Goal: Information Seeking & Learning: Learn about a topic

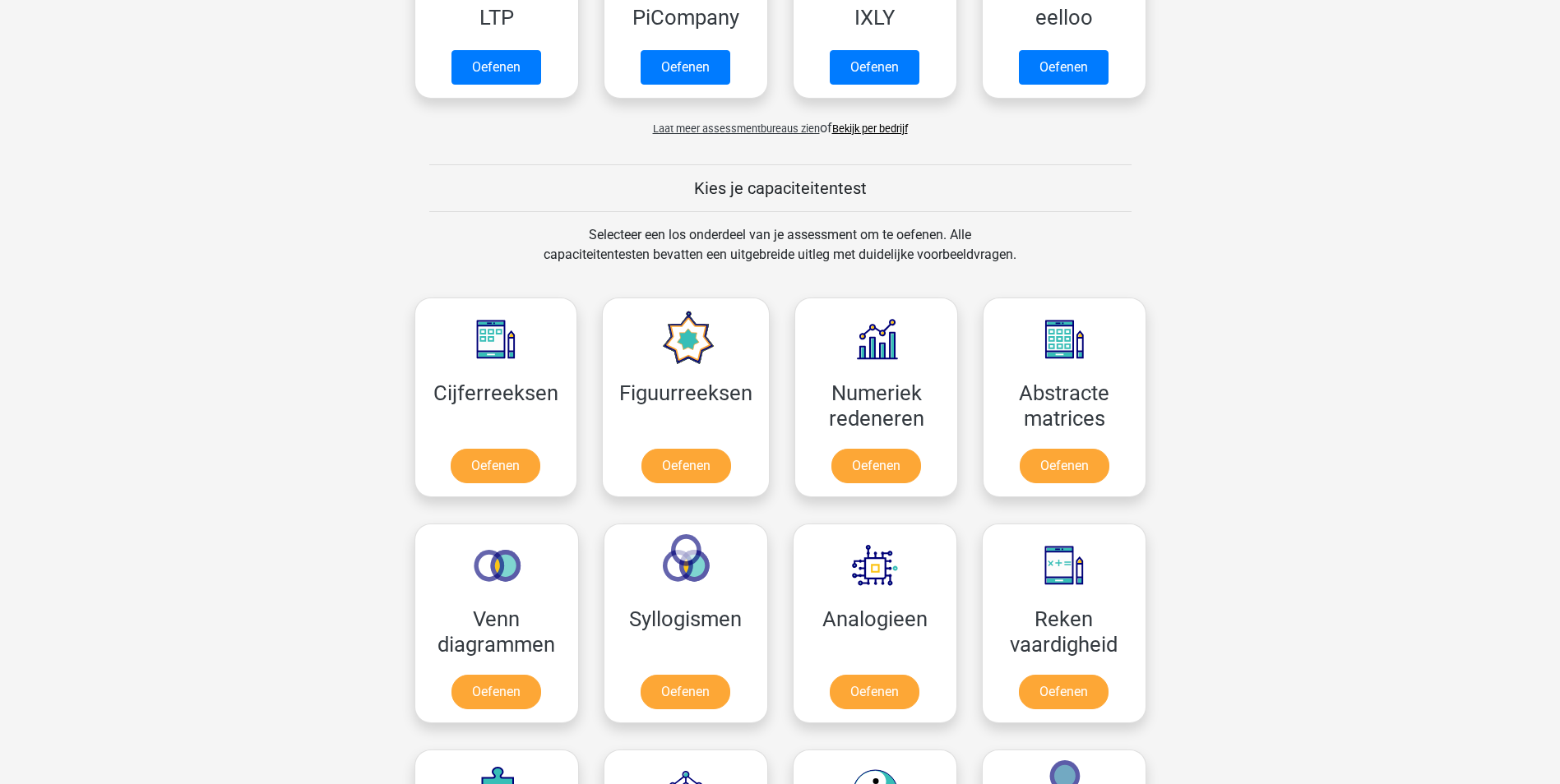
scroll to position [666, 0]
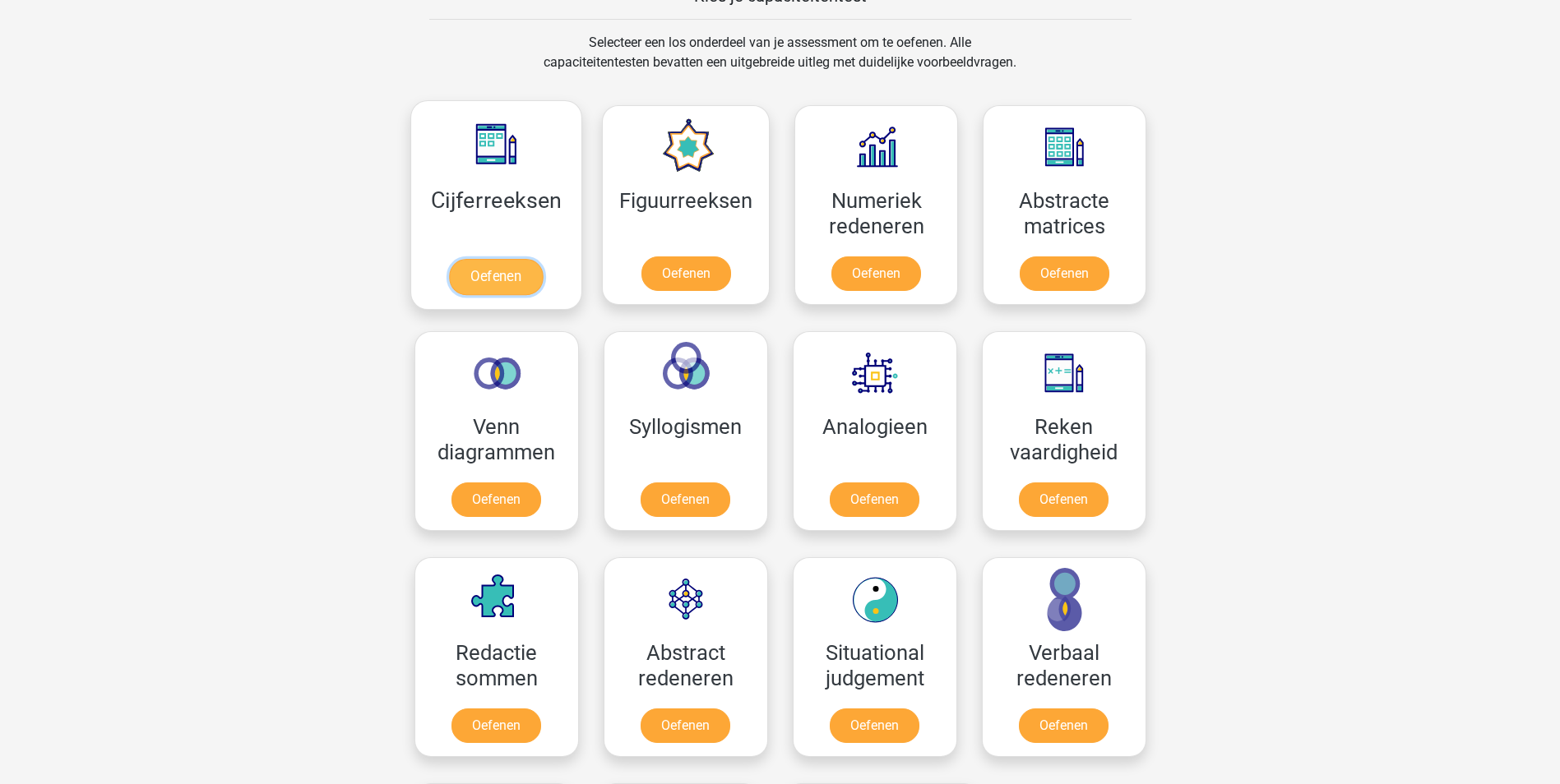
click at [516, 282] on link "Oefenen" at bounding box center [496, 277] width 94 height 37
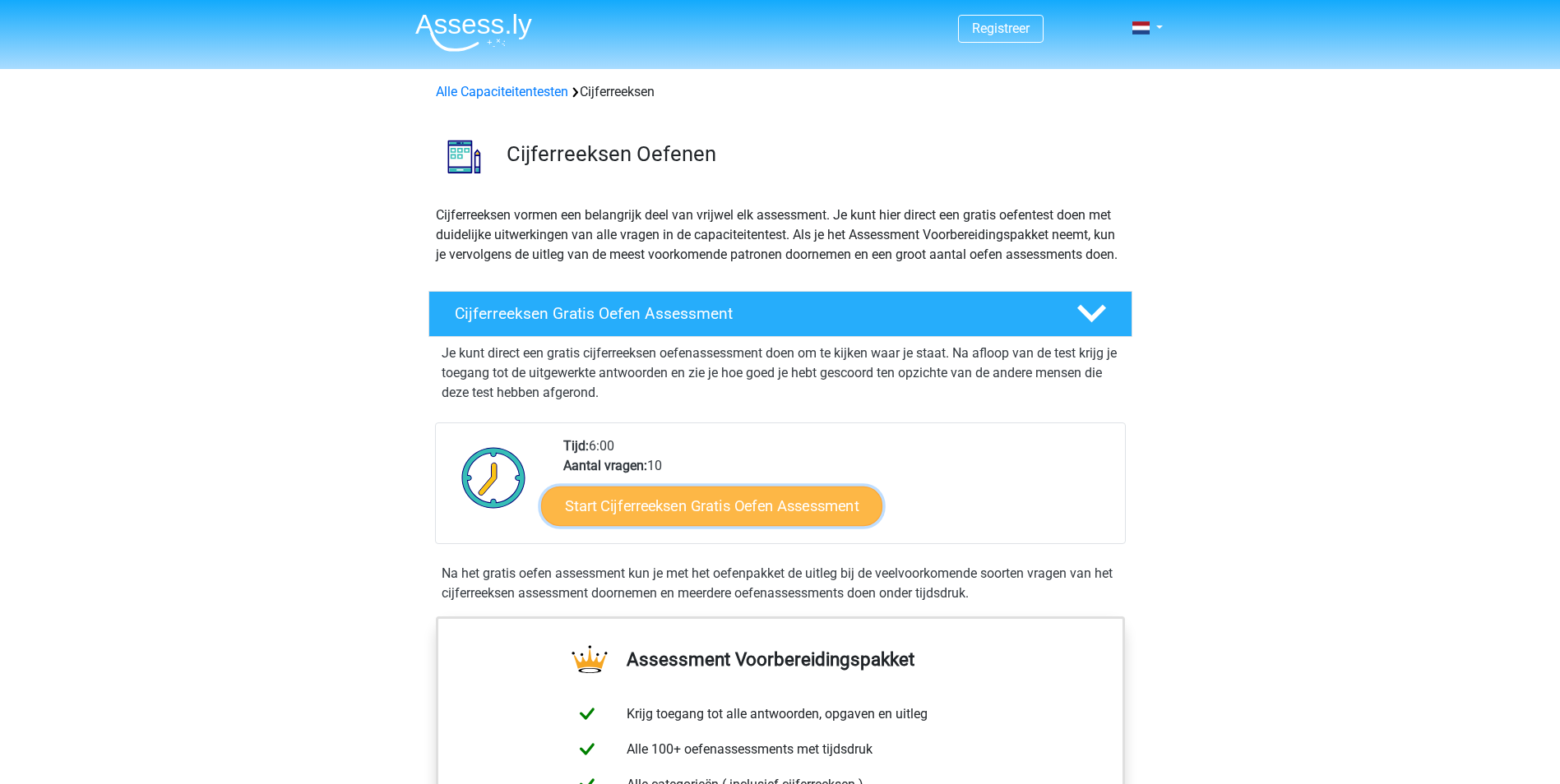
click at [763, 524] on link "Start Cijferreeksen Gratis Oefen Assessment" at bounding box center [711, 505] width 341 height 39
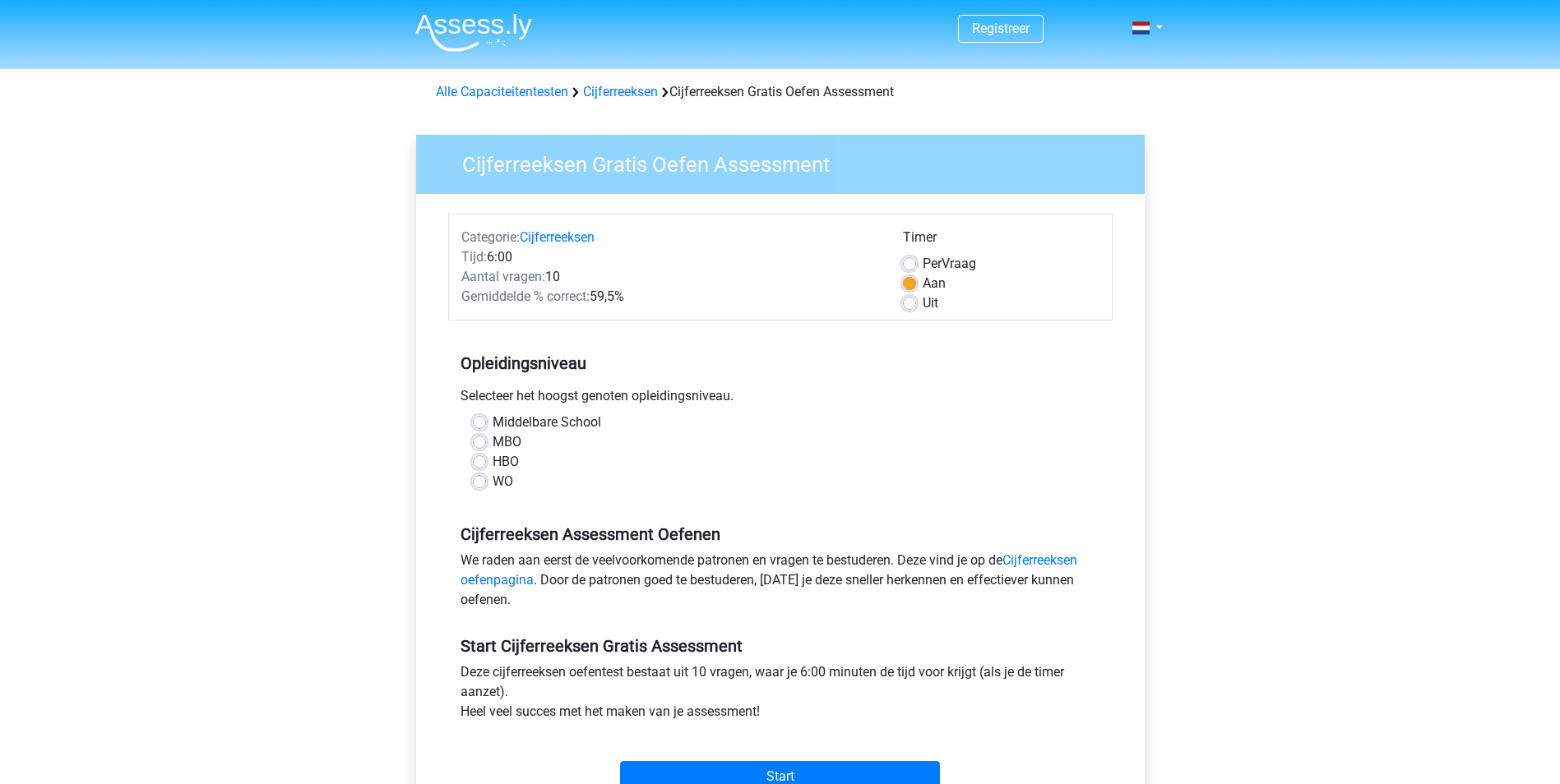
click at [492, 460] on label "HBO" at bounding box center [505, 462] width 26 height 20
click at [482, 460] on input "HBO" at bounding box center [479, 460] width 13 height 17
radio input "true"
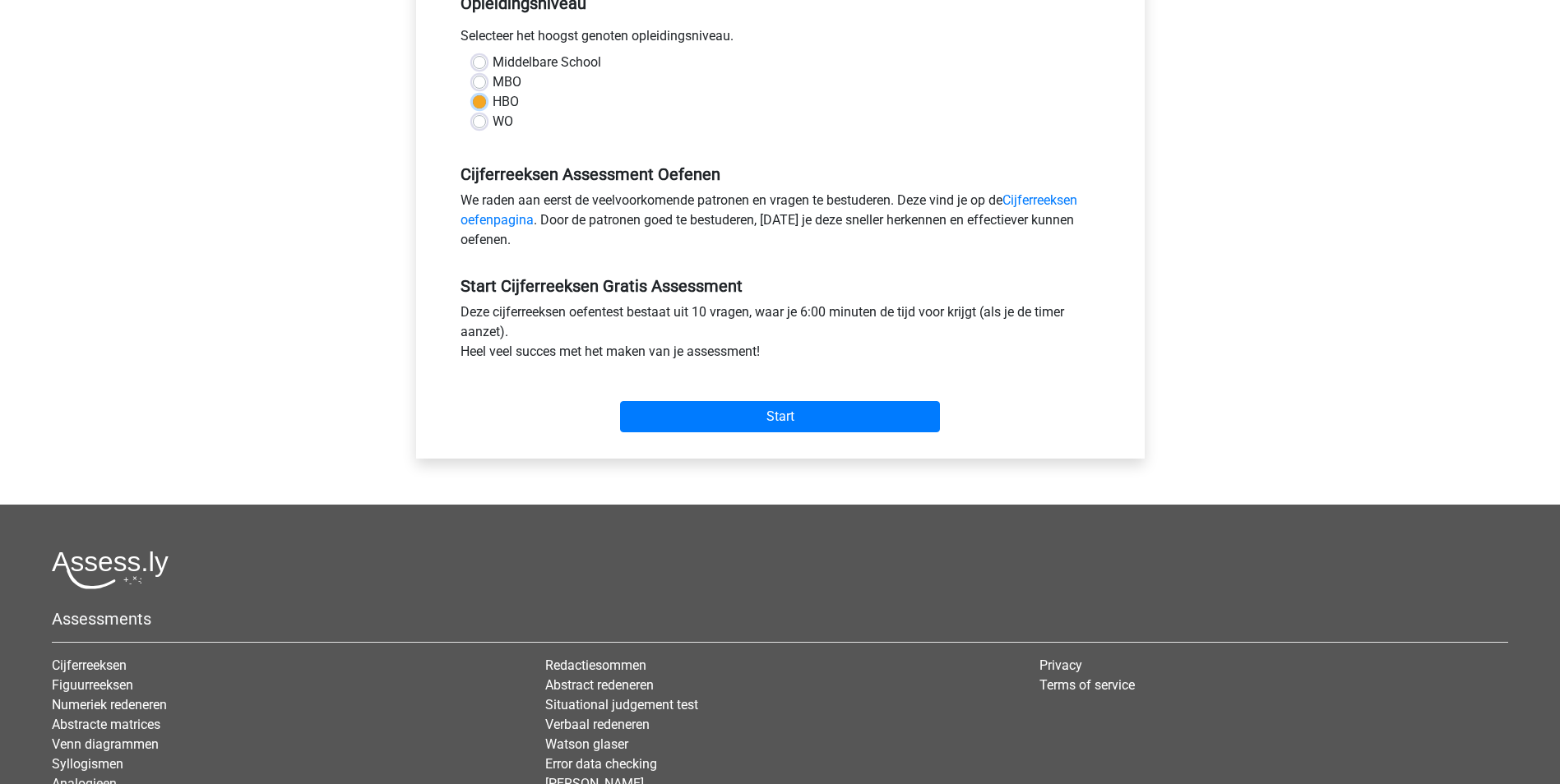
scroll to position [426, 0]
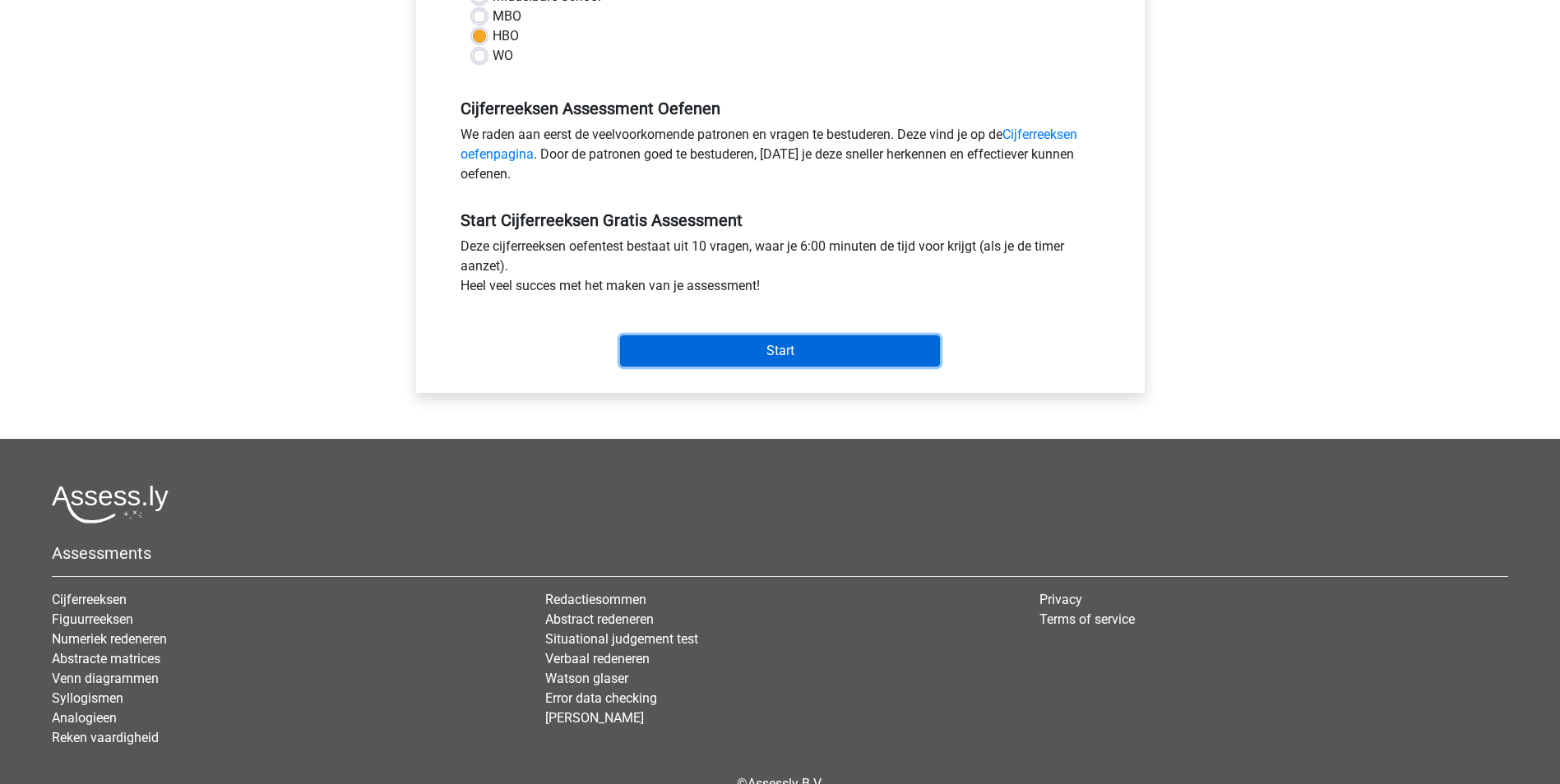
click at [803, 342] on input "Start" at bounding box center [780, 351] width 320 height 31
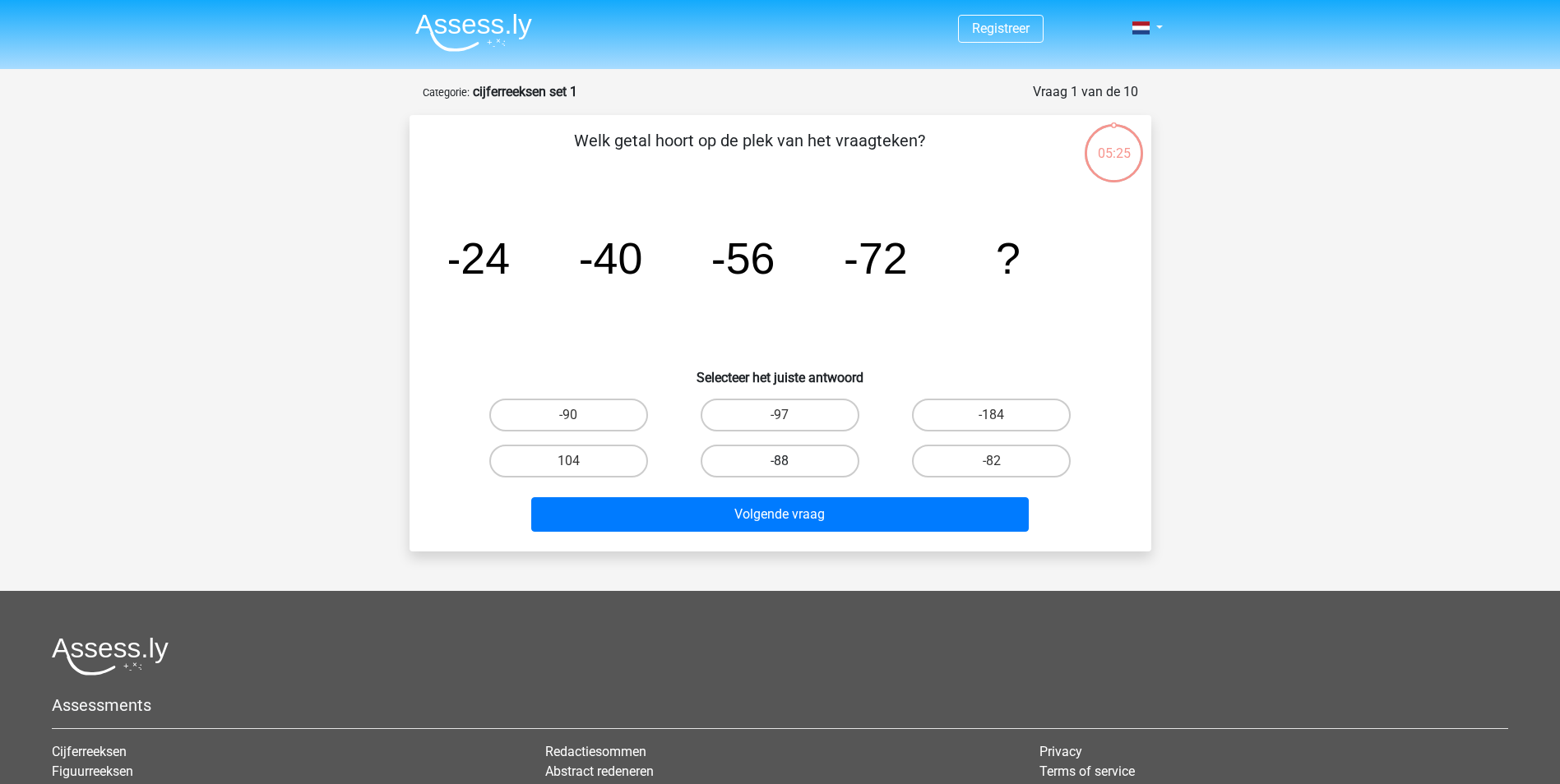
click at [791, 463] on label "-88" at bounding box center [780, 462] width 158 height 33
click at [790, 463] on input "-88" at bounding box center [784, 466] width 10 height 10
radio input "true"
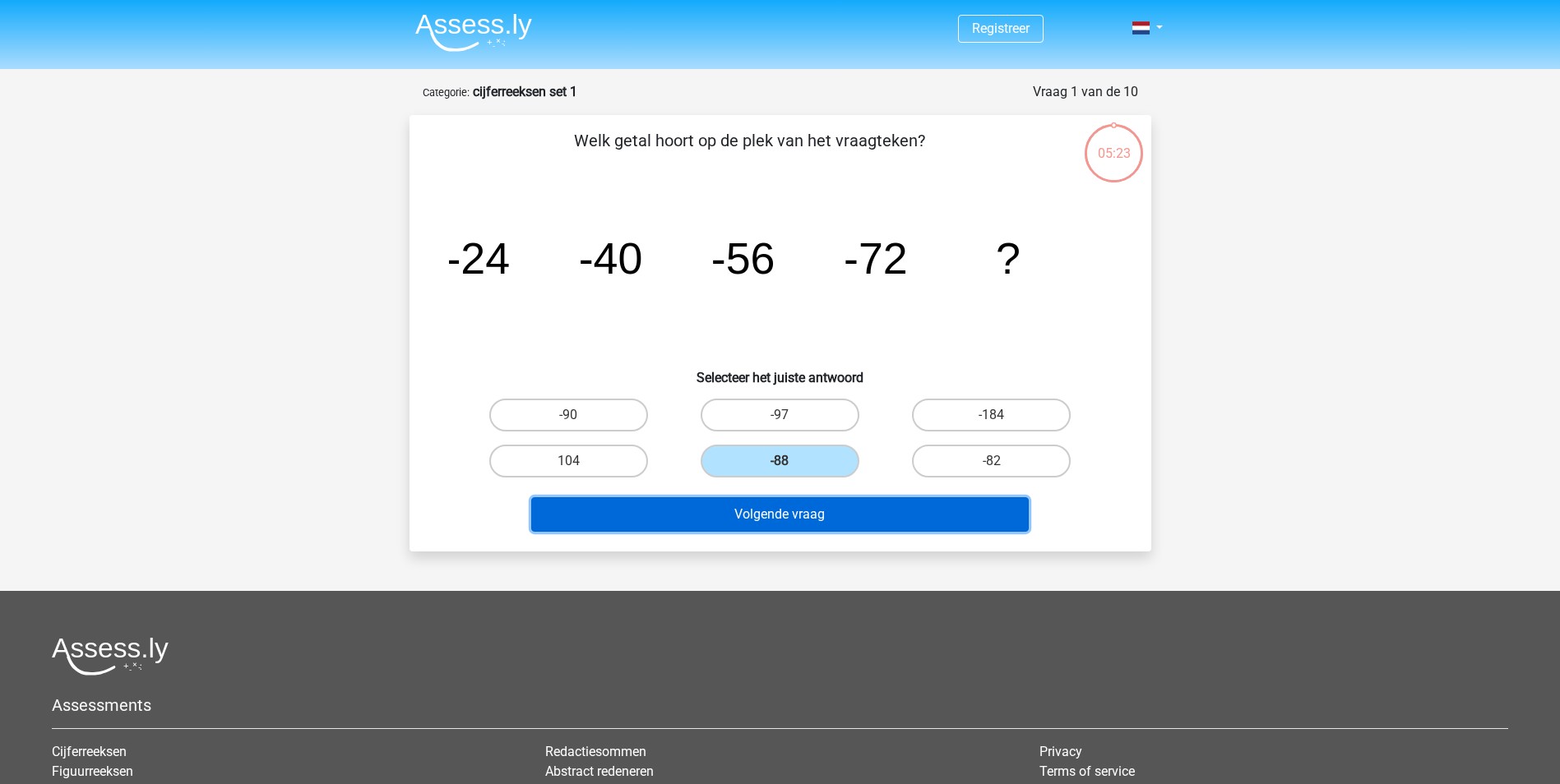
click at [789, 502] on button "Volgende vraag" at bounding box center [780, 515] width 497 height 35
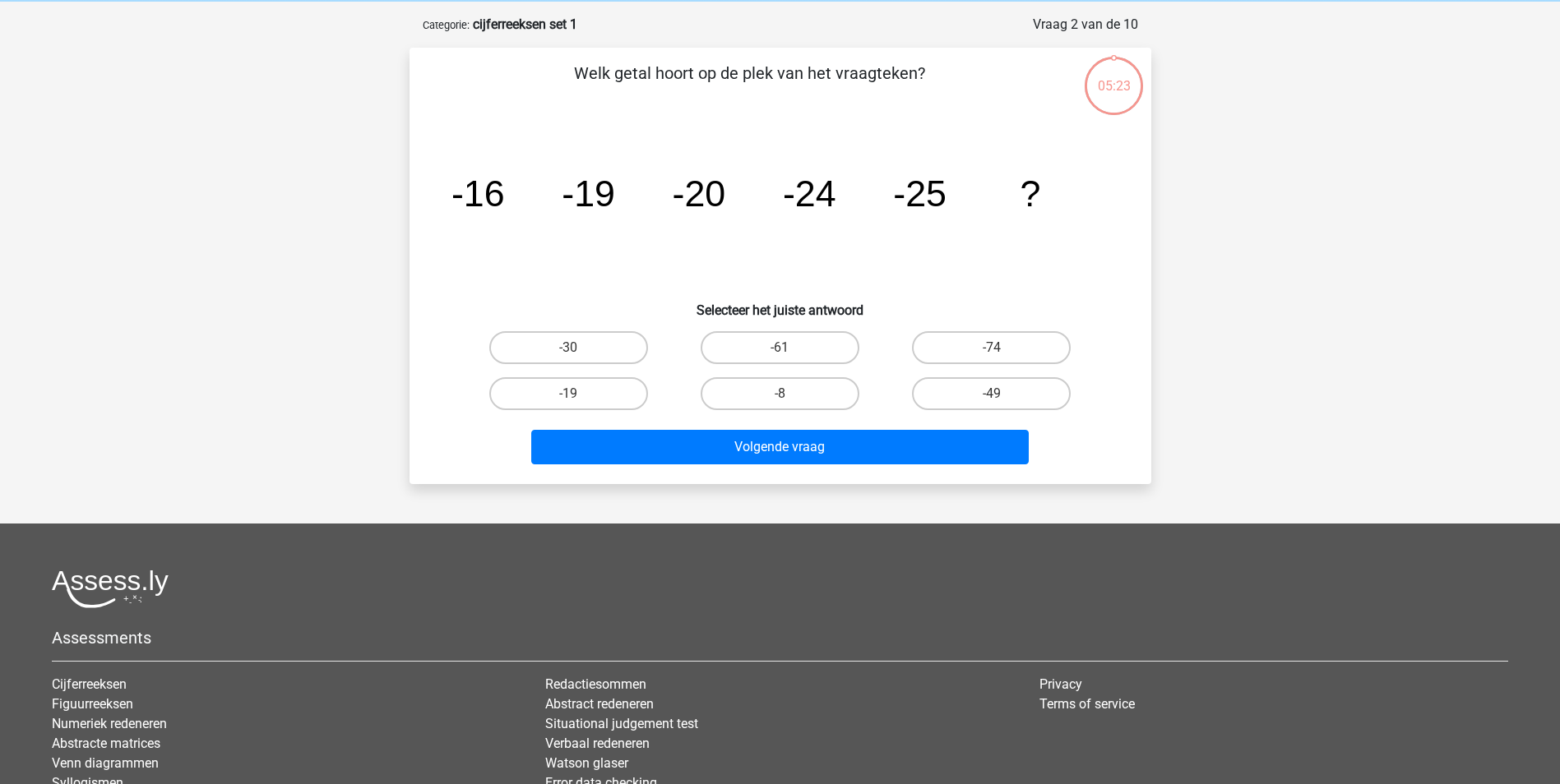
scroll to position [83, 0]
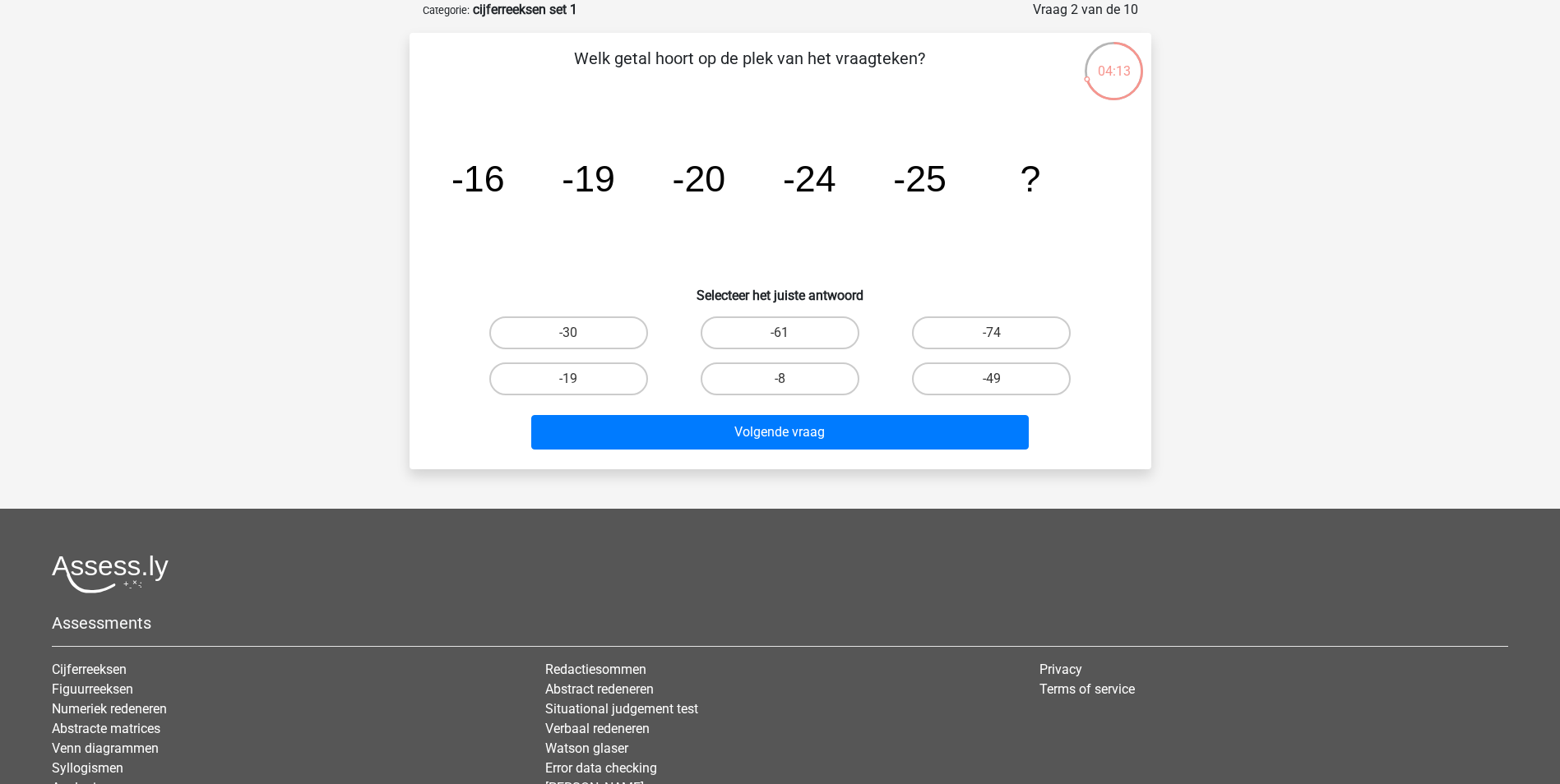
drag, startPoint x: 612, startPoint y: 339, endPoint x: 495, endPoint y: 6, distance: 353.0
click at [495, 6] on form "Vraag 2 van de 10 Categorie: cijferreeksen set 1 Welk getal hoort op de plek va…" at bounding box center [780, 235] width 742 height 469
drag, startPoint x: 495, startPoint y: 6, endPoint x: 929, endPoint y: 737, distance: 850.1
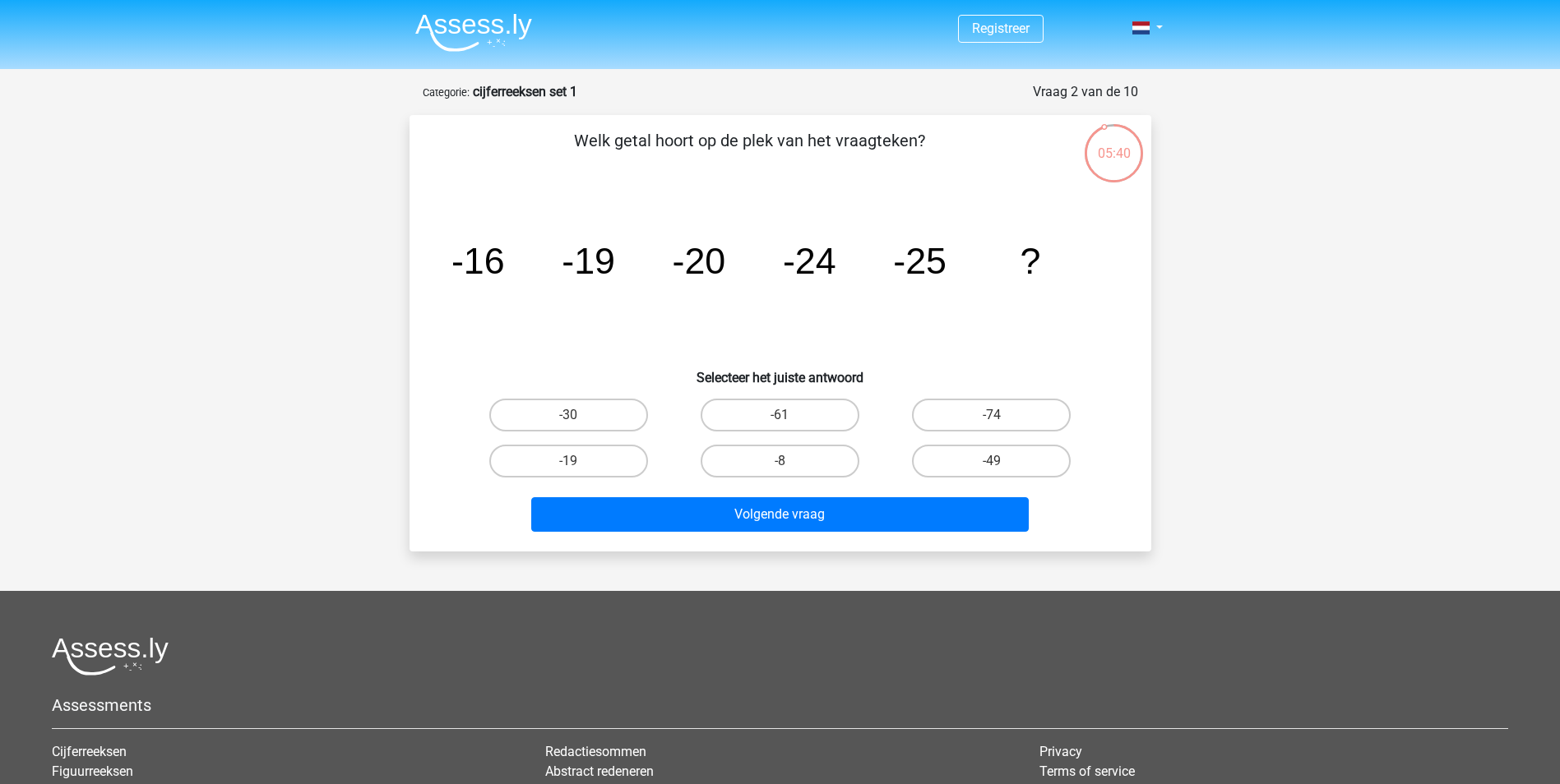
scroll to position [83, 0]
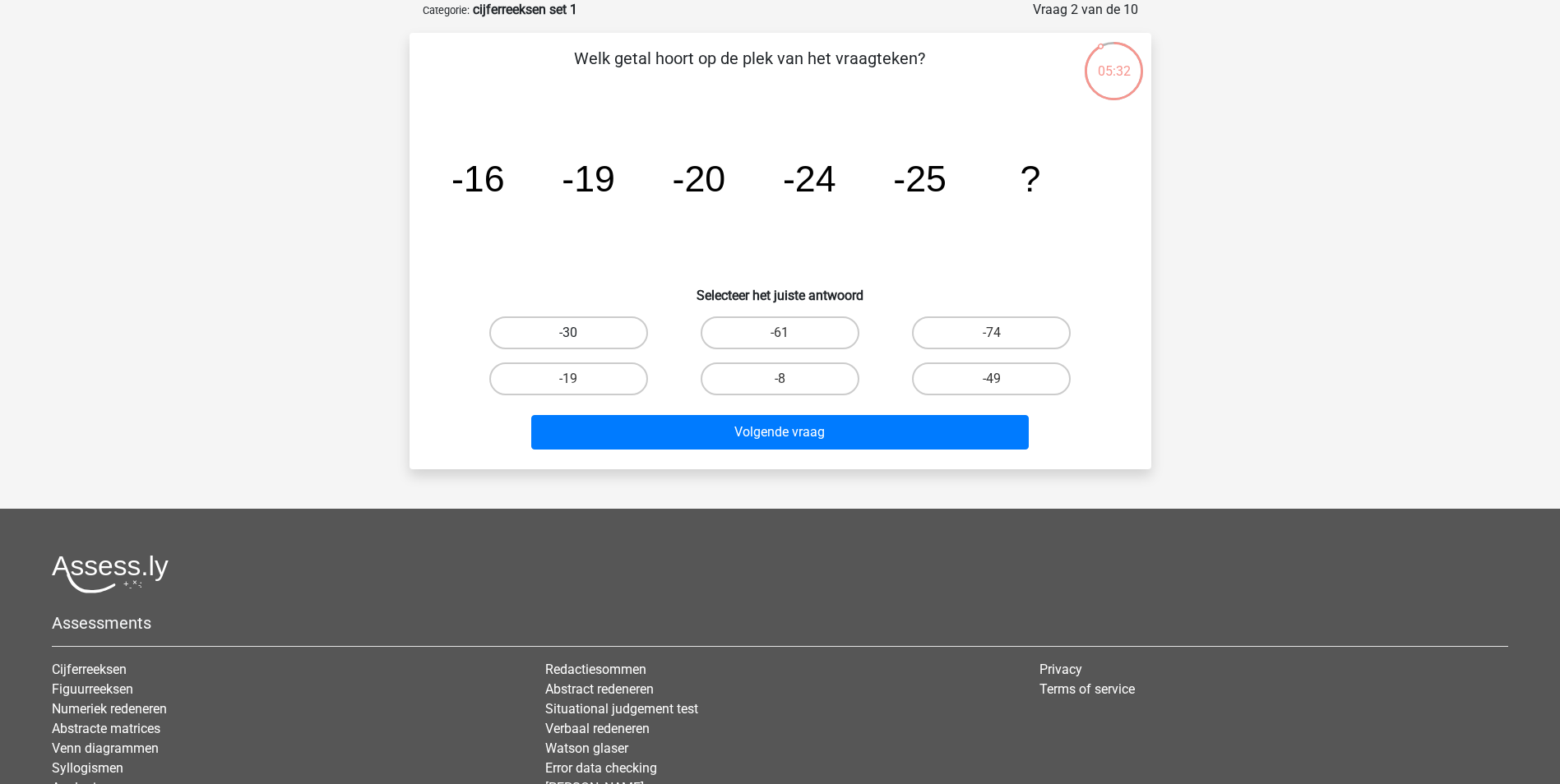
click at [609, 330] on label "-30" at bounding box center [569, 333] width 158 height 33
click at [579, 333] on input "-30" at bounding box center [573, 338] width 10 height 10
radio input "true"
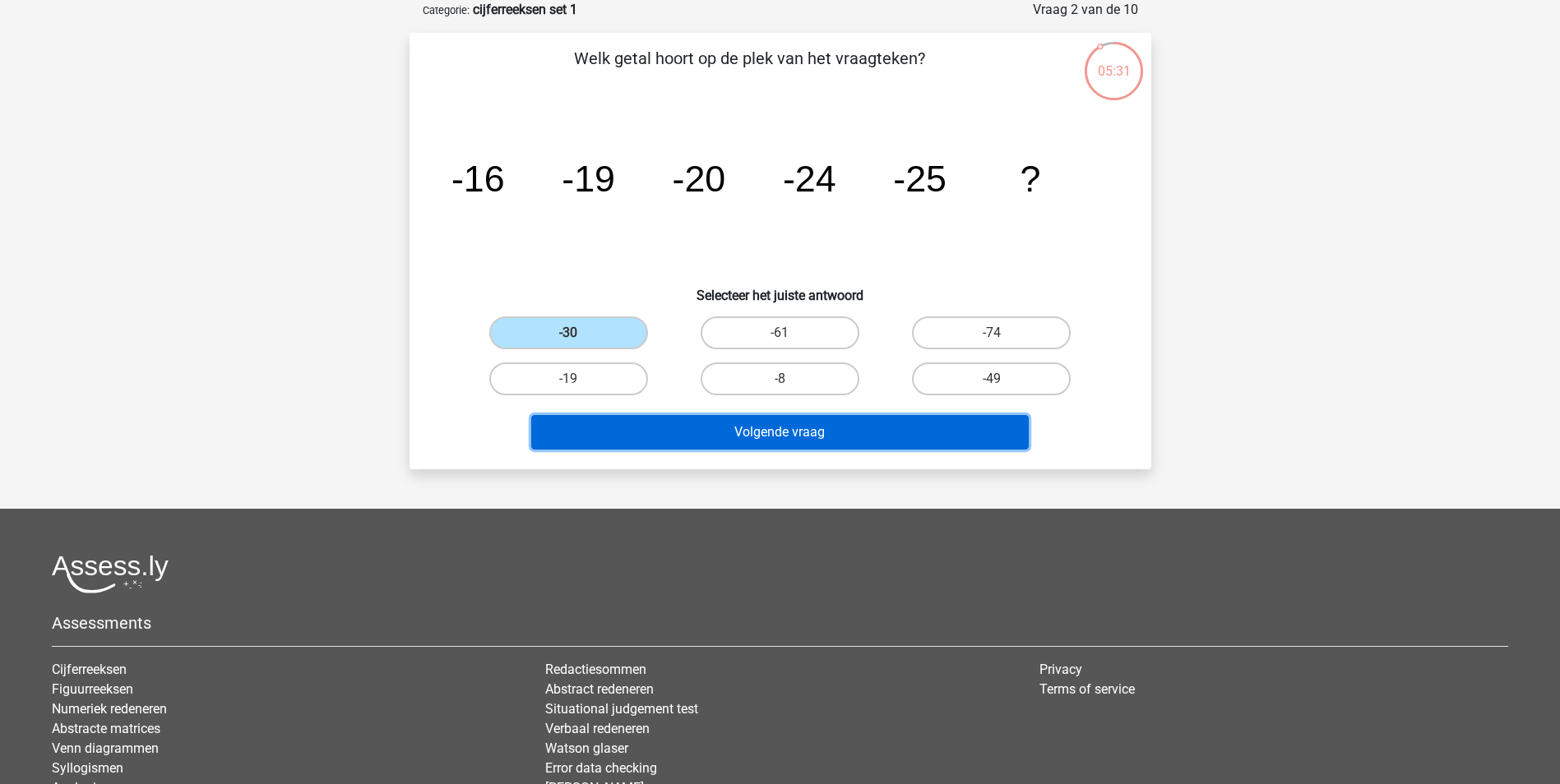
click at [717, 431] on button "Volgende vraag" at bounding box center [780, 432] width 497 height 35
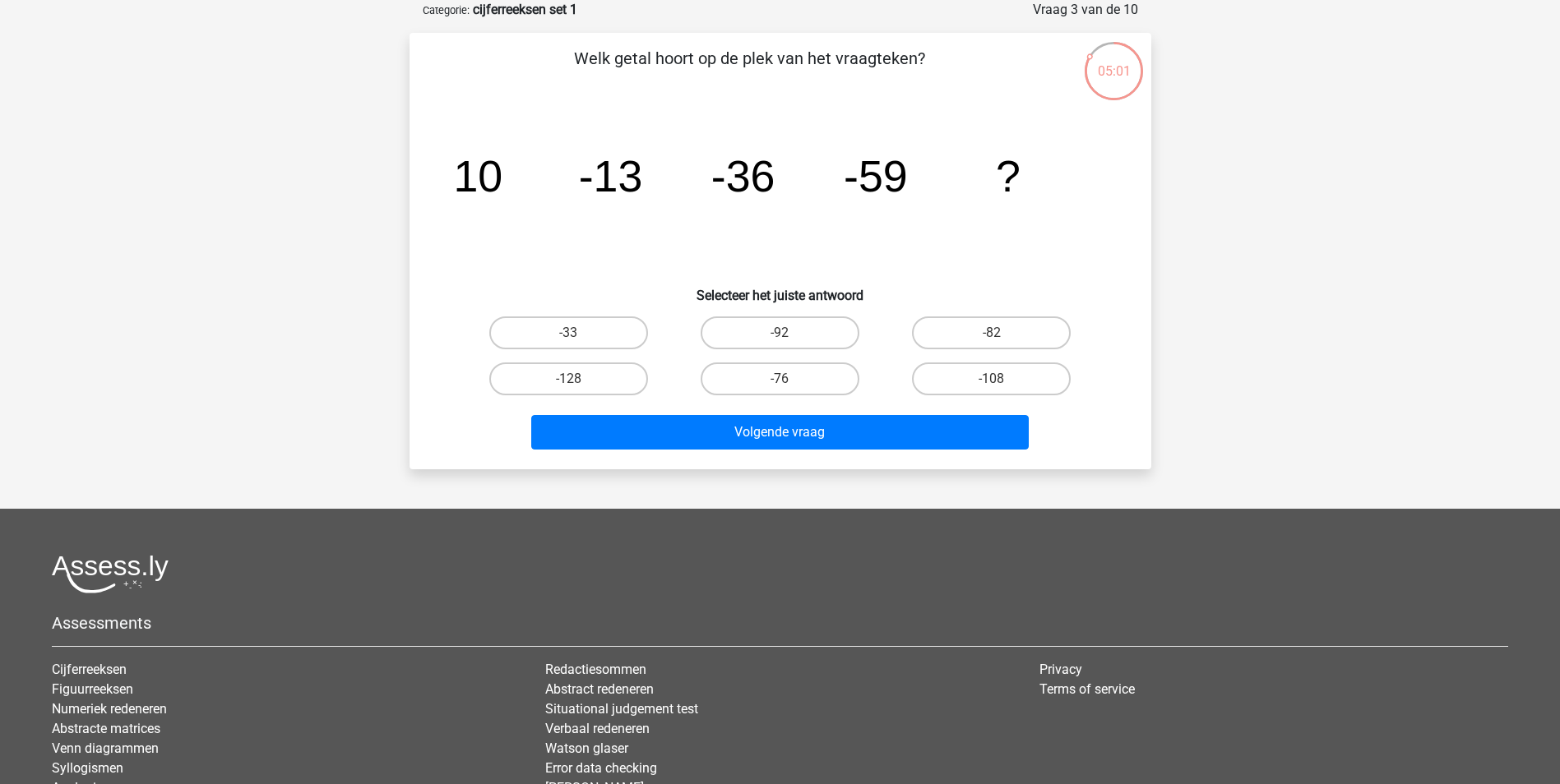
click at [1002, 335] on input "-82" at bounding box center [997, 338] width 10 height 10
radio input "true"
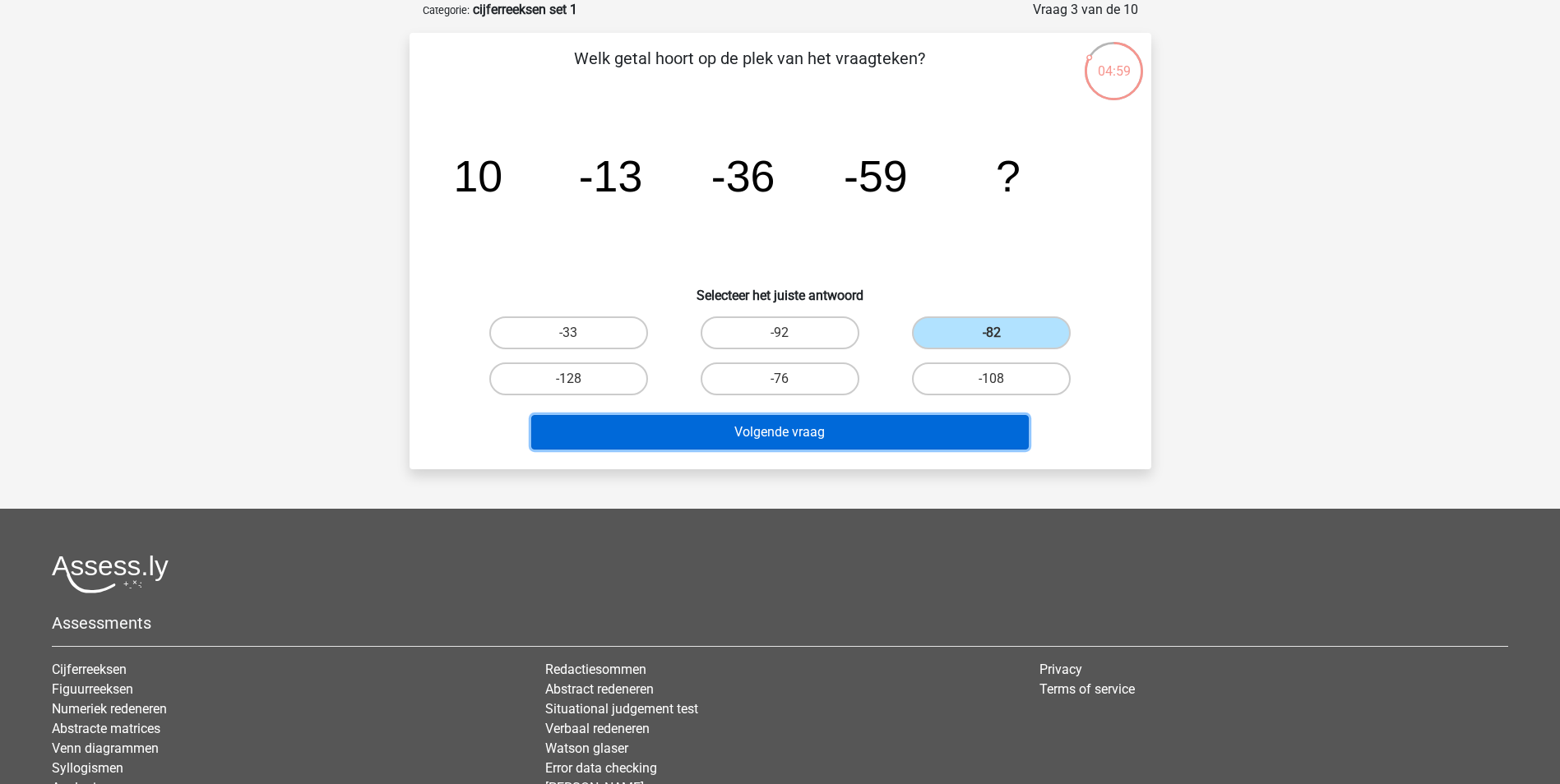
click at [828, 440] on button "Volgende vraag" at bounding box center [780, 432] width 497 height 35
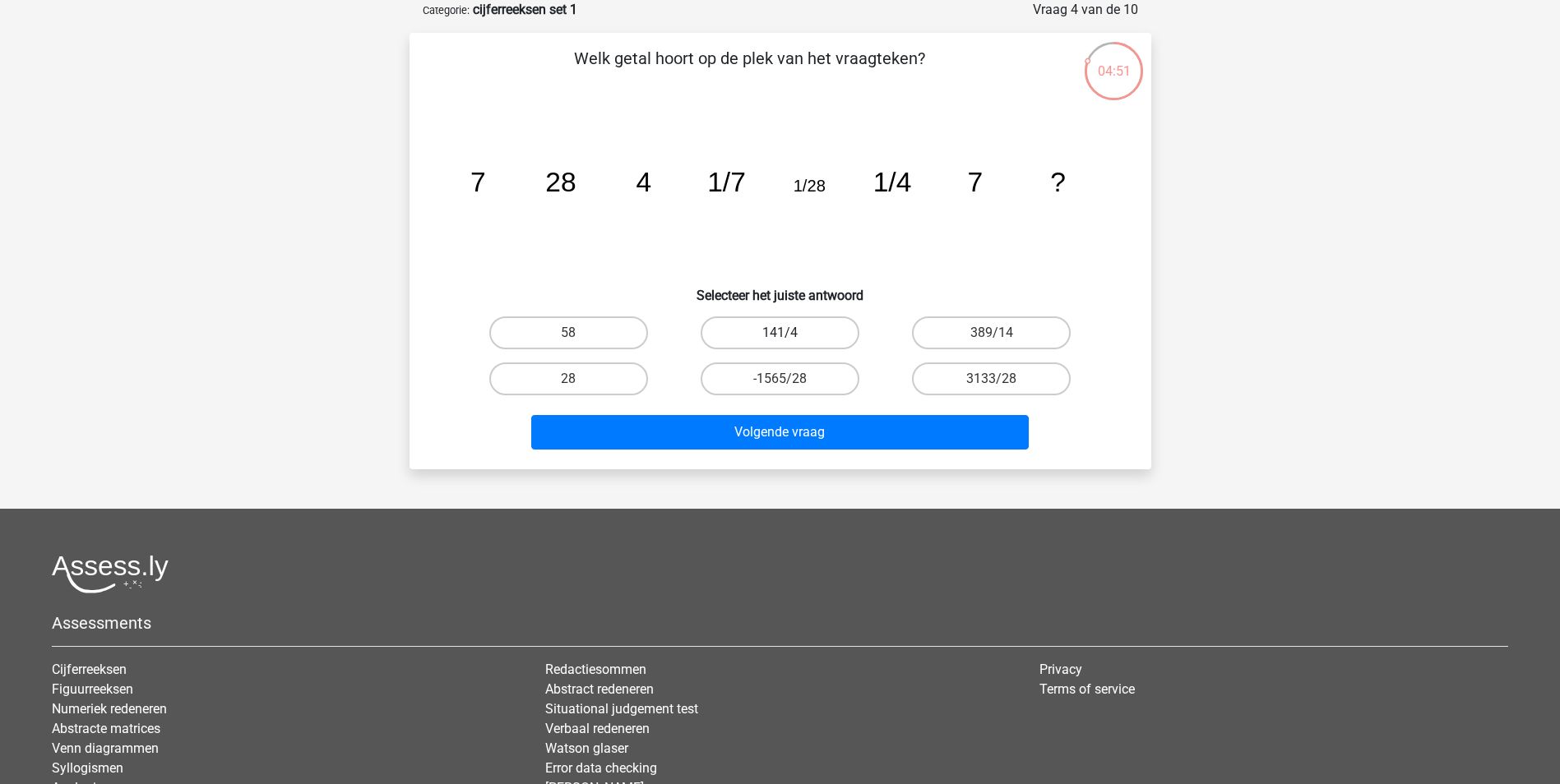
click at [753, 330] on label "141/4" at bounding box center [780, 333] width 158 height 33
click at [779, 333] on input "141/4" at bounding box center [784, 338] width 10 height 10
radio input "true"
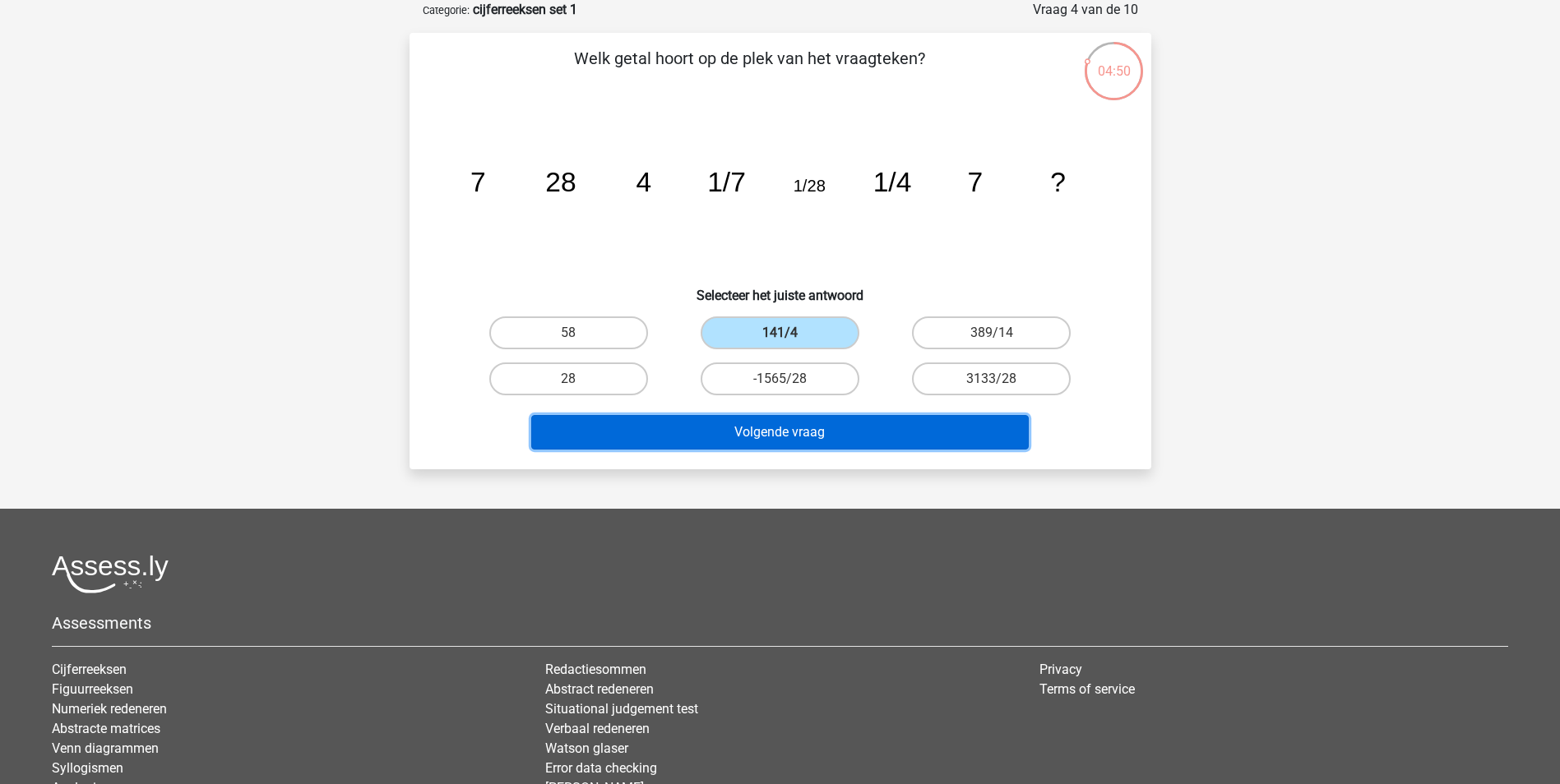
click at [772, 431] on button "Volgende vraag" at bounding box center [780, 432] width 497 height 35
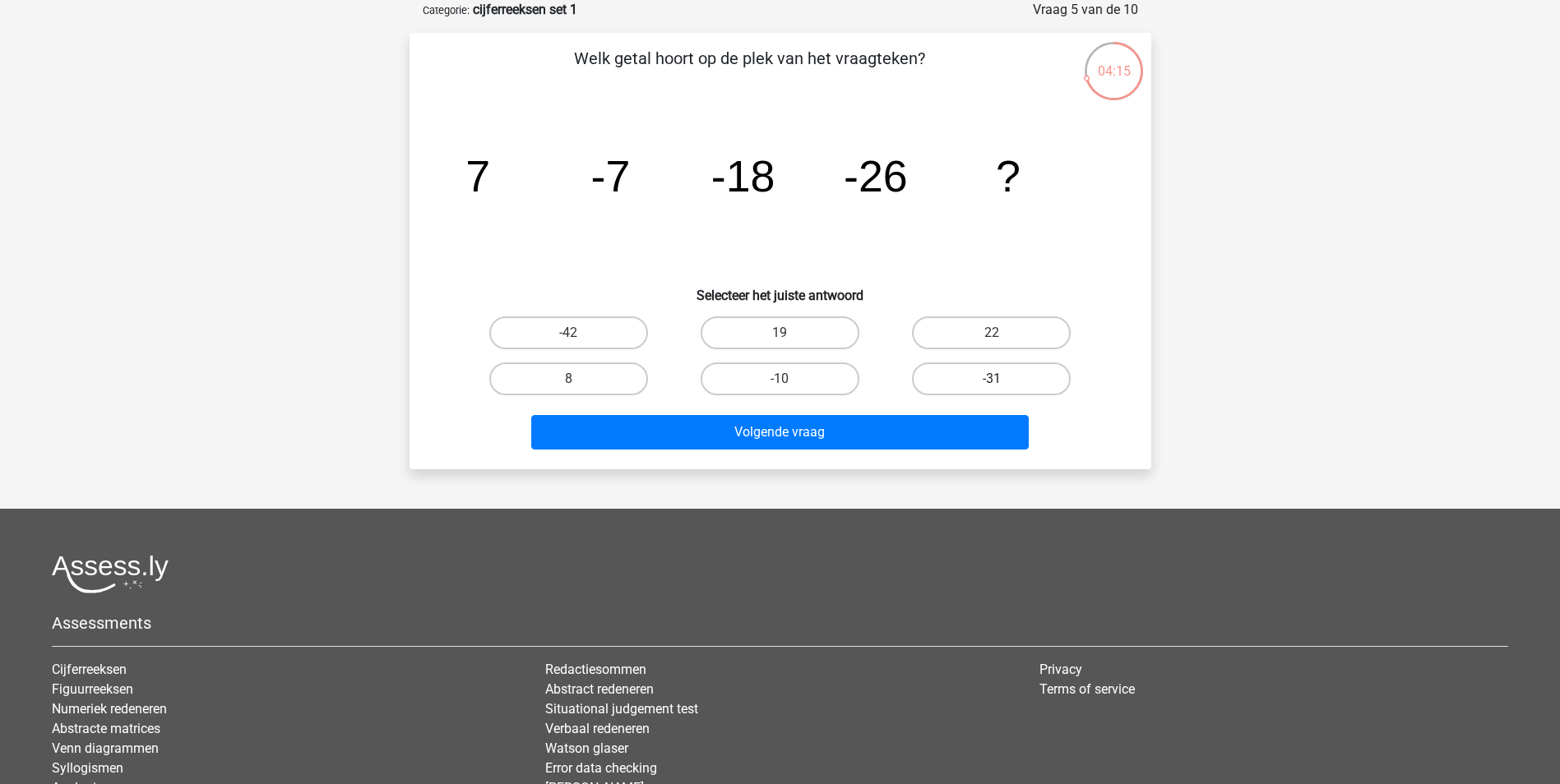
click at [955, 375] on label "-31" at bounding box center [991, 379] width 158 height 33
click at [991, 379] on input "-31" at bounding box center [997, 384] width 10 height 10
radio input "true"
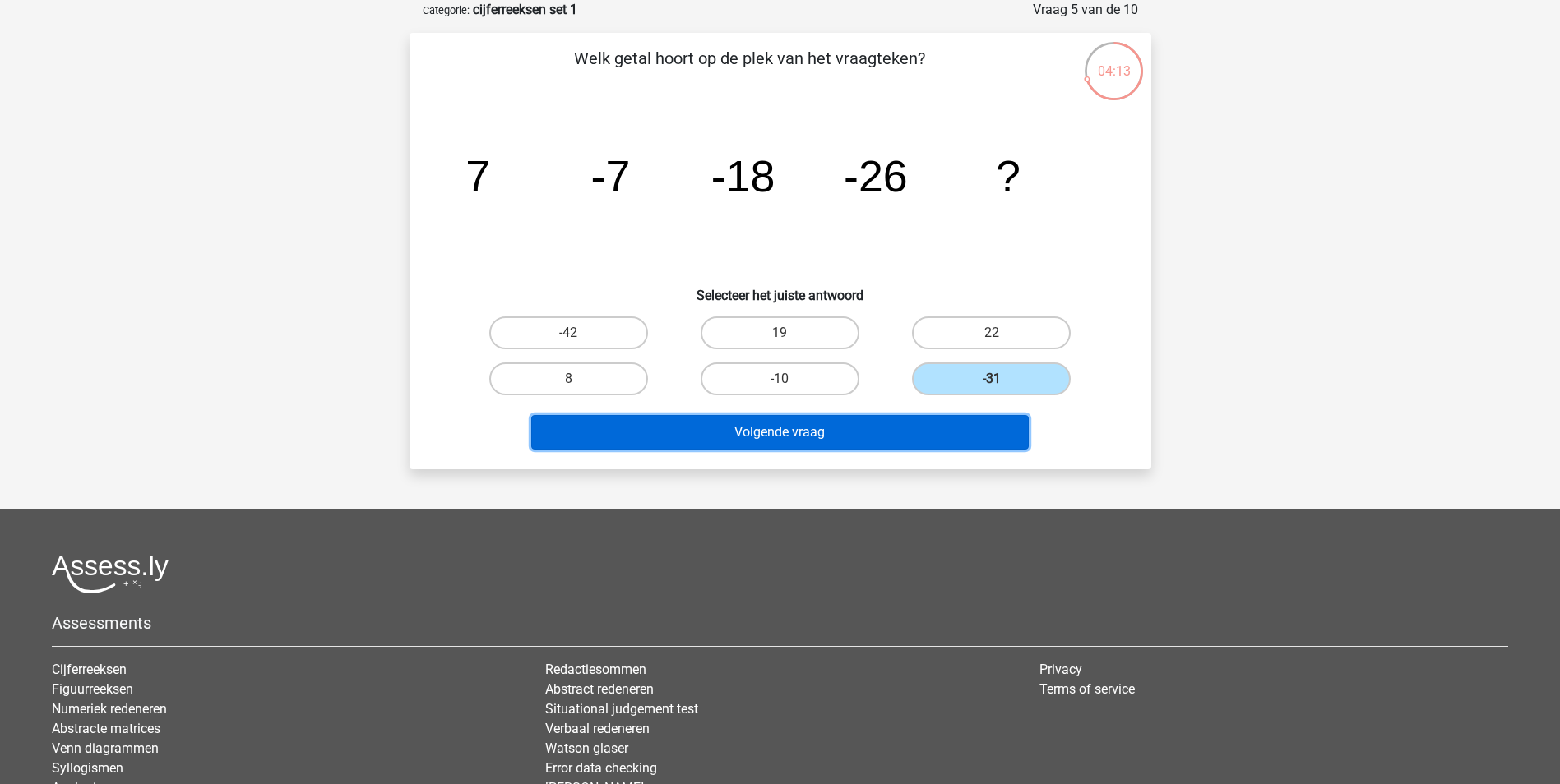
click at [778, 433] on button "Volgende vraag" at bounding box center [780, 432] width 497 height 35
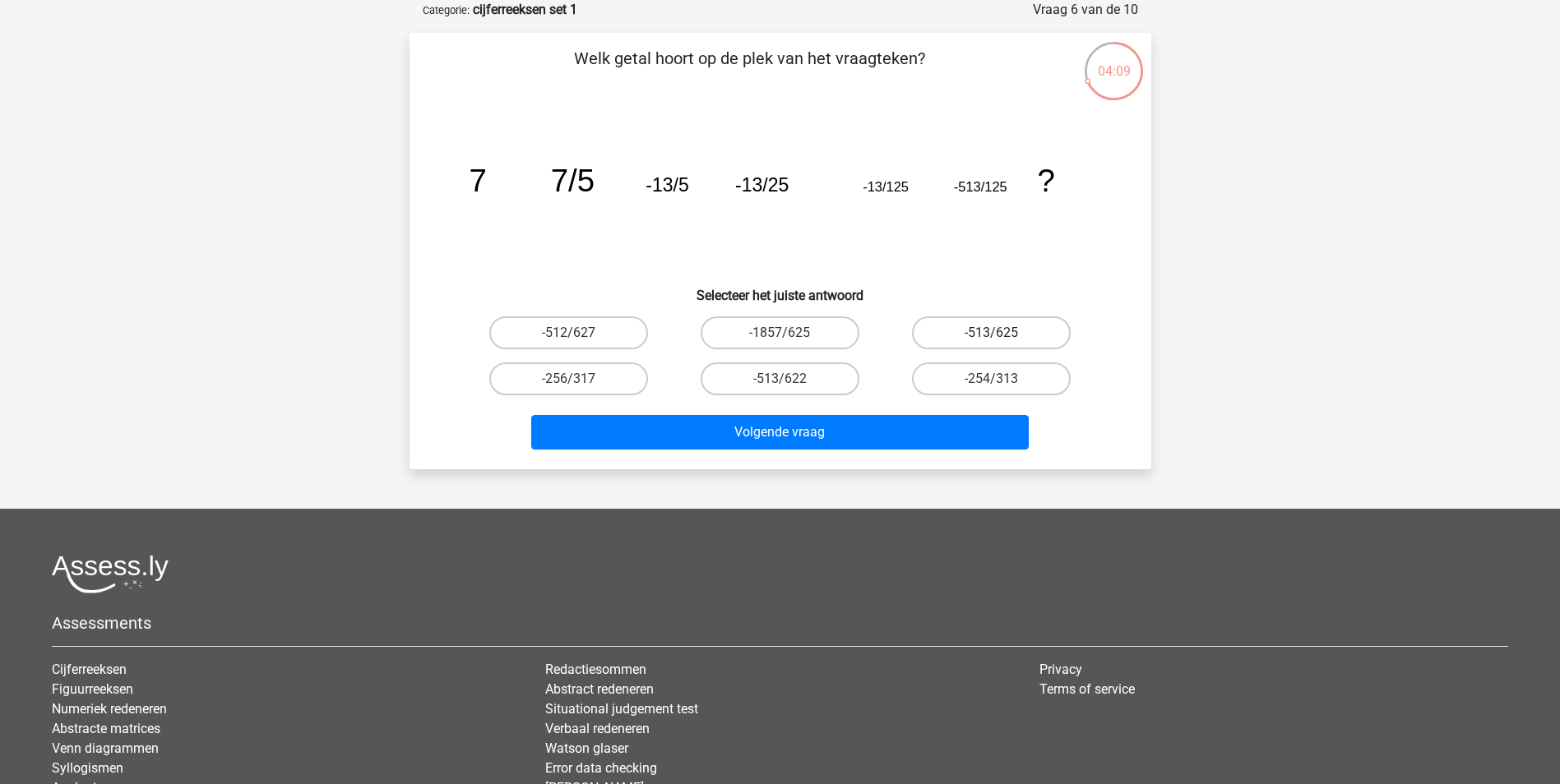
click at [964, 329] on label "-513/625" at bounding box center [991, 333] width 158 height 33
click at [991, 333] on input "-513/625" at bounding box center [997, 338] width 10 height 10
radio input "true"
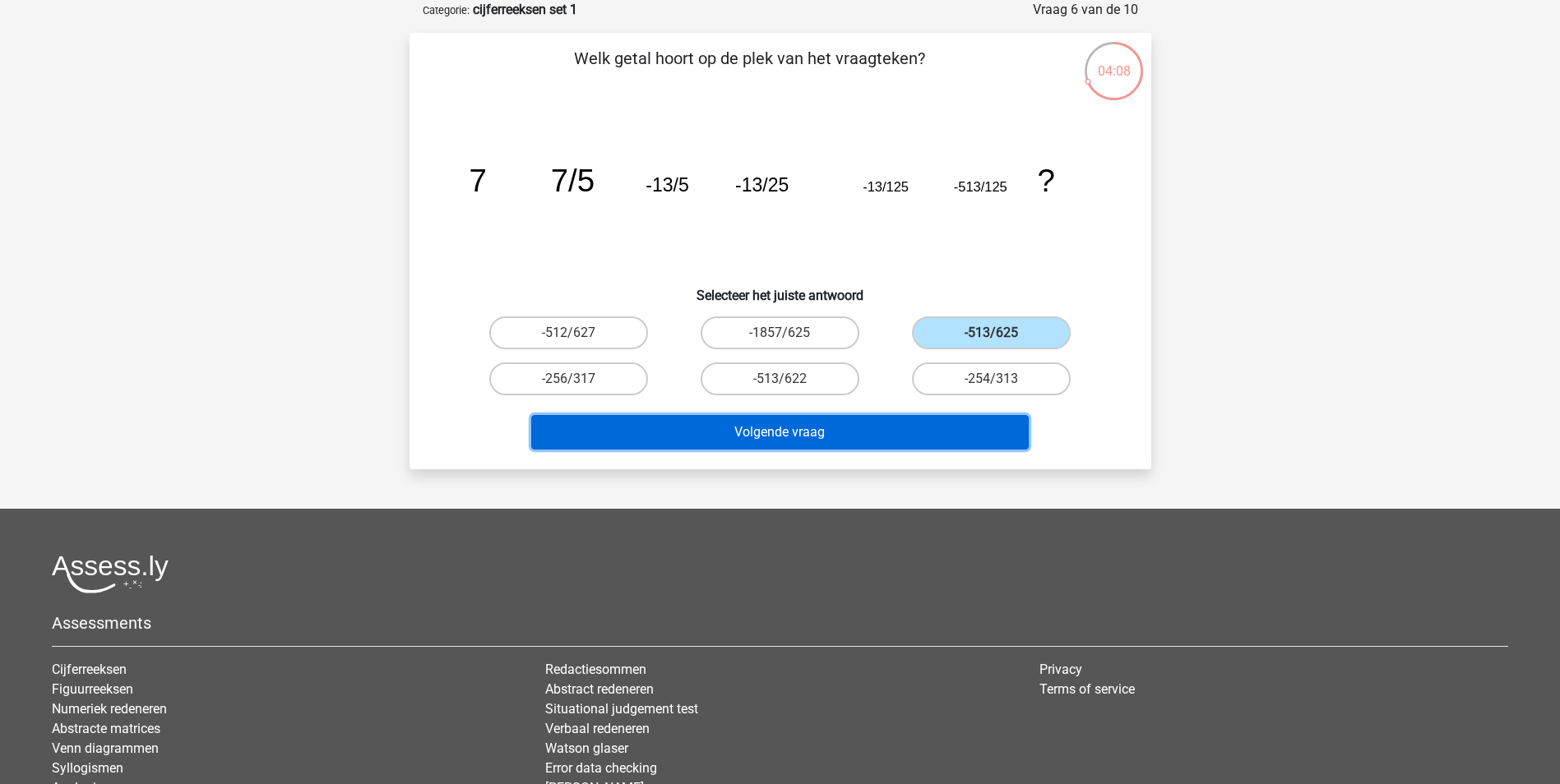
click at [849, 431] on button "Volgende vraag" at bounding box center [780, 432] width 497 height 35
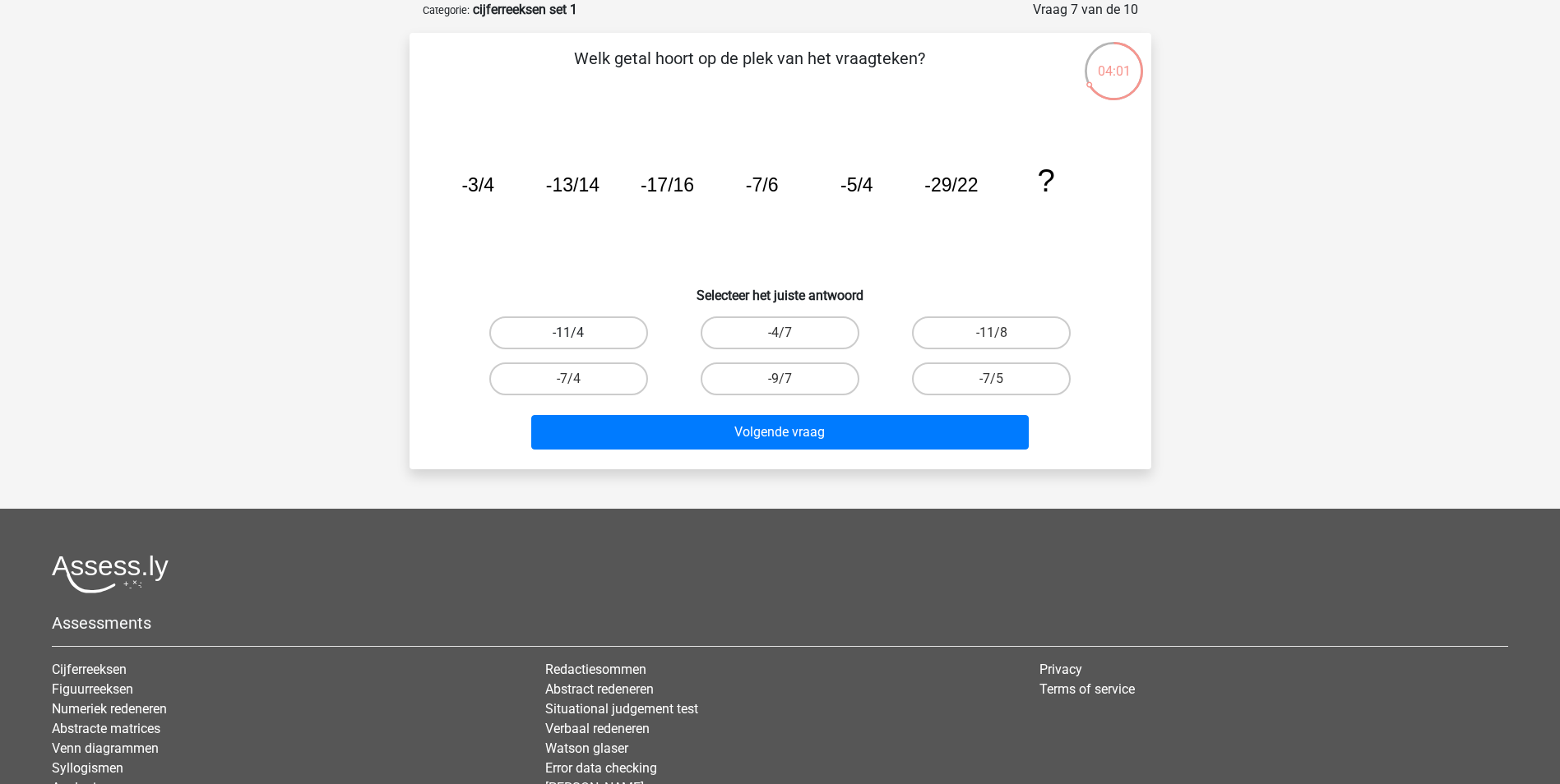
click at [623, 329] on label "-11/4" at bounding box center [569, 333] width 158 height 33
click at [579, 333] on input "-11/4" at bounding box center [573, 338] width 10 height 10
radio input "true"
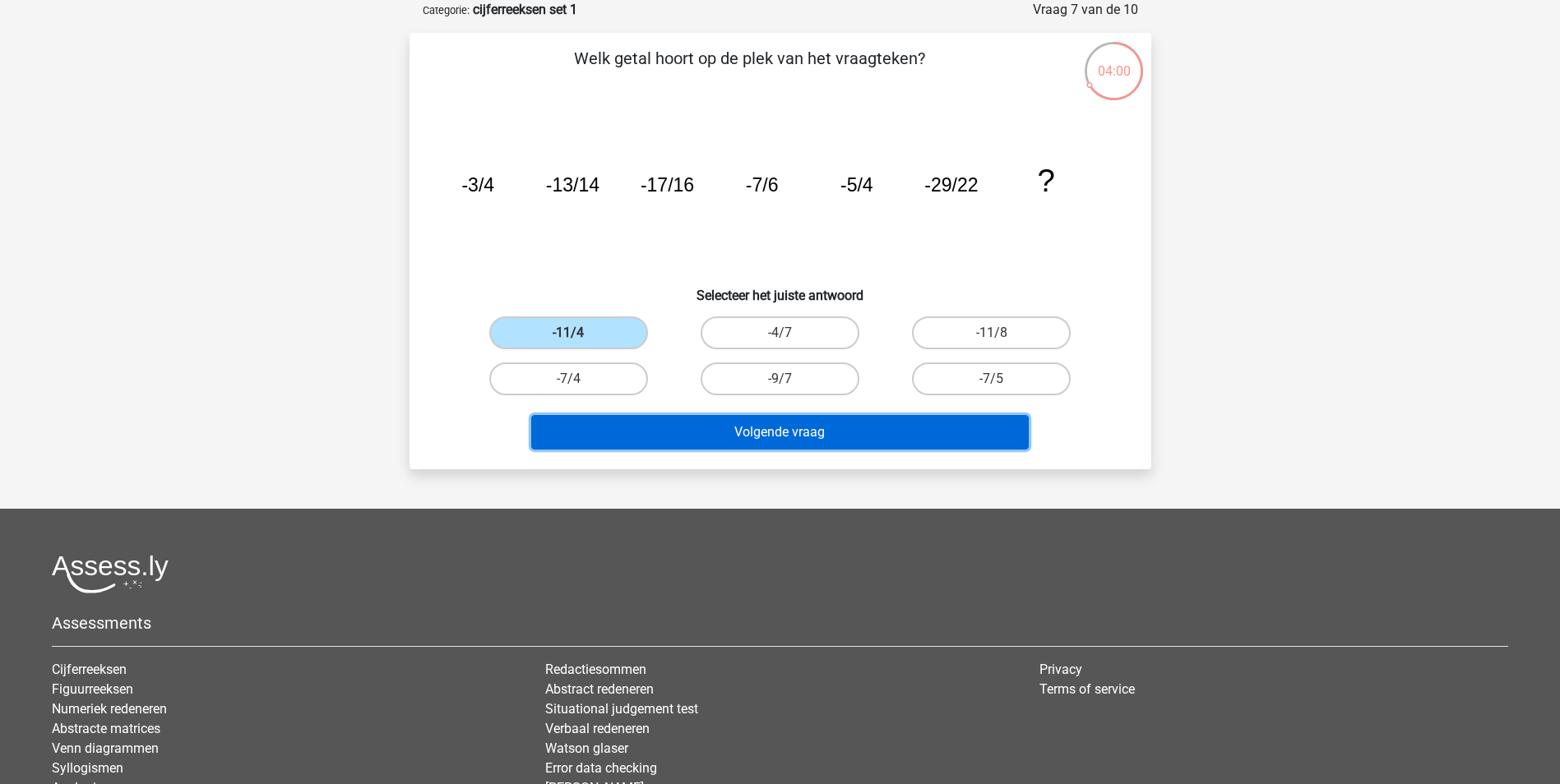
click at [705, 435] on button "Volgende vraag" at bounding box center [780, 432] width 497 height 35
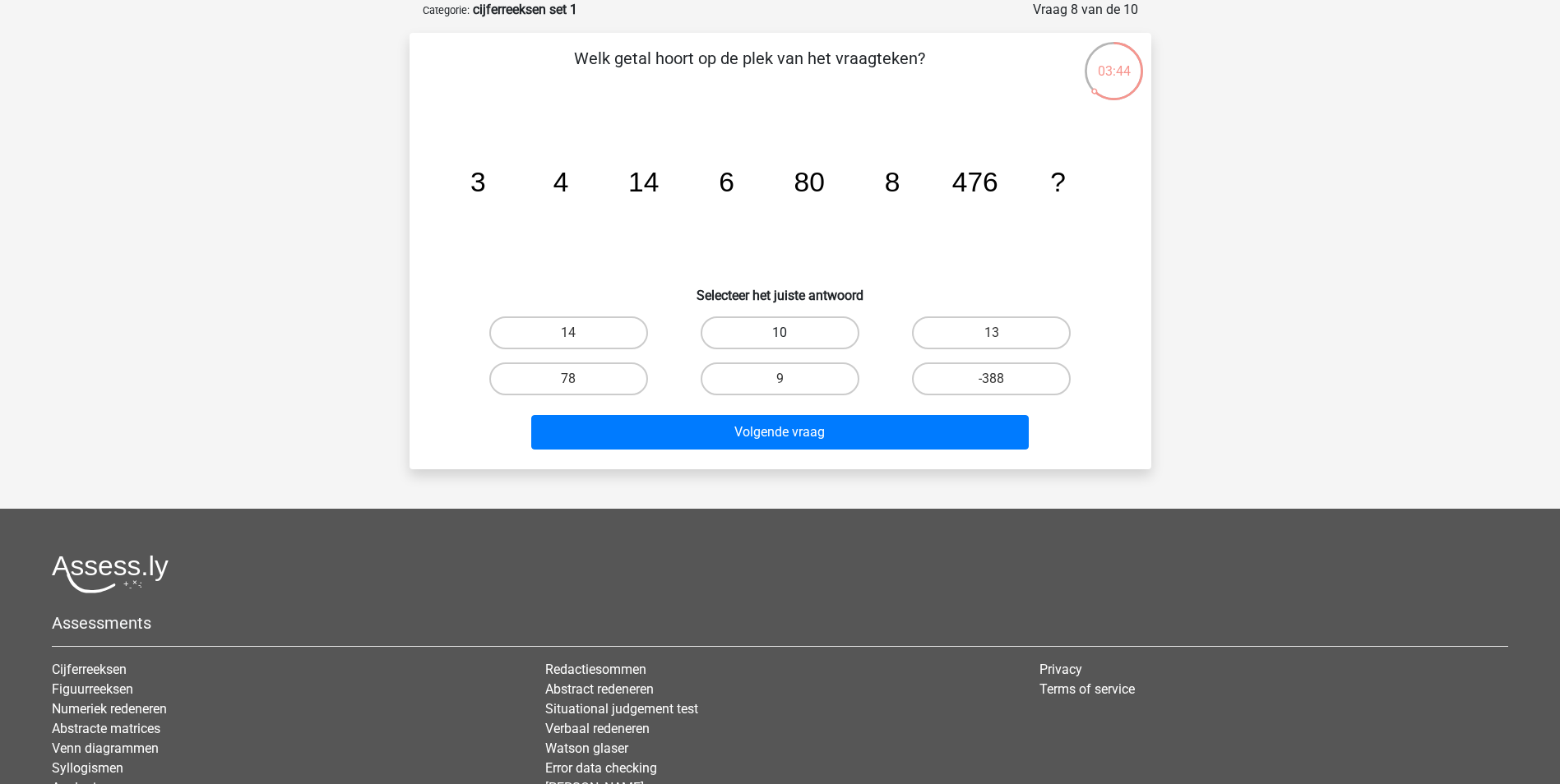
click at [782, 330] on label "10" at bounding box center [780, 333] width 158 height 33
click at [782, 333] on input "10" at bounding box center [784, 338] width 10 height 10
radio input "true"
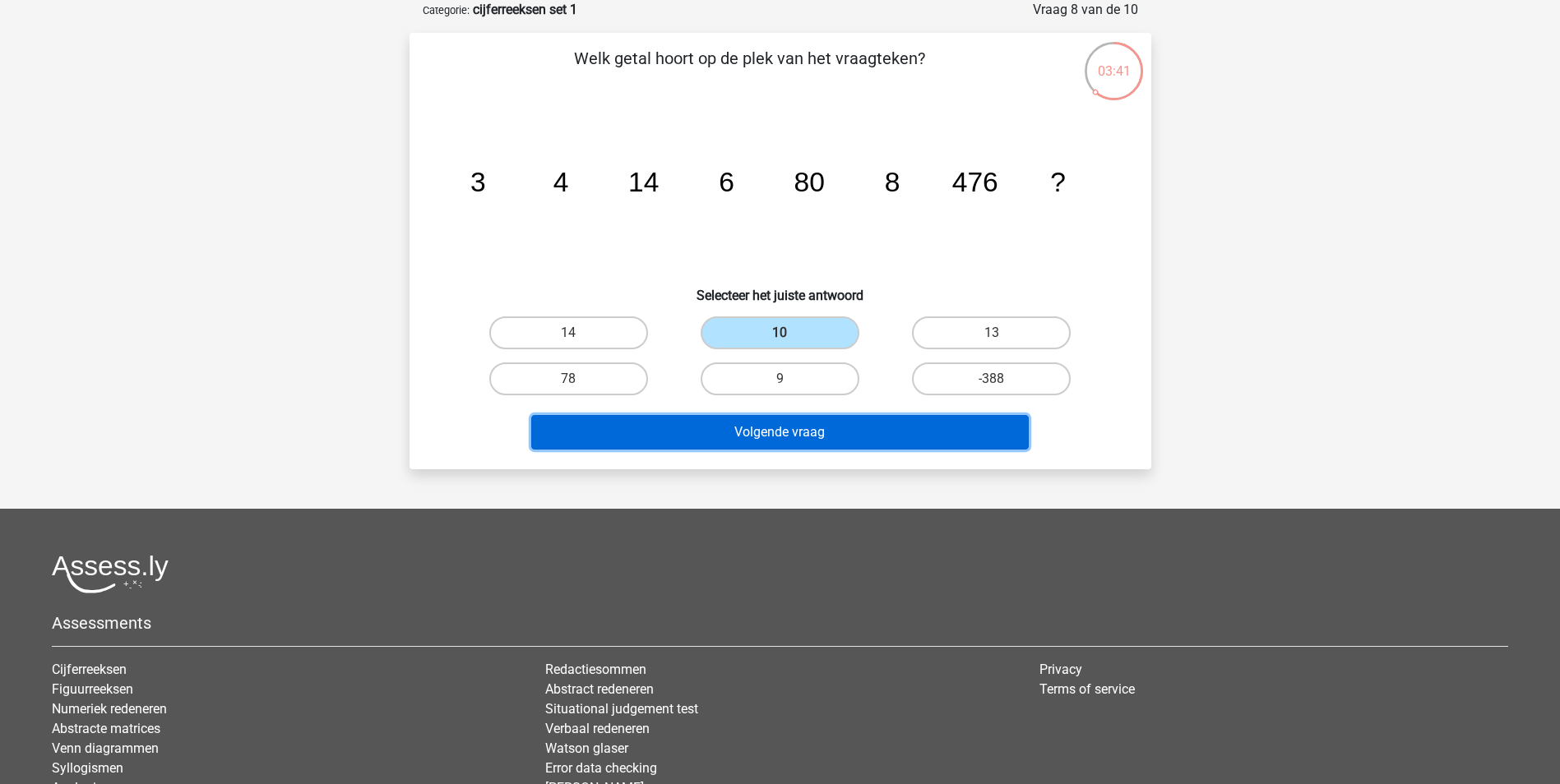
click at [818, 432] on button "Volgende vraag" at bounding box center [780, 432] width 497 height 35
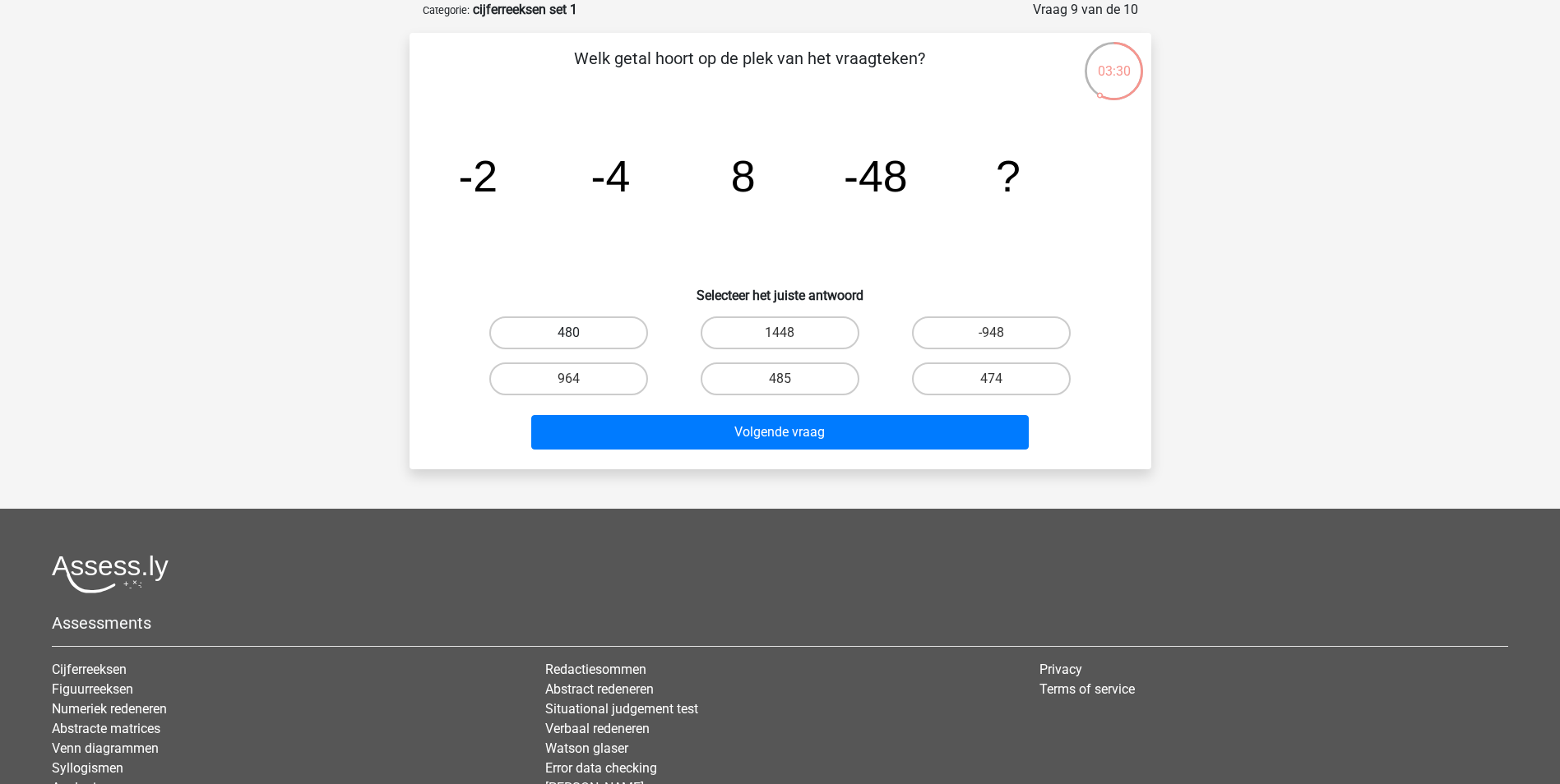
click at [588, 323] on label "480" at bounding box center [569, 333] width 158 height 33
click at [579, 333] on input "480" at bounding box center [573, 338] width 10 height 10
radio input "true"
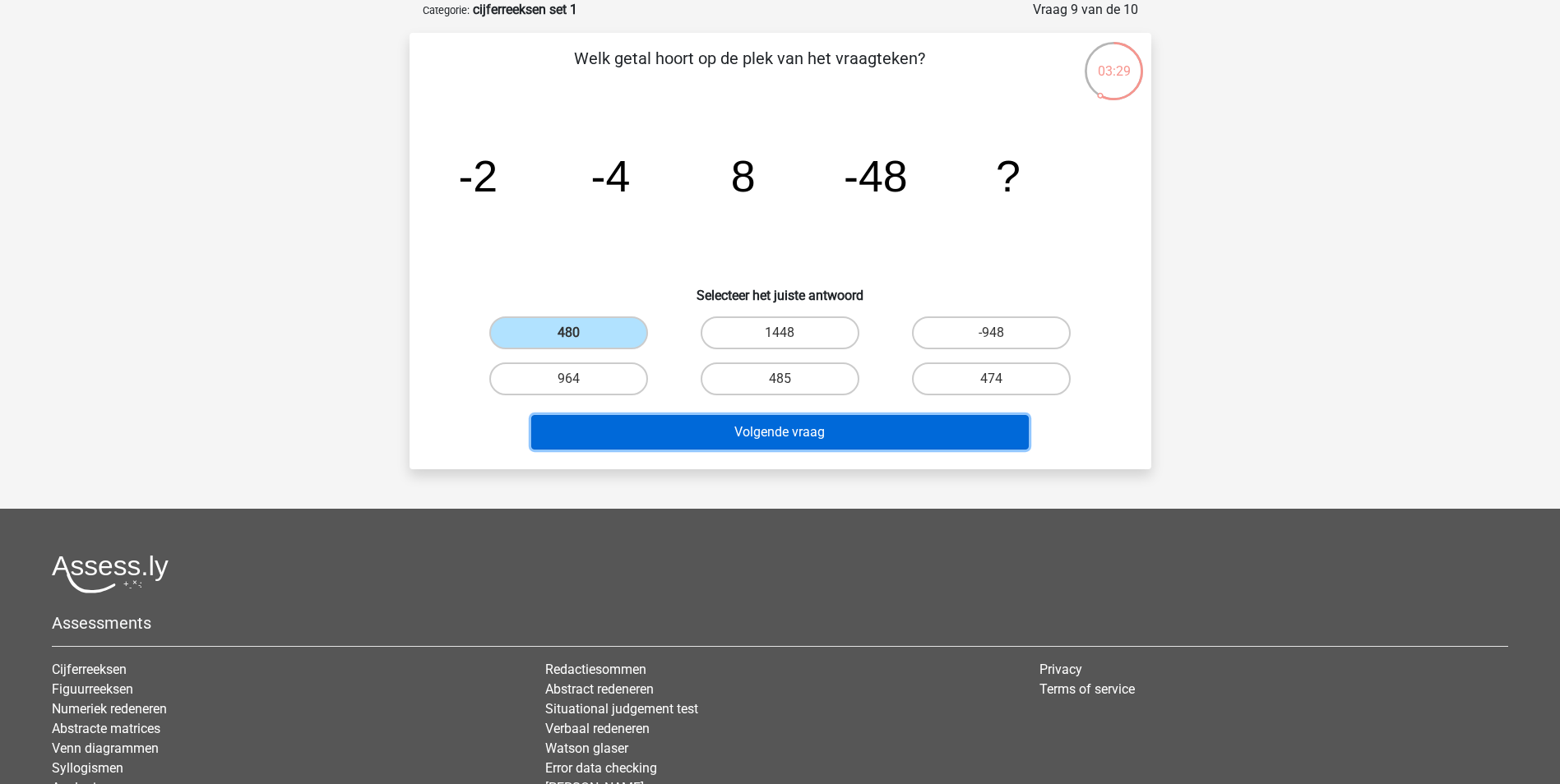
click at [811, 435] on button "Volgende vraag" at bounding box center [780, 432] width 497 height 35
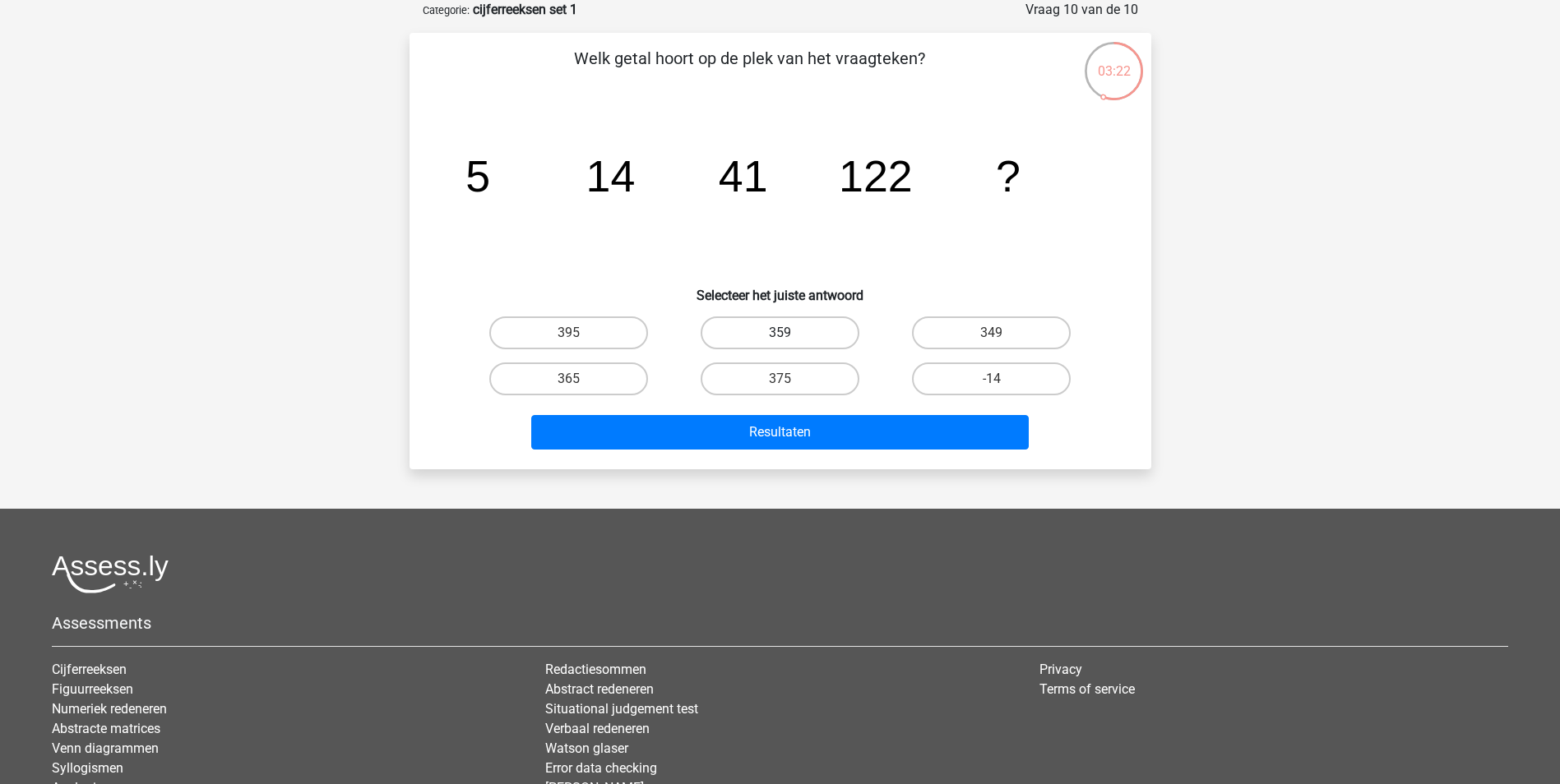
click at [766, 329] on label "359" at bounding box center [780, 333] width 158 height 33
click at [779, 333] on input "359" at bounding box center [784, 338] width 10 height 10
radio input "true"
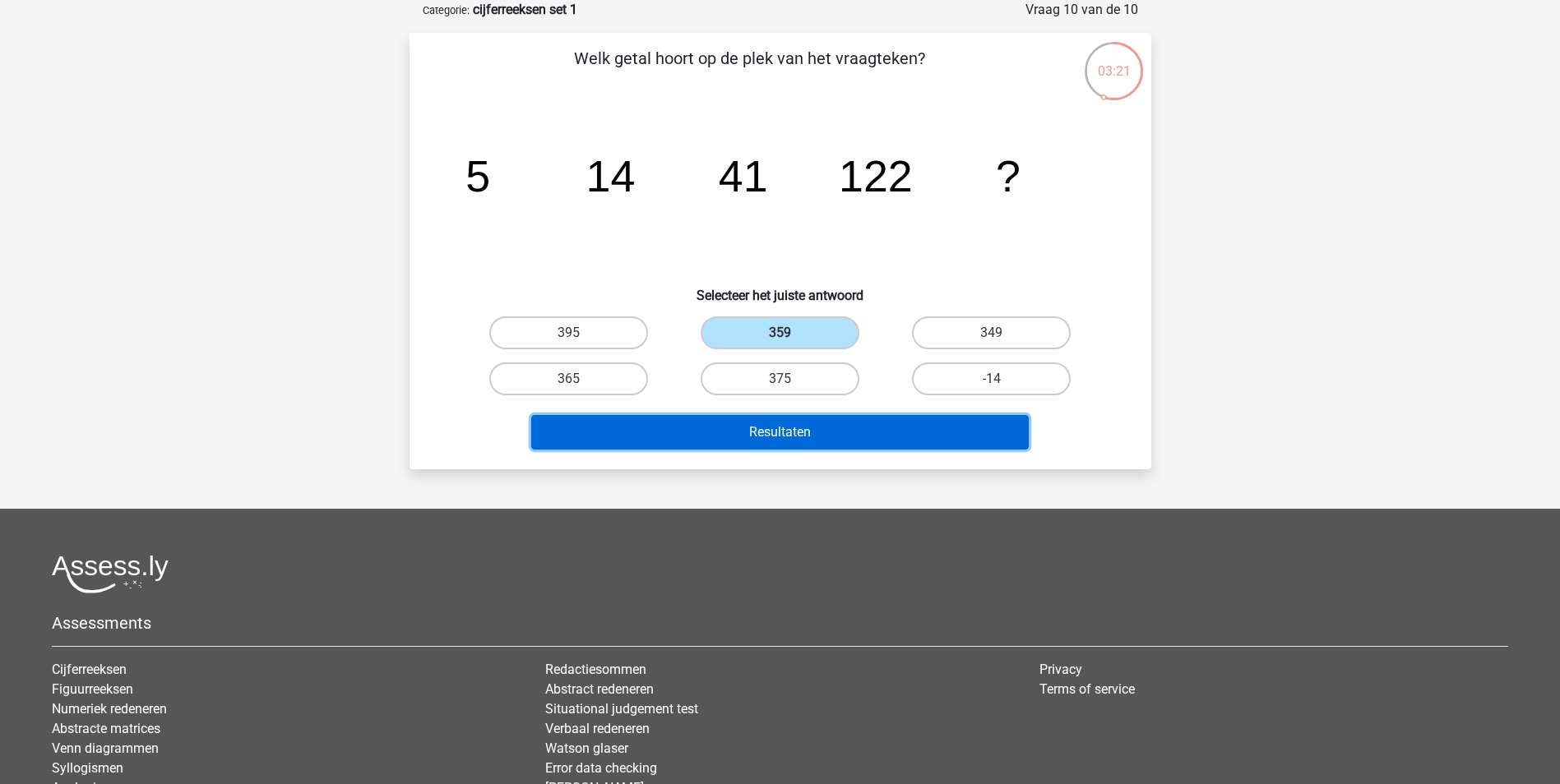
click at [786, 434] on button "Resultaten" at bounding box center [780, 432] width 497 height 35
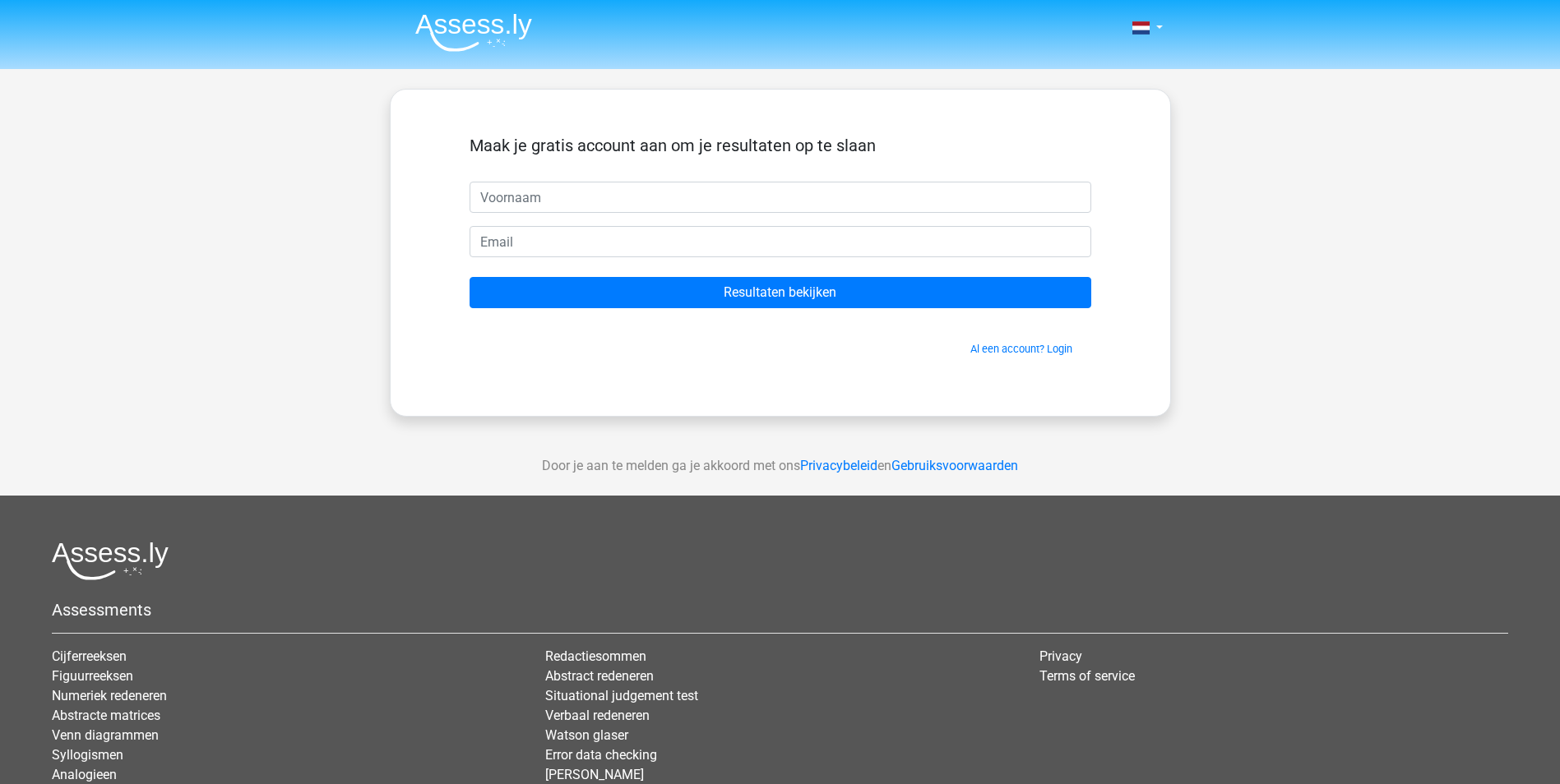
click at [610, 206] on input "text" at bounding box center [780, 197] width 622 height 31
click at [639, 397] on div "Maak je gratis account aan om je resultaten op te slaan Resultaten bekijken Al …" at bounding box center [780, 252] width 781 height 328
click at [525, 203] on input "text" at bounding box center [780, 197] width 622 height 31
type input "Sikko"
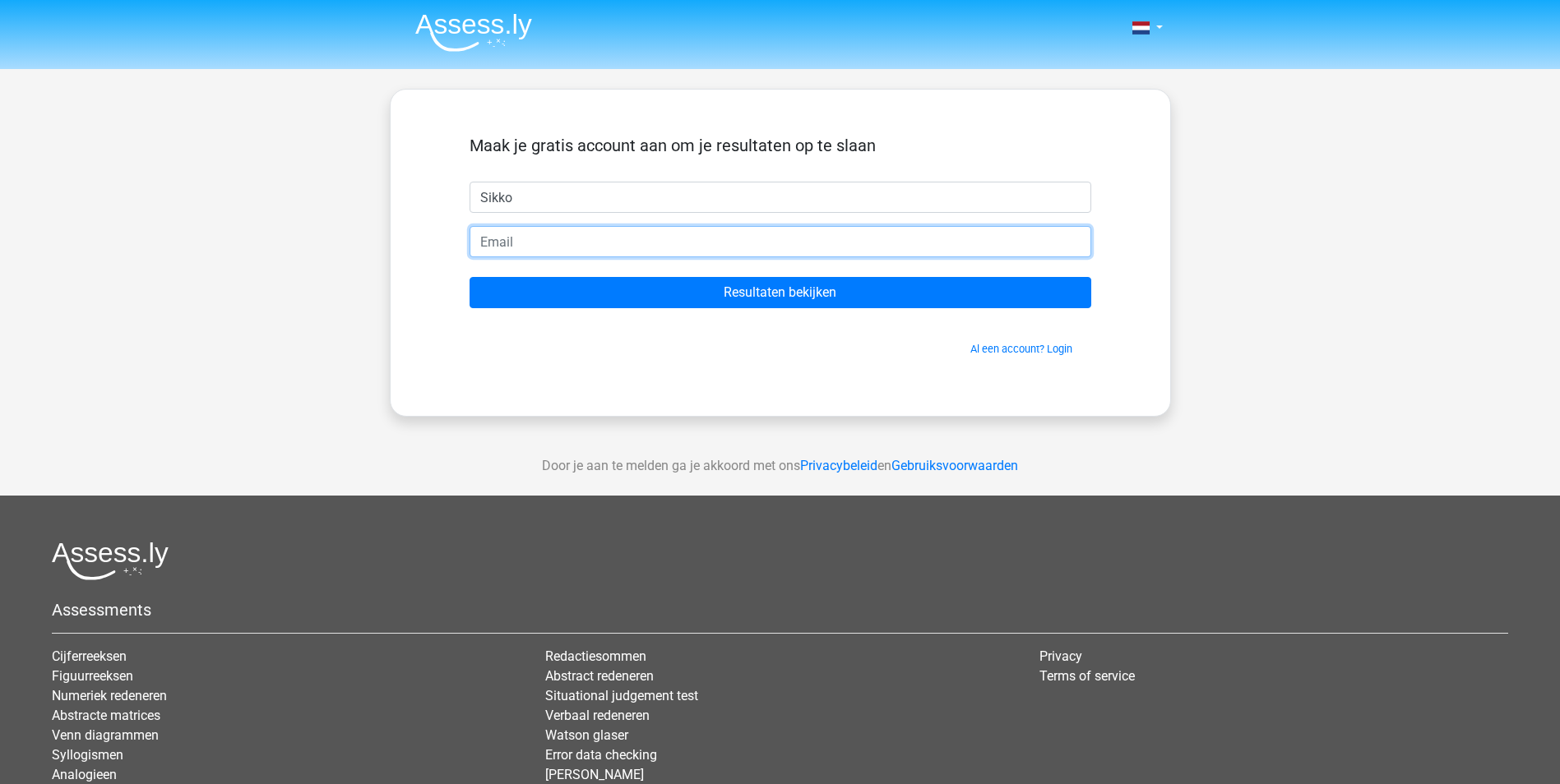
click at [528, 239] on input "email" at bounding box center [780, 242] width 622 height 31
type input "[EMAIL_ADDRESS][DOMAIN_NAME]"
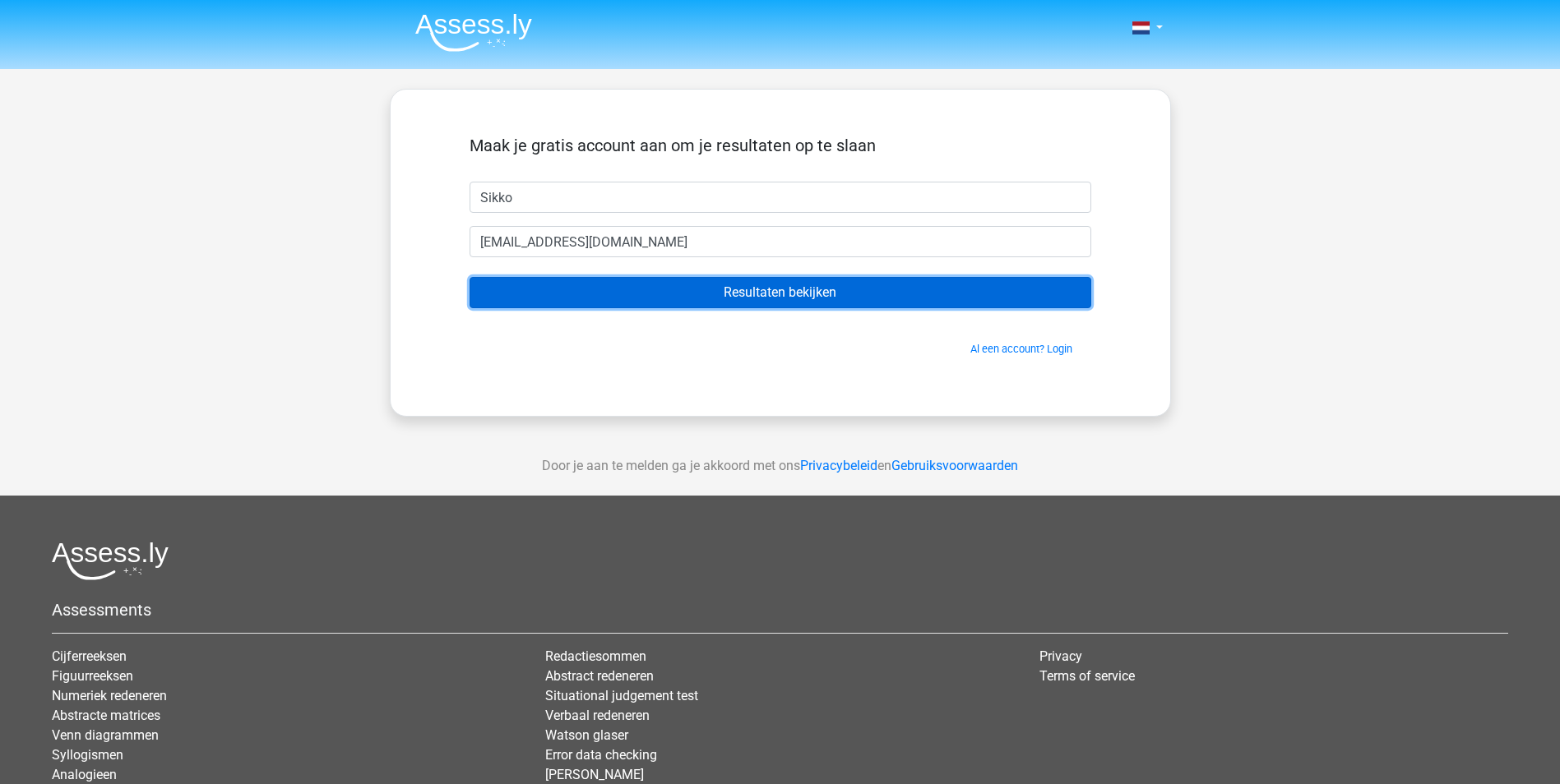
click at [681, 290] on input "Resultaten bekijken" at bounding box center [780, 293] width 622 height 31
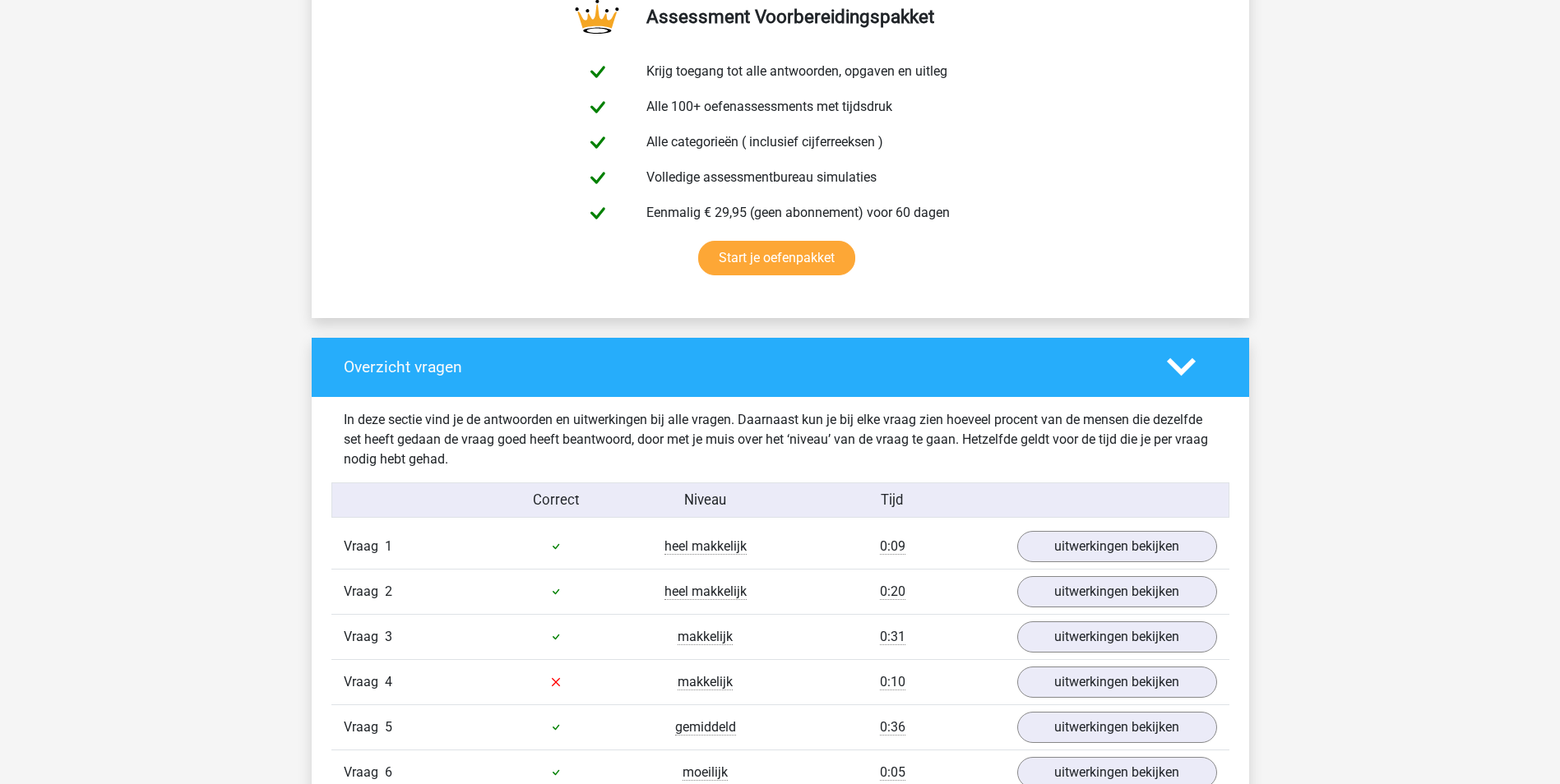
scroll to position [1089, 0]
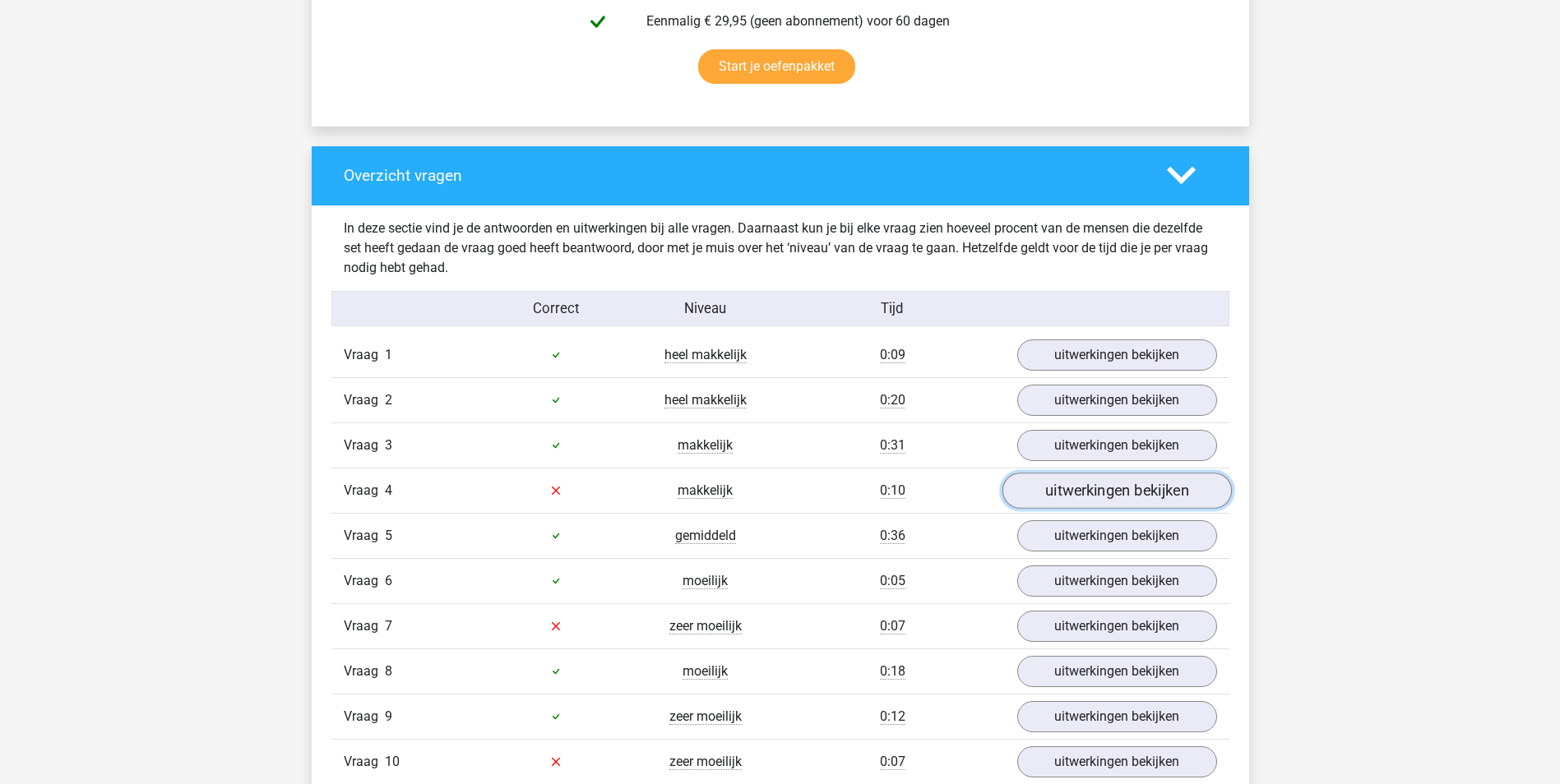
click at [1159, 495] on link "uitwerkingen bekijken" at bounding box center [1117, 491] width 230 height 37
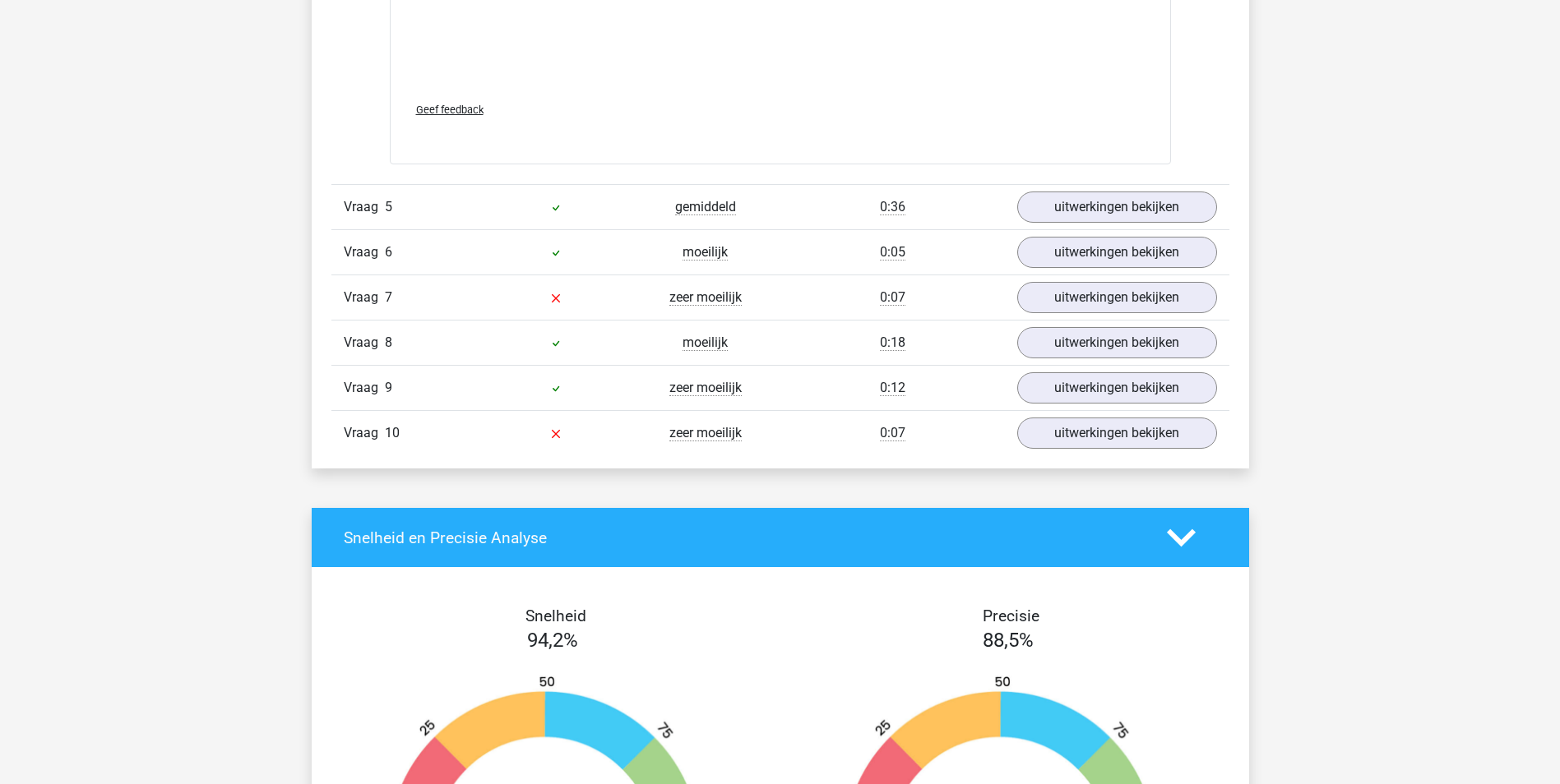
scroll to position [2317, 0]
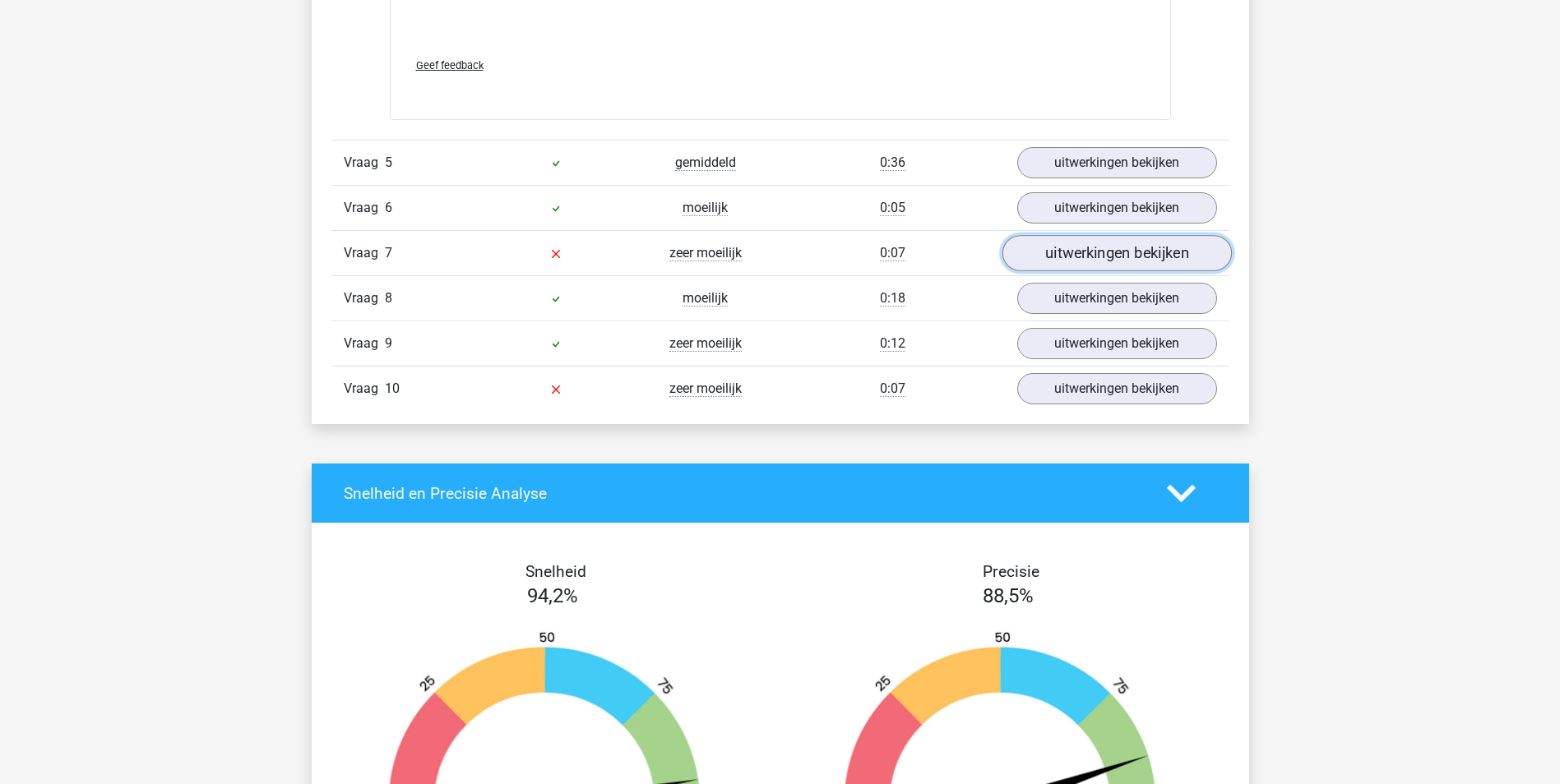
click at [1068, 251] on link "uitwerkingen bekijken" at bounding box center [1117, 254] width 230 height 37
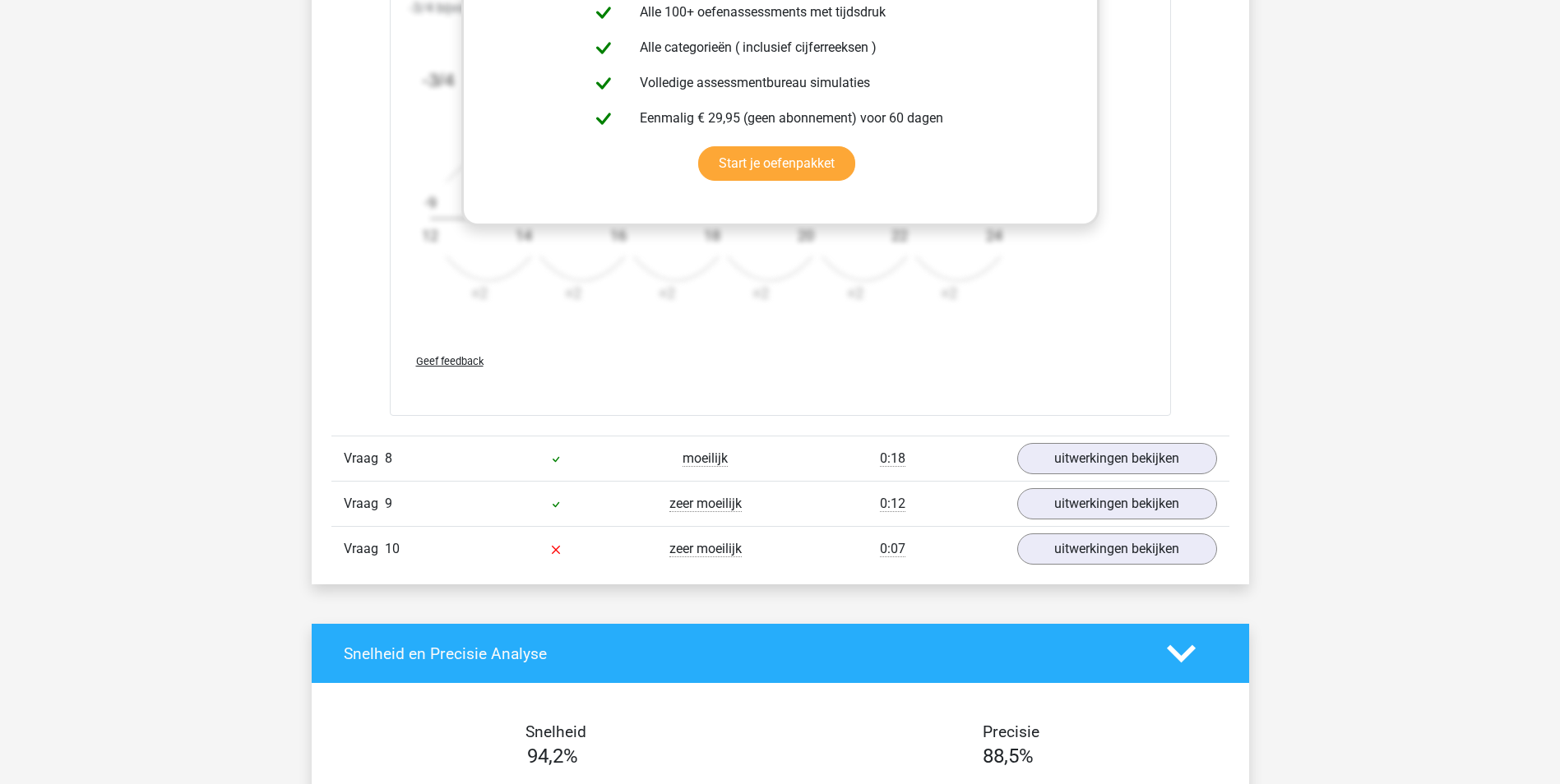
scroll to position [3153, 0]
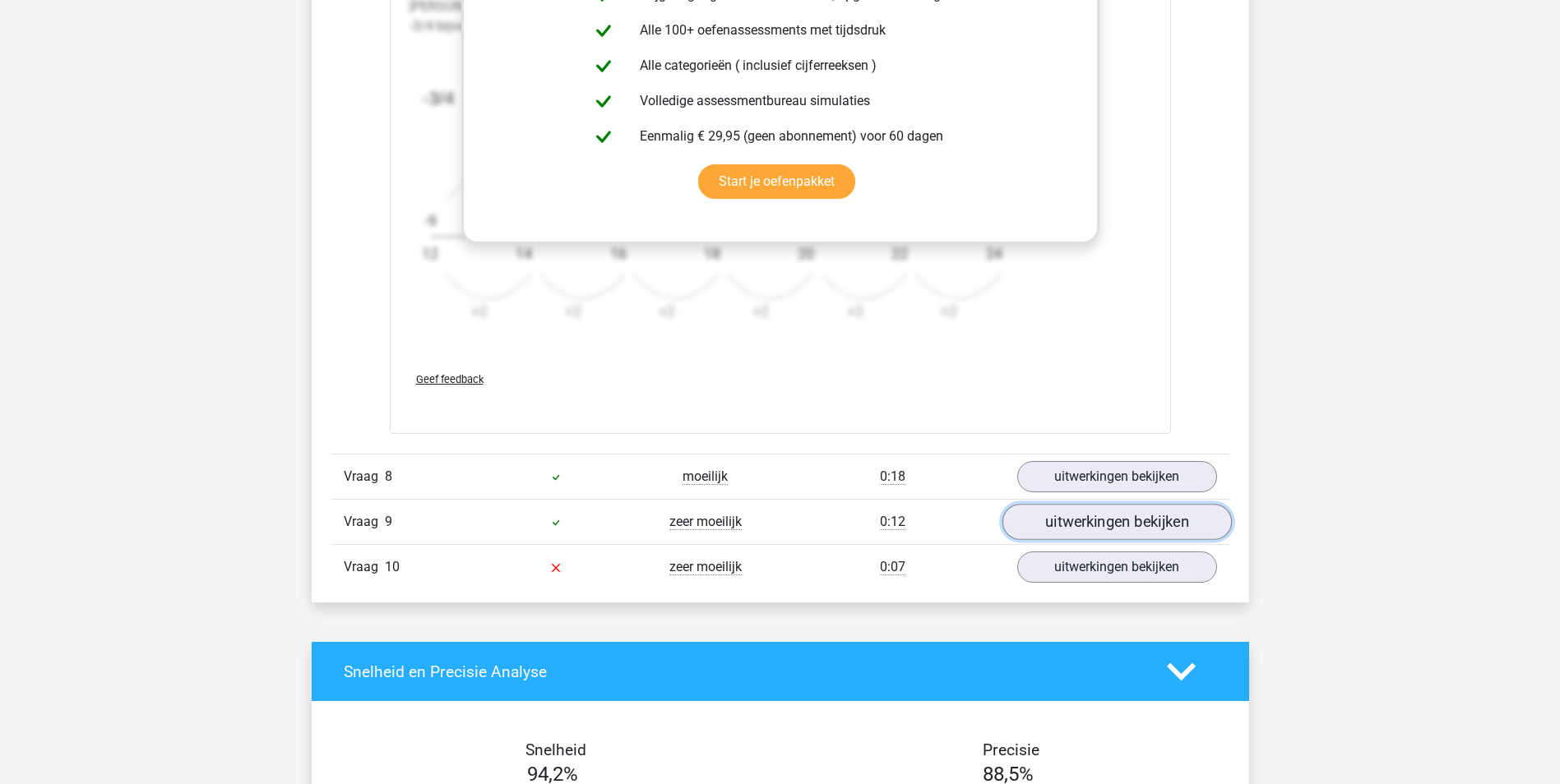
click at [1114, 533] on link "uitwerkingen bekijken" at bounding box center [1117, 522] width 230 height 37
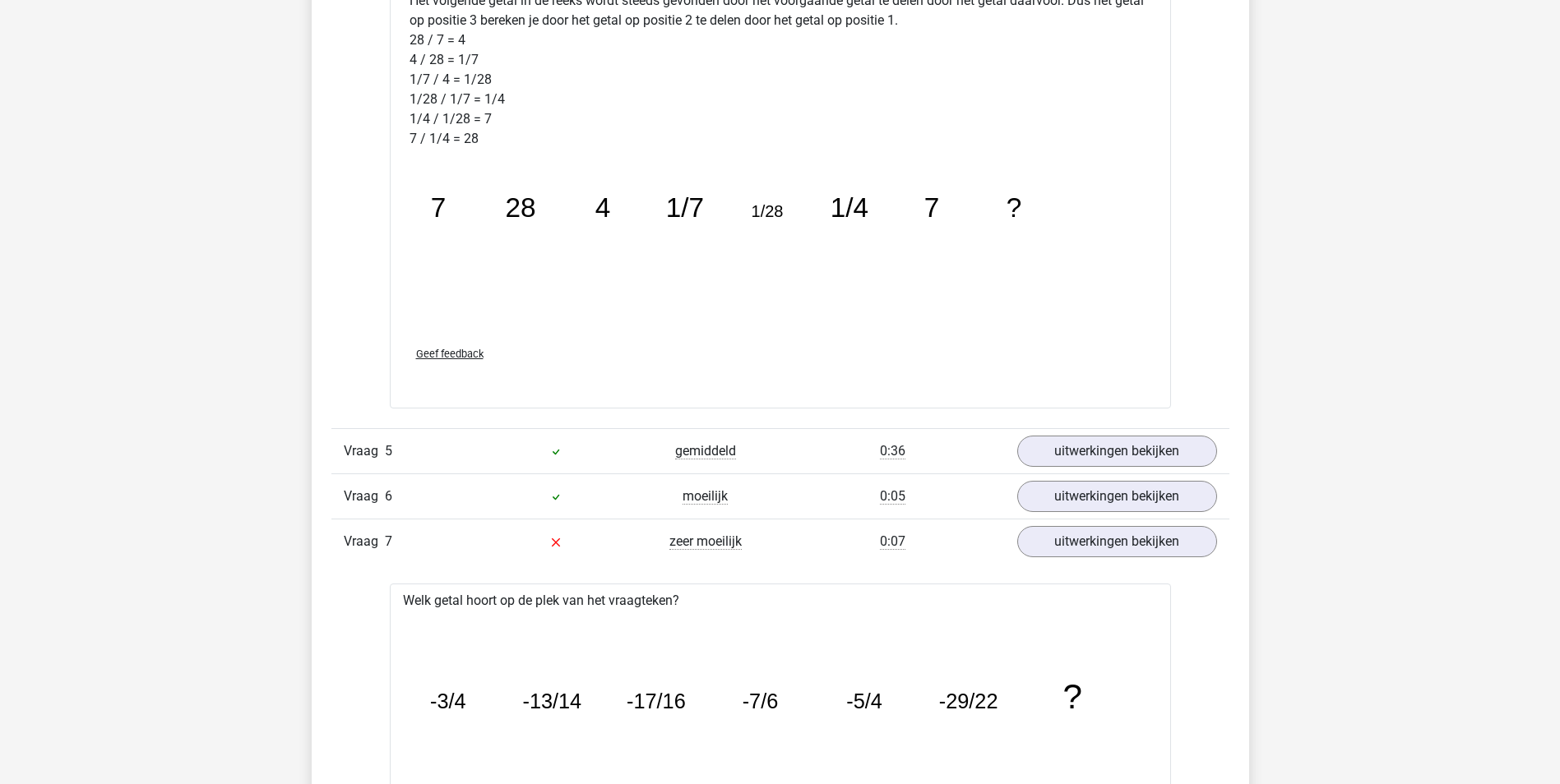
scroll to position [2000, 0]
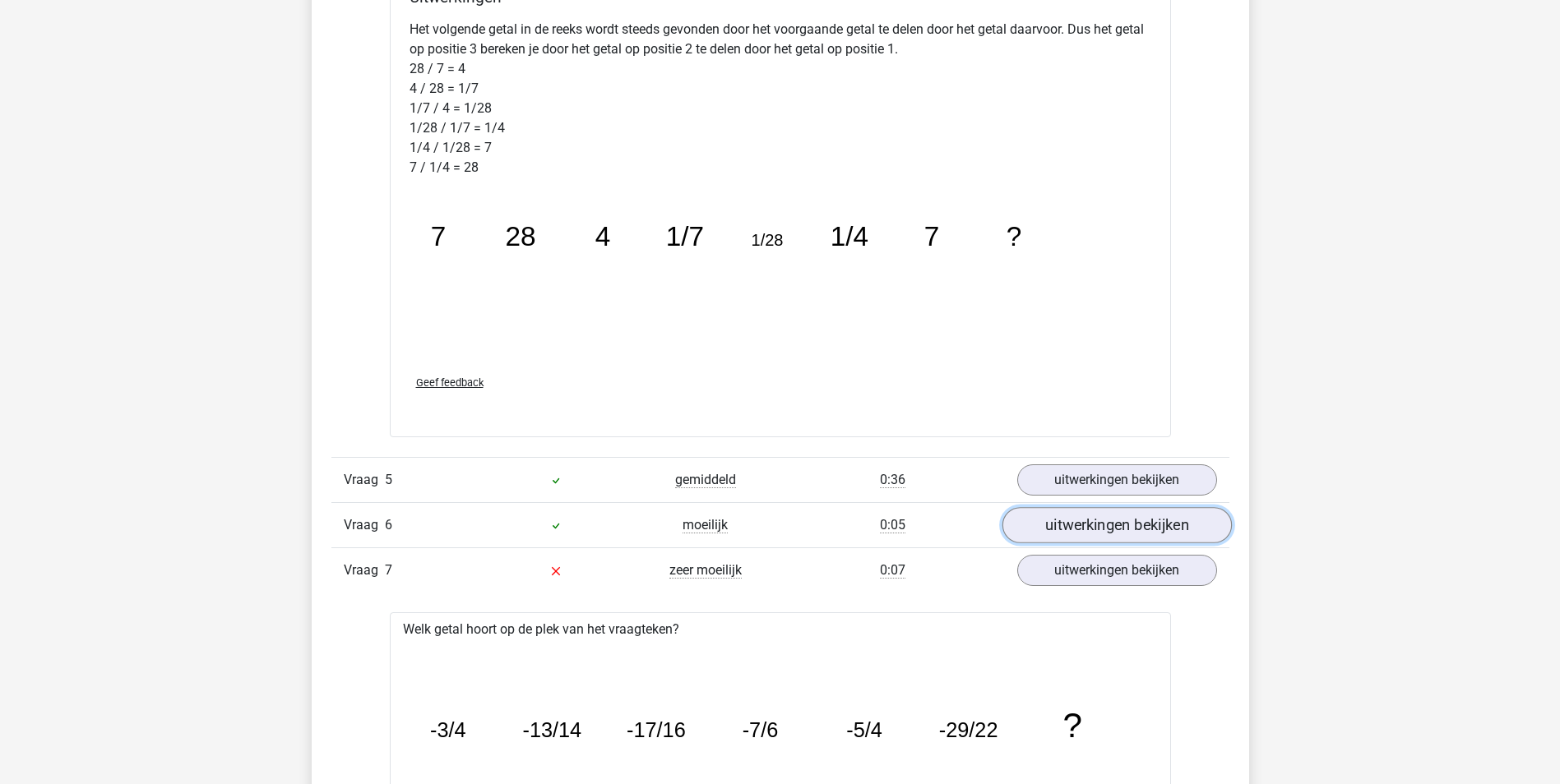
click at [1102, 534] on link "uitwerkingen bekijken" at bounding box center [1117, 526] width 230 height 37
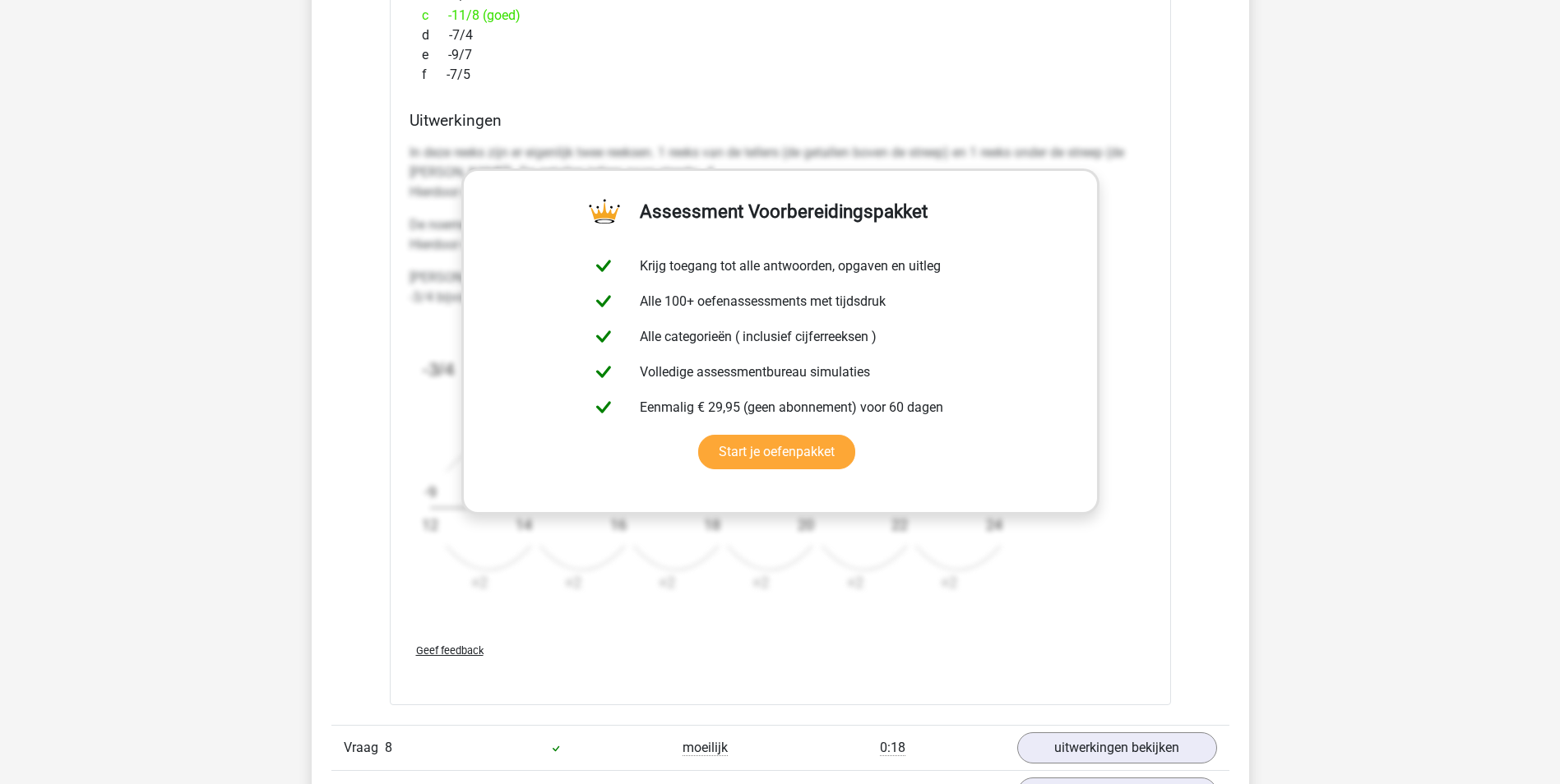
scroll to position [3648, 0]
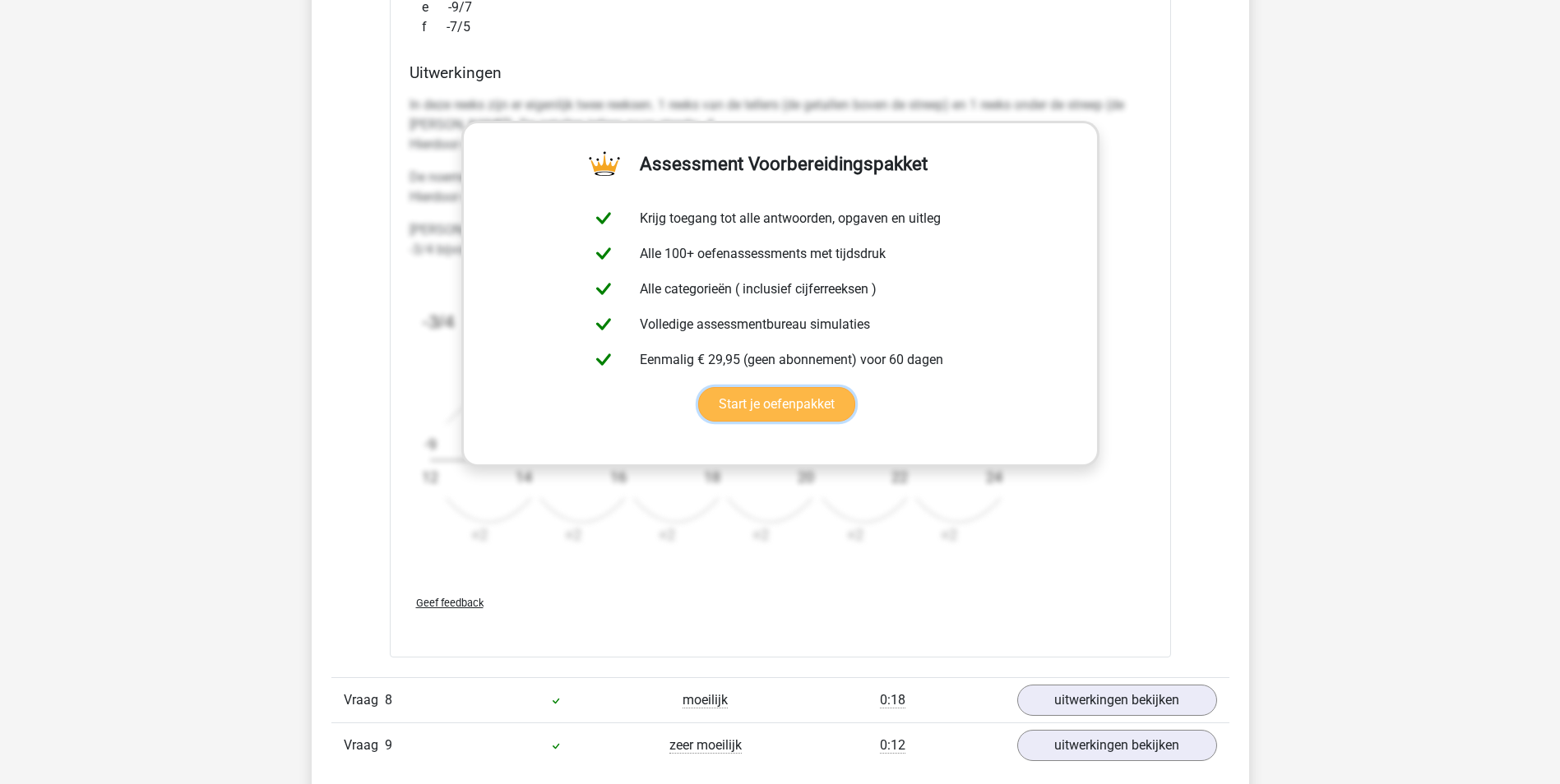
click at [835, 414] on link "Start je oefenpakket" at bounding box center [777, 404] width 157 height 35
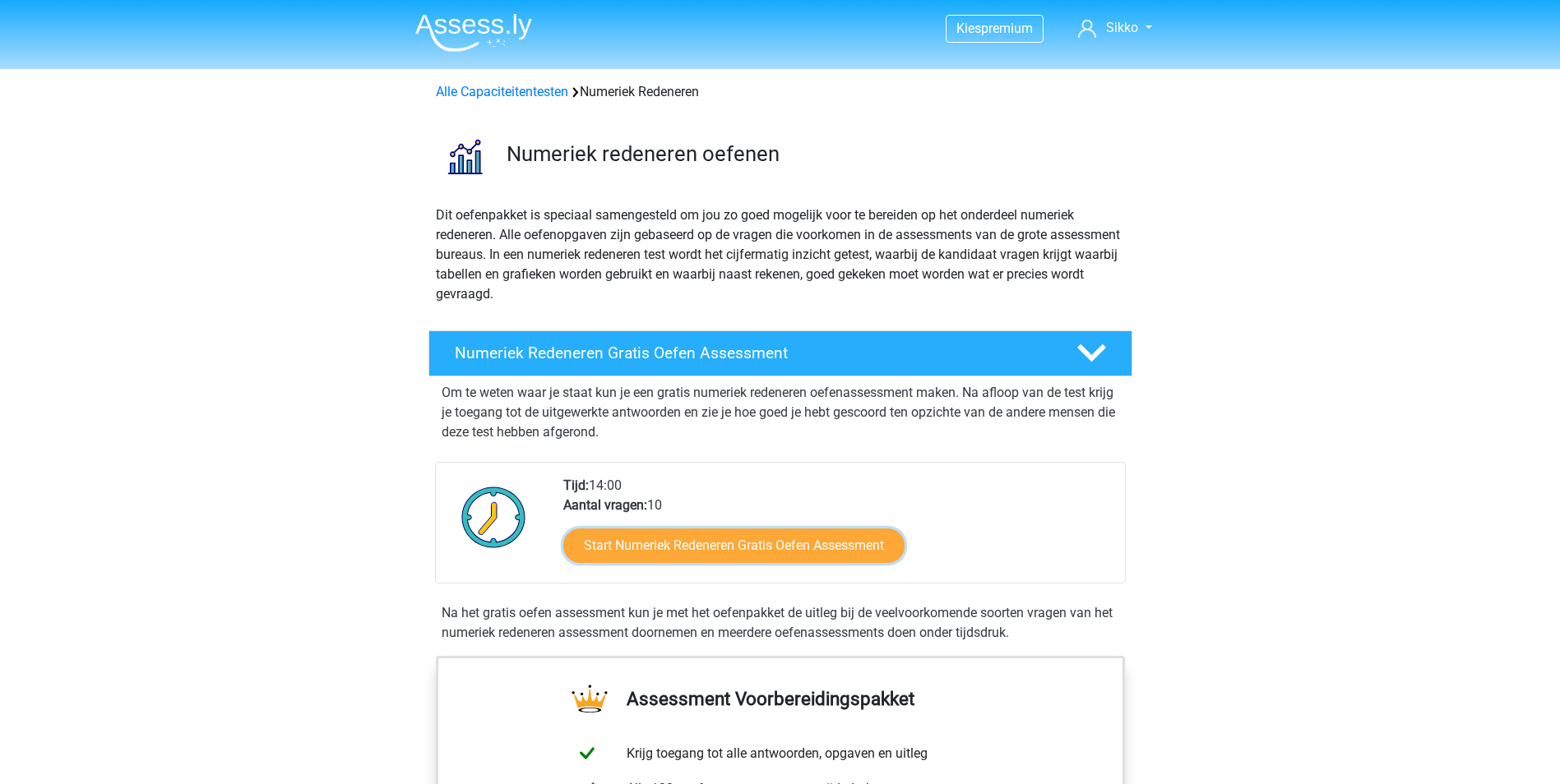
click at [804, 548] on link "Start Numeriek Redeneren Gratis Oefen Assessment" at bounding box center [734, 546] width 341 height 35
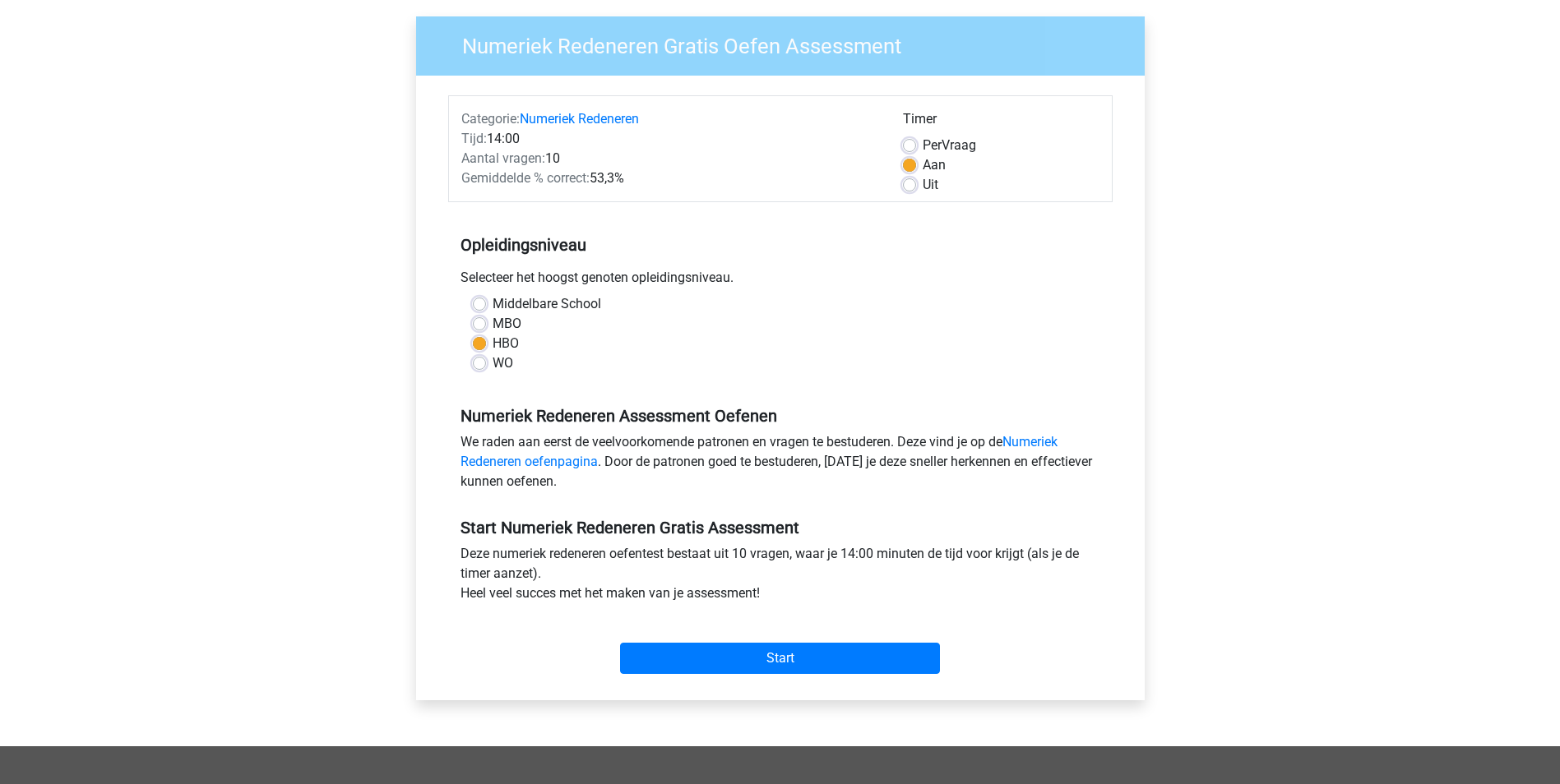
scroll to position [158, 0]
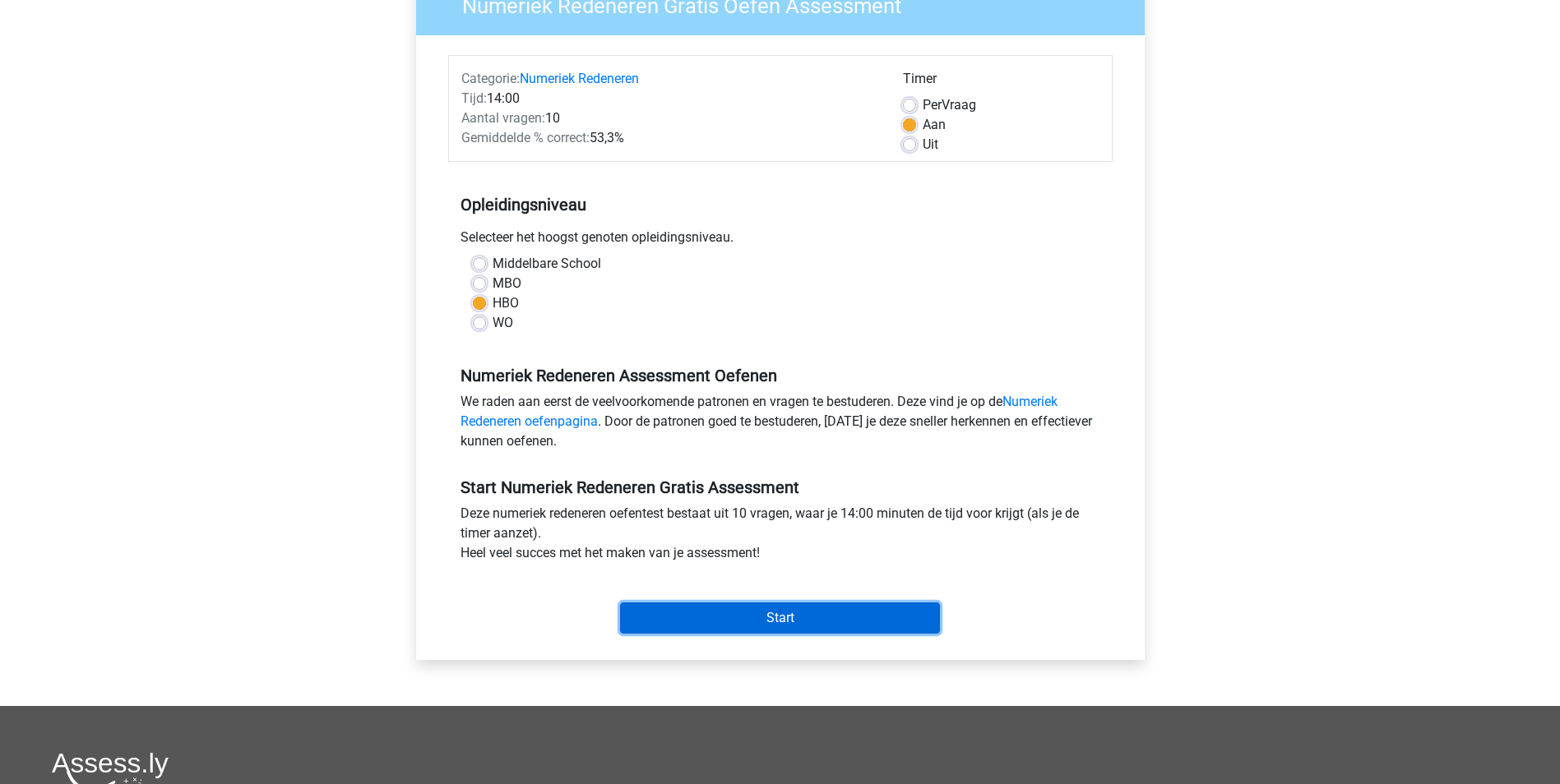
click at [757, 609] on input "Start" at bounding box center [780, 618] width 320 height 31
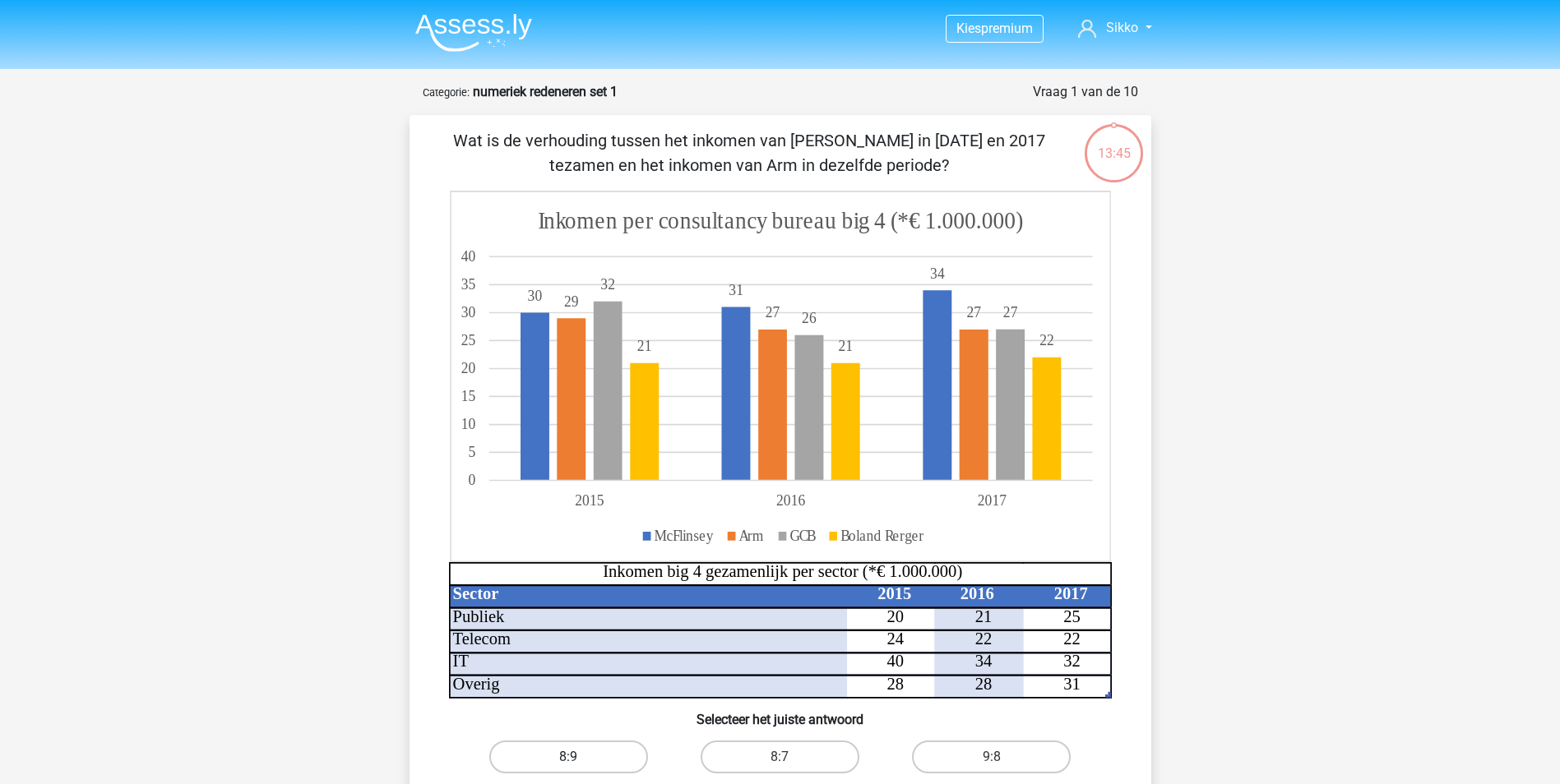
click at [614, 756] on label "8:9" at bounding box center [569, 757] width 158 height 33
click at [579, 757] on input "8:9" at bounding box center [573, 762] width 10 height 10
radio input "true"
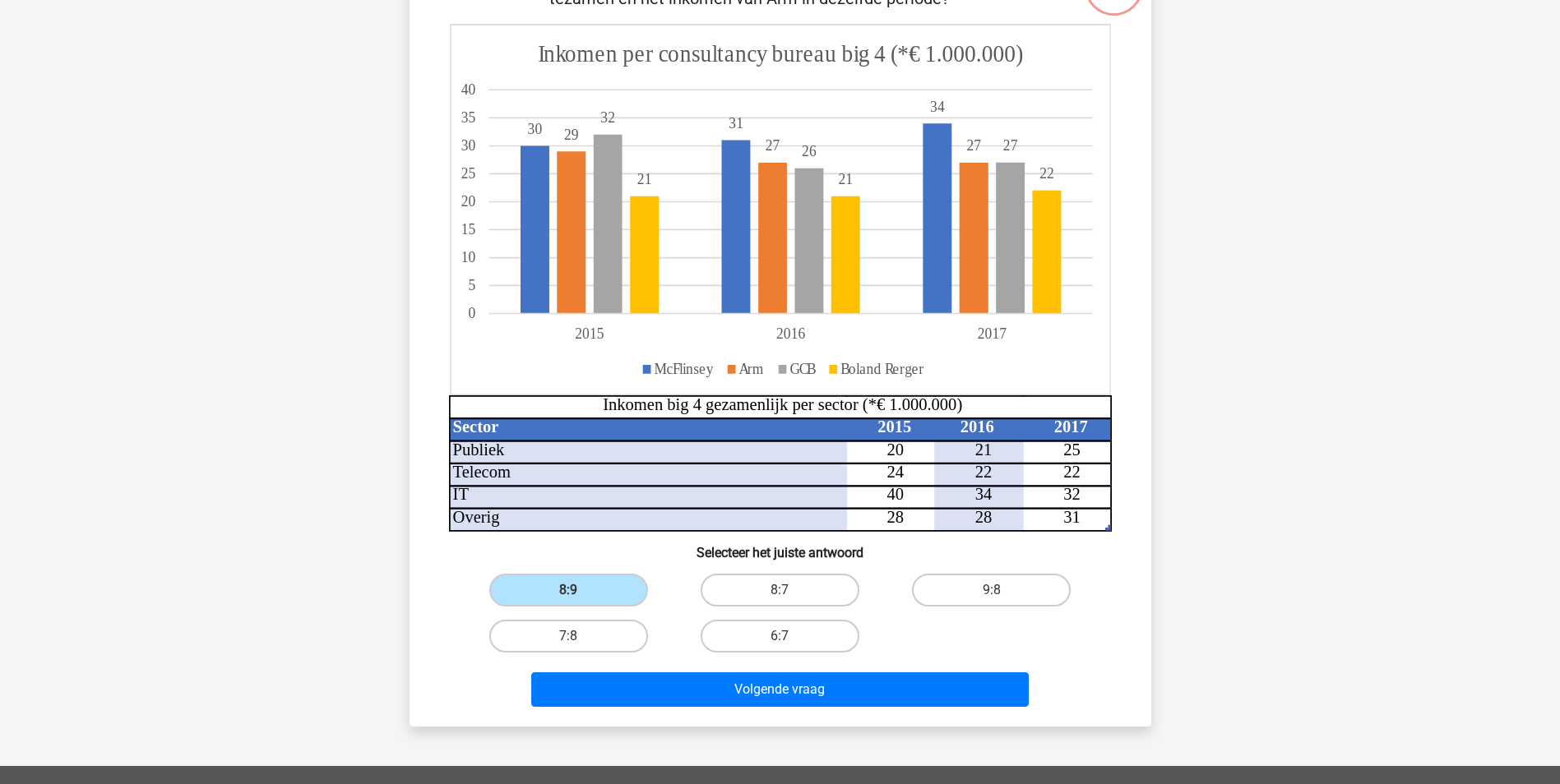
scroll to position [271, 0]
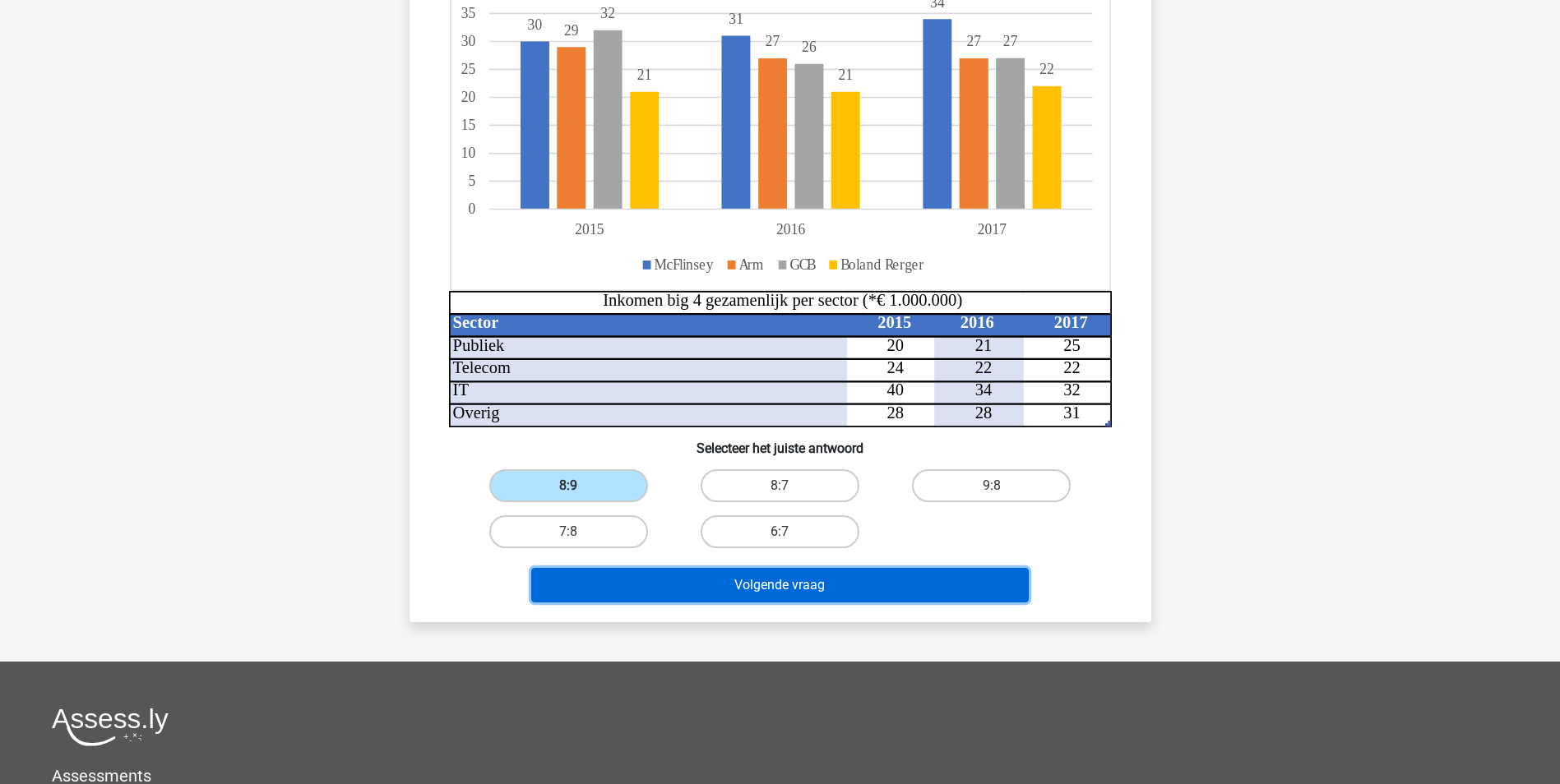
click at [811, 583] on button "Volgende vraag" at bounding box center [780, 585] width 497 height 35
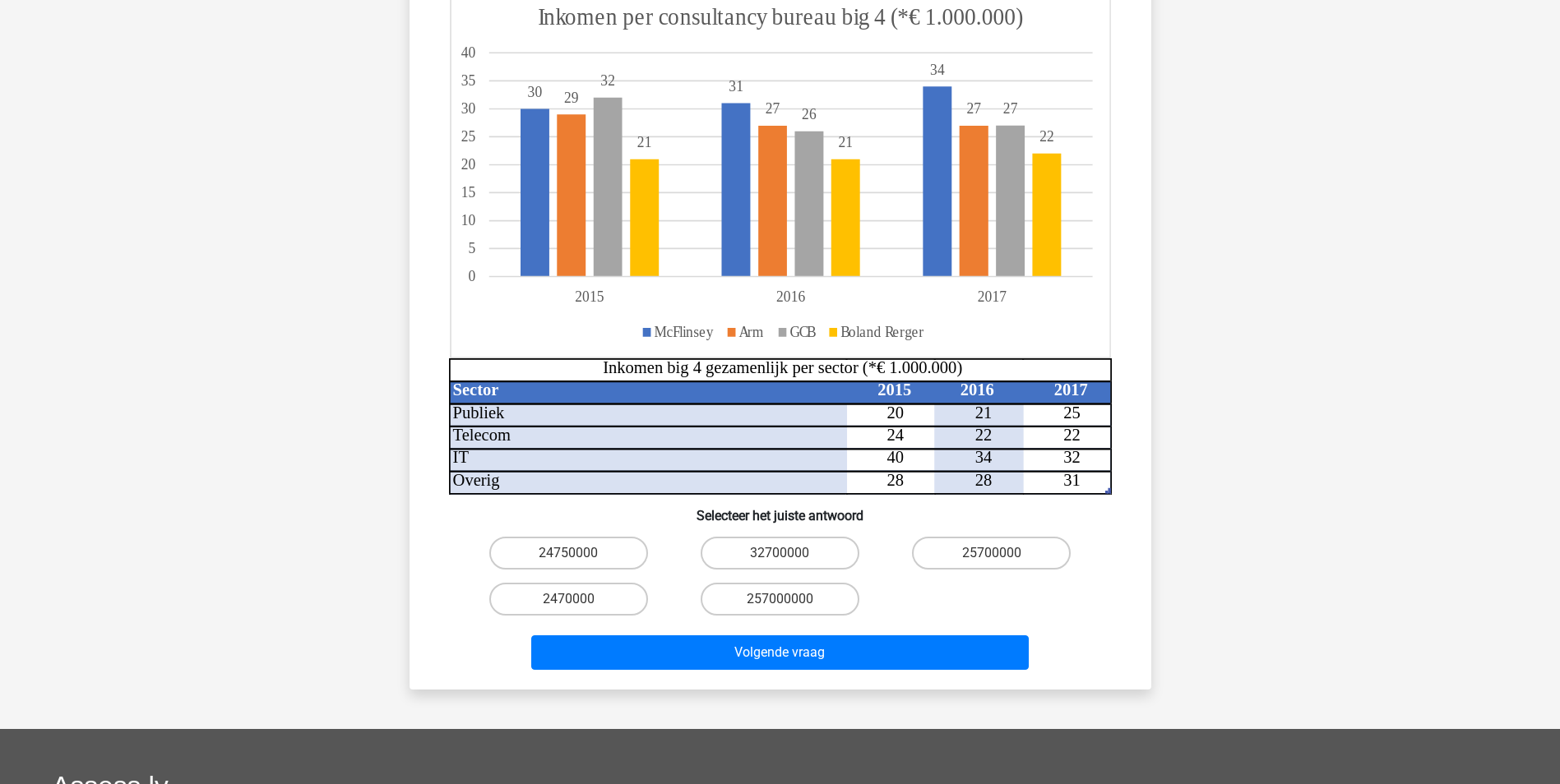
scroll to position [318, 0]
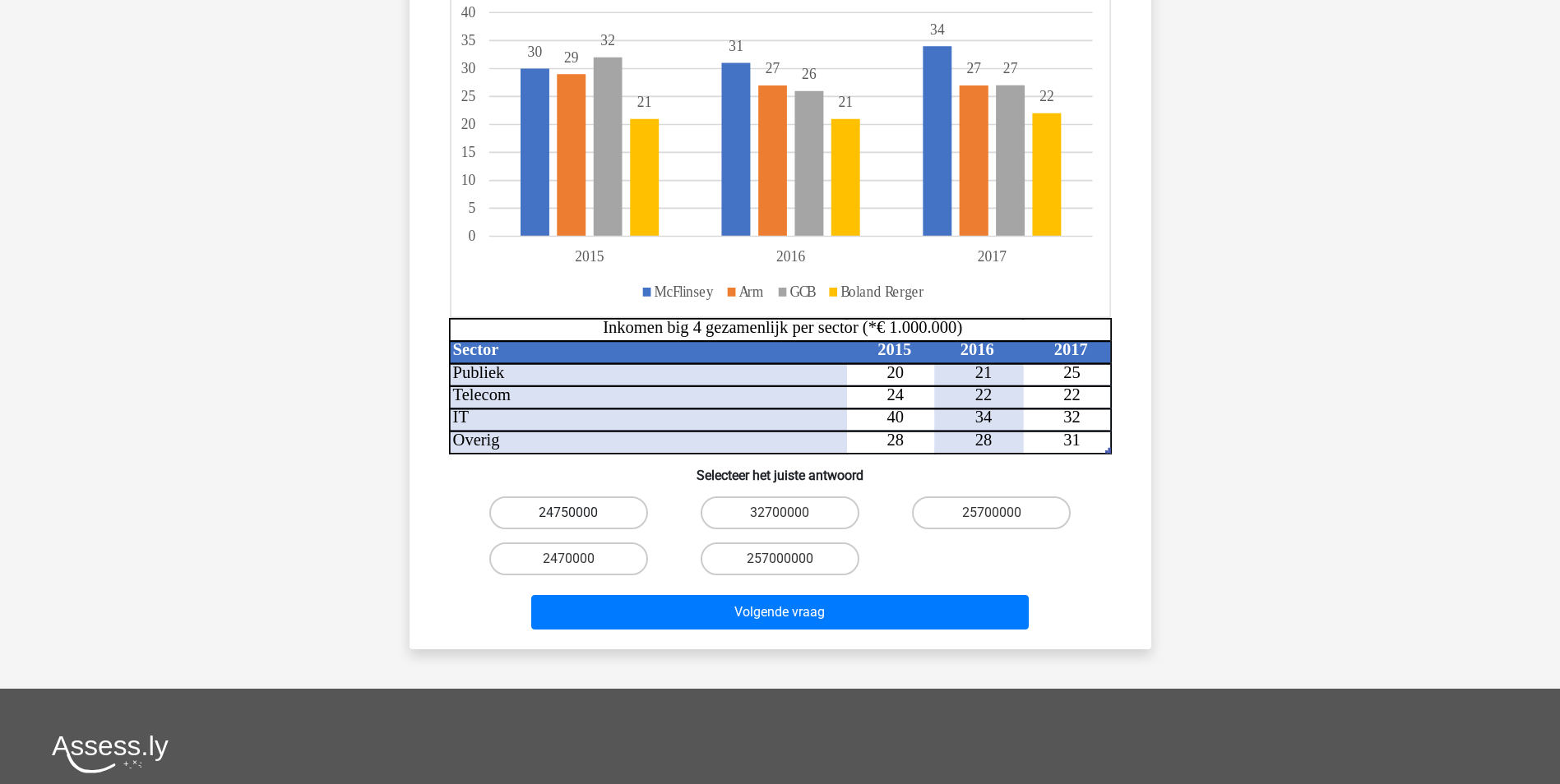
click at [610, 496] on label "24750000" at bounding box center [569, 513] width 158 height 33
click at [579, 513] on input "24750000" at bounding box center [573, 518] width 10 height 10
radio input "true"
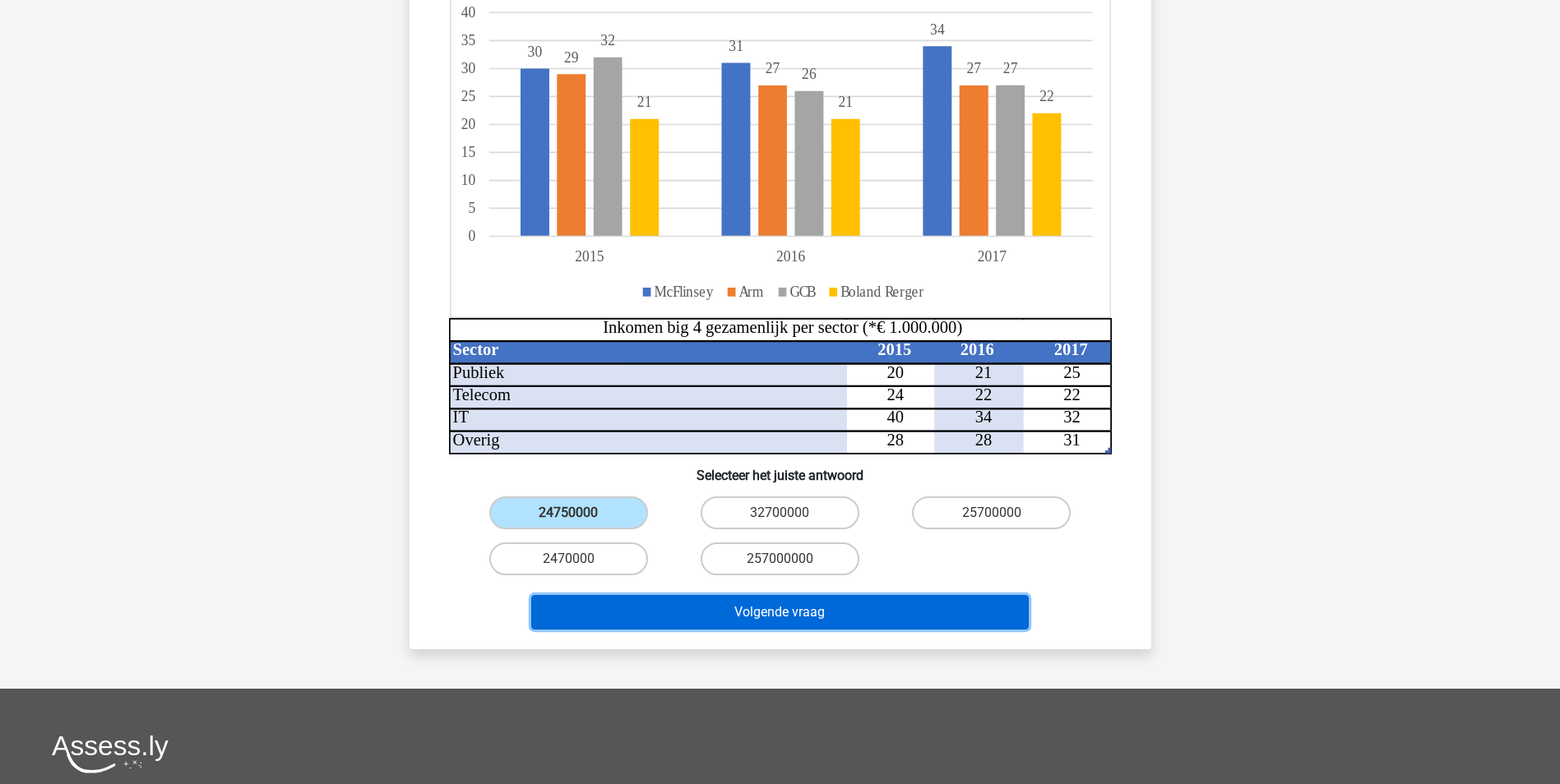
click at [683, 595] on button "Volgende vraag" at bounding box center [780, 613] width 497 height 35
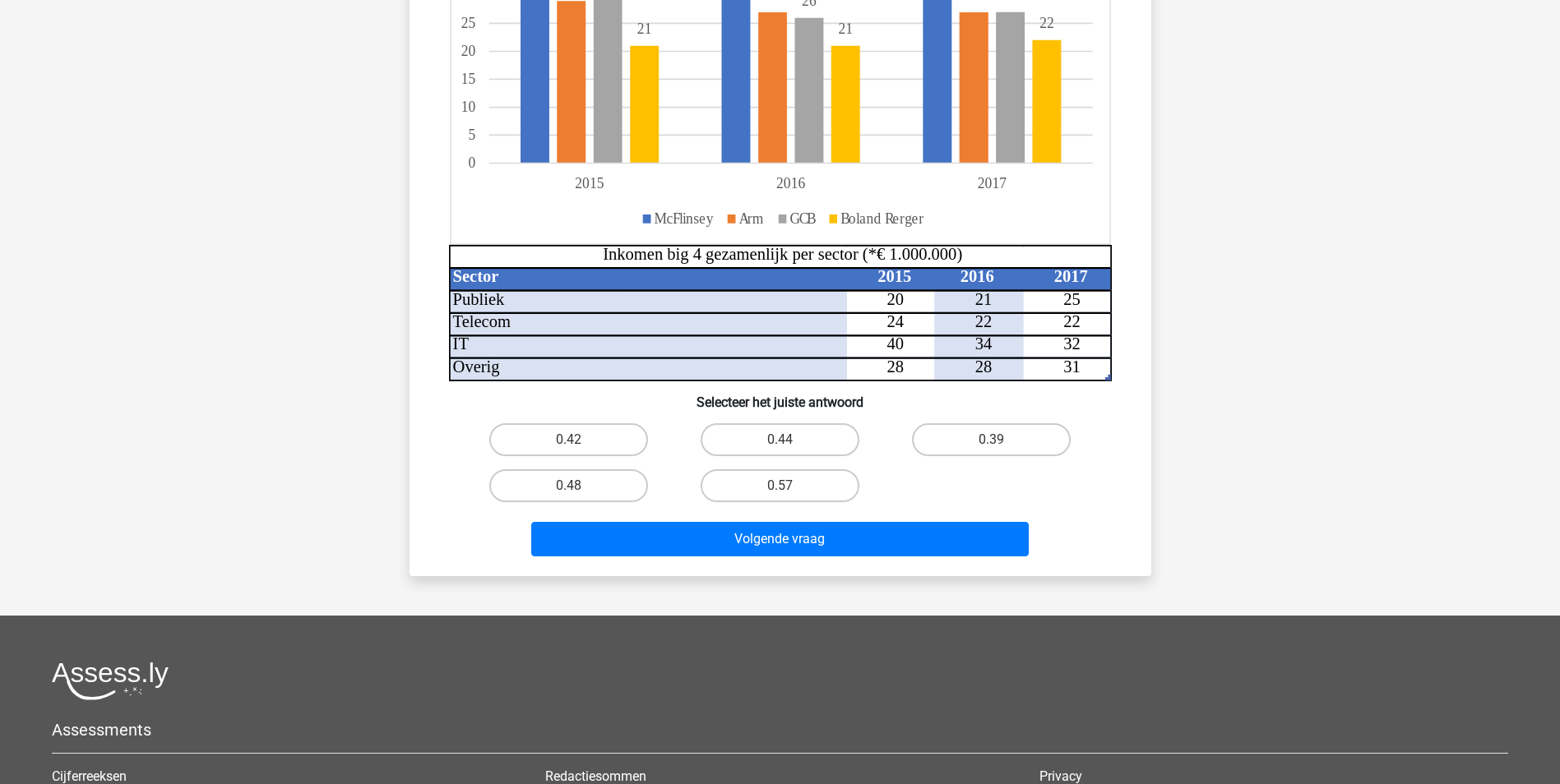
scroll to position [342, 0]
click at [824, 485] on label "0.57" at bounding box center [780, 485] width 158 height 33
click at [790, 485] on input "0.57" at bounding box center [784, 490] width 10 height 10
radio input "true"
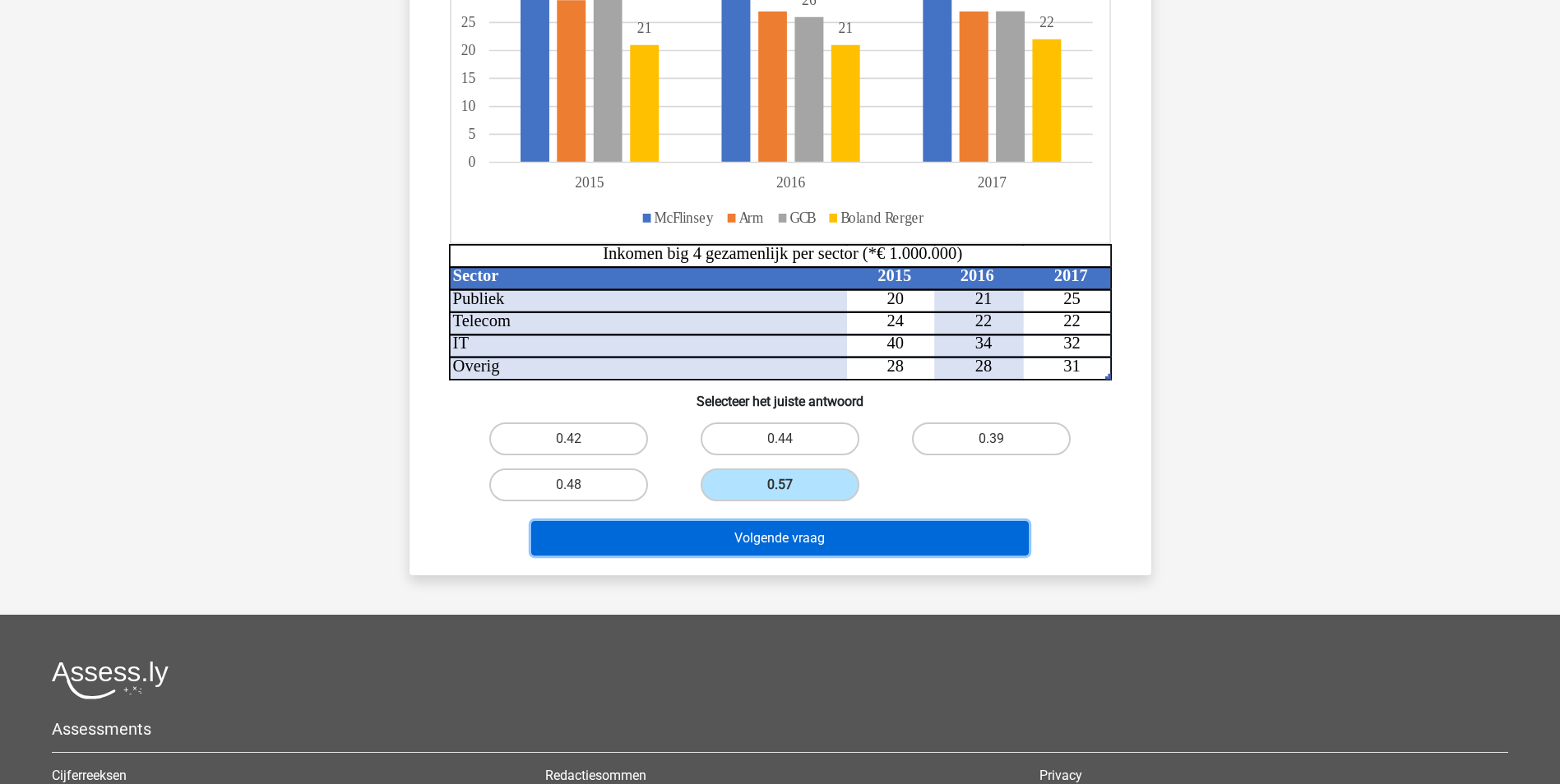
click at [799, 540] on button "Volgende vraag" at bounding box center [780, 538] width 497 height 35
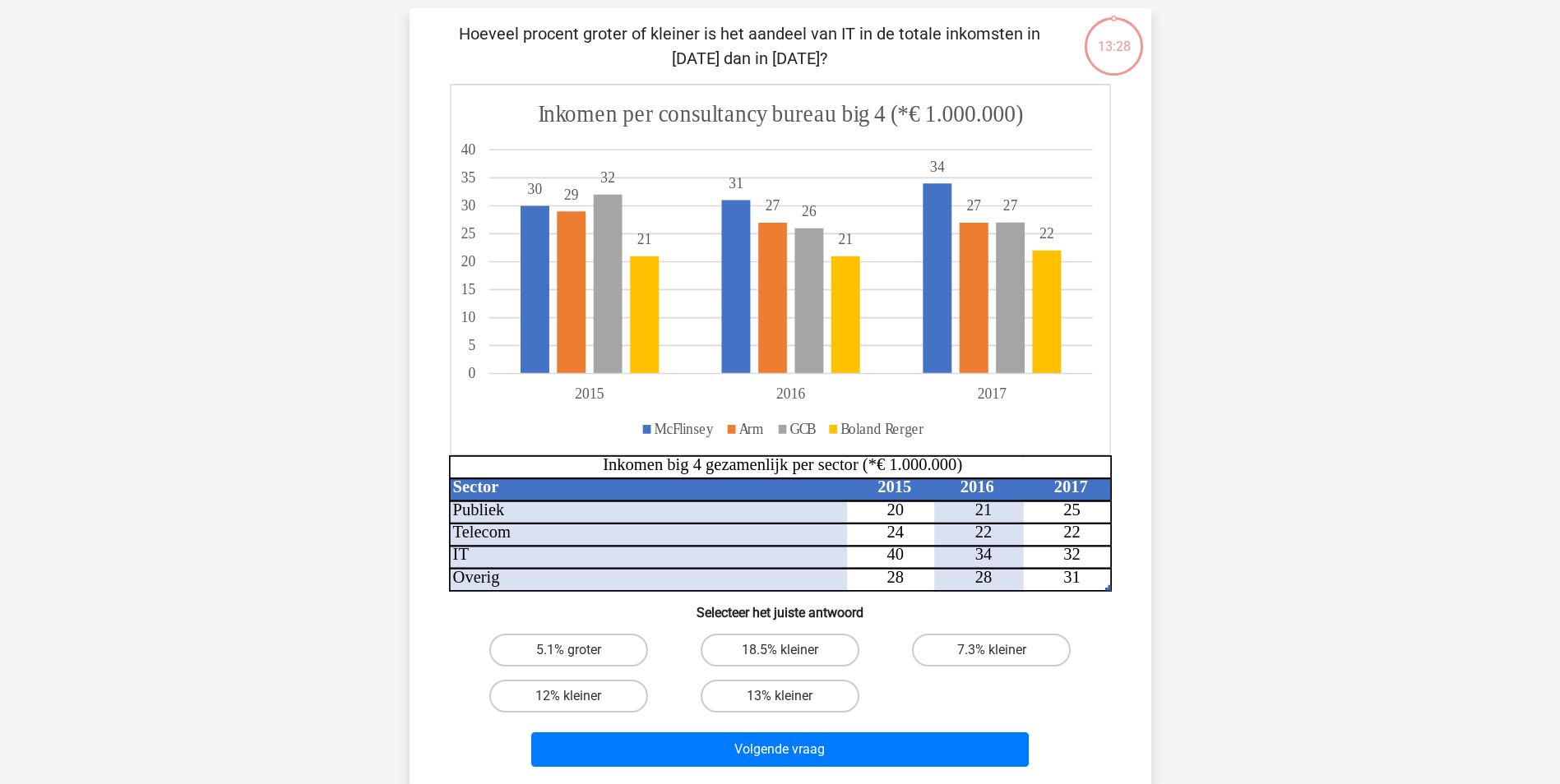
scroll to position [83, 0]
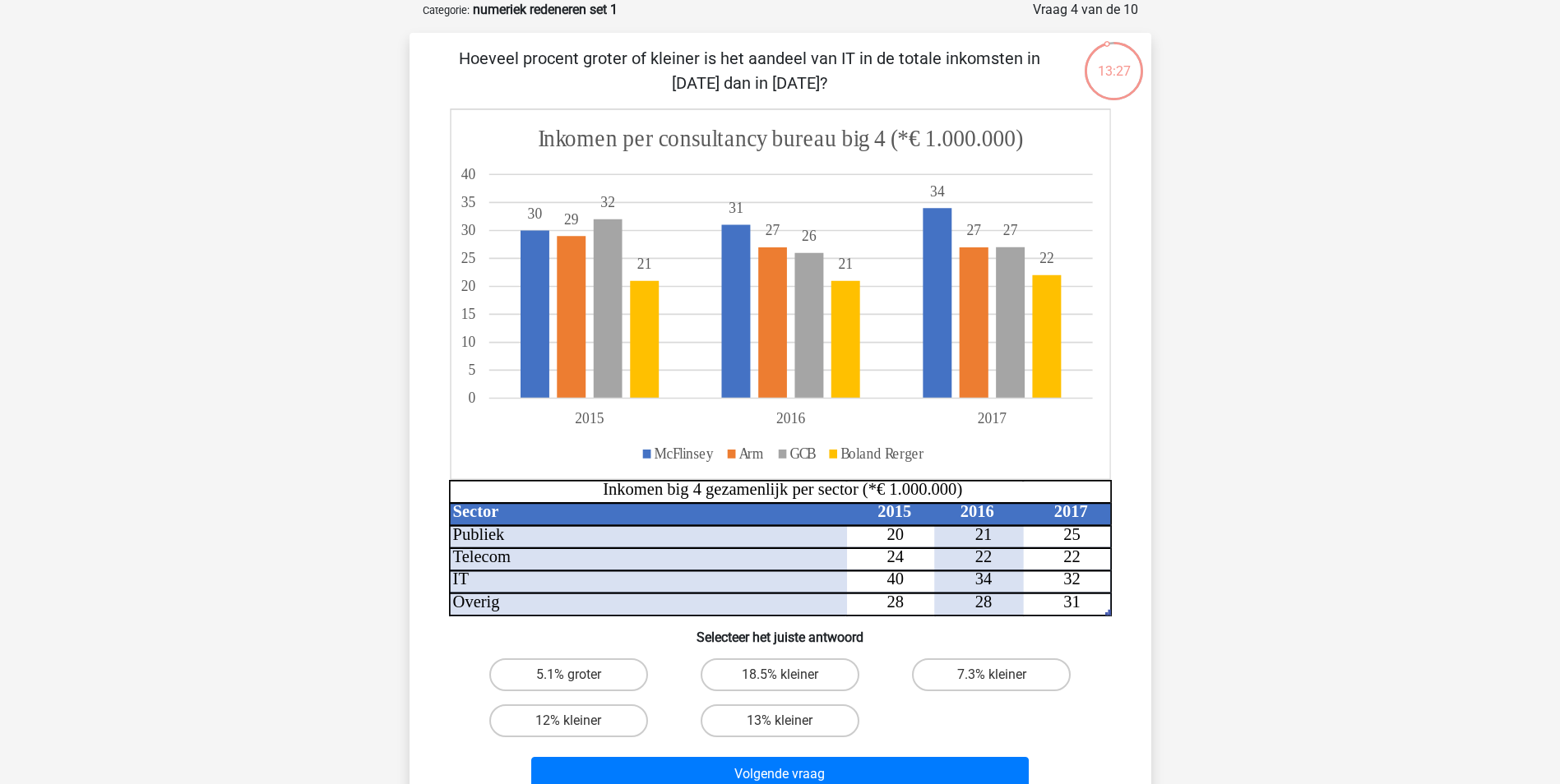
click at [780, 677] on input "18.5% kleiner" at bounding box center [784, 680] width 10 height 10
radio input "true"
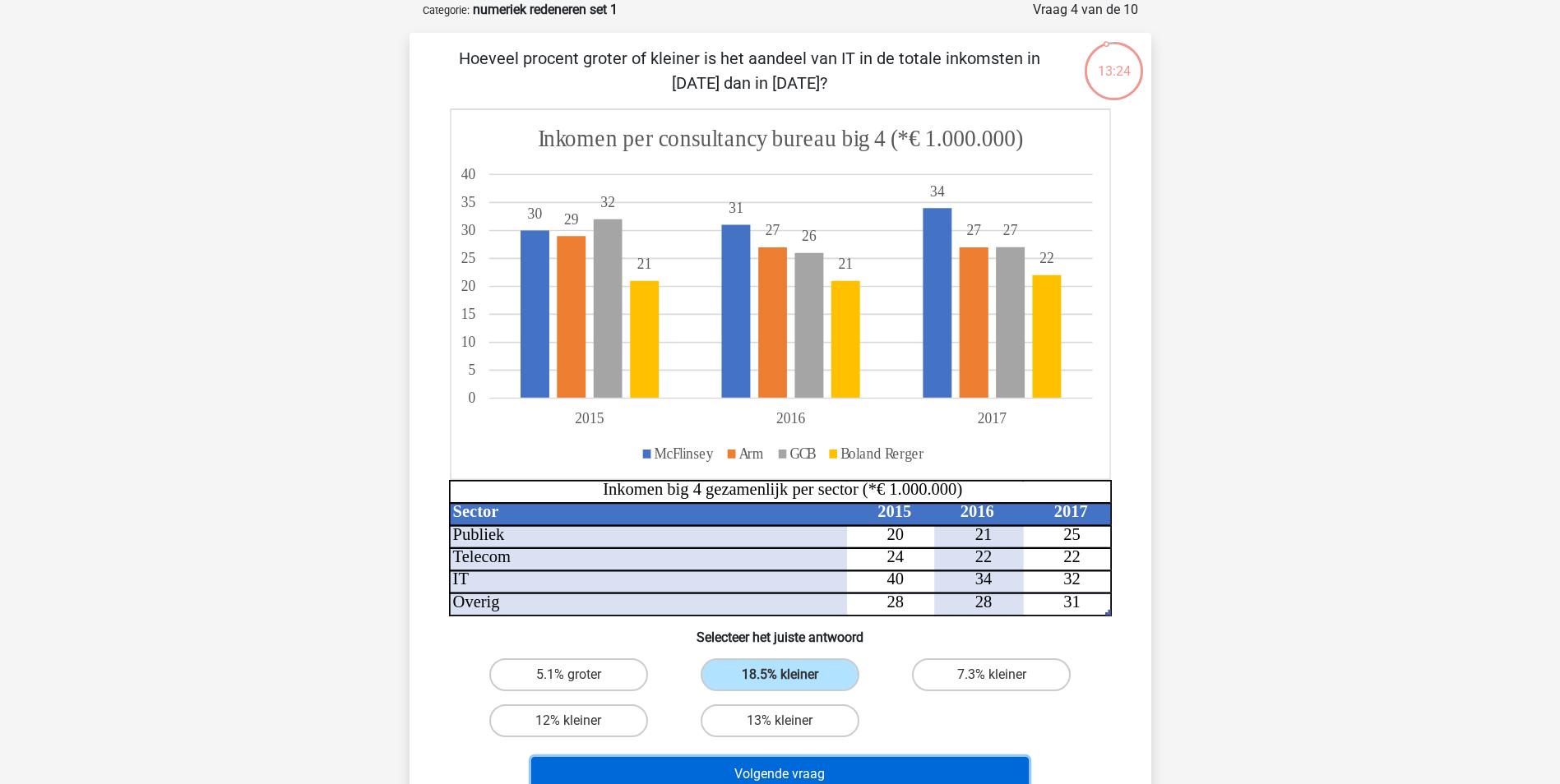
click at [752, 766] on button "Volgende vraag" at bounding box center [780, 774] width 497 height 35
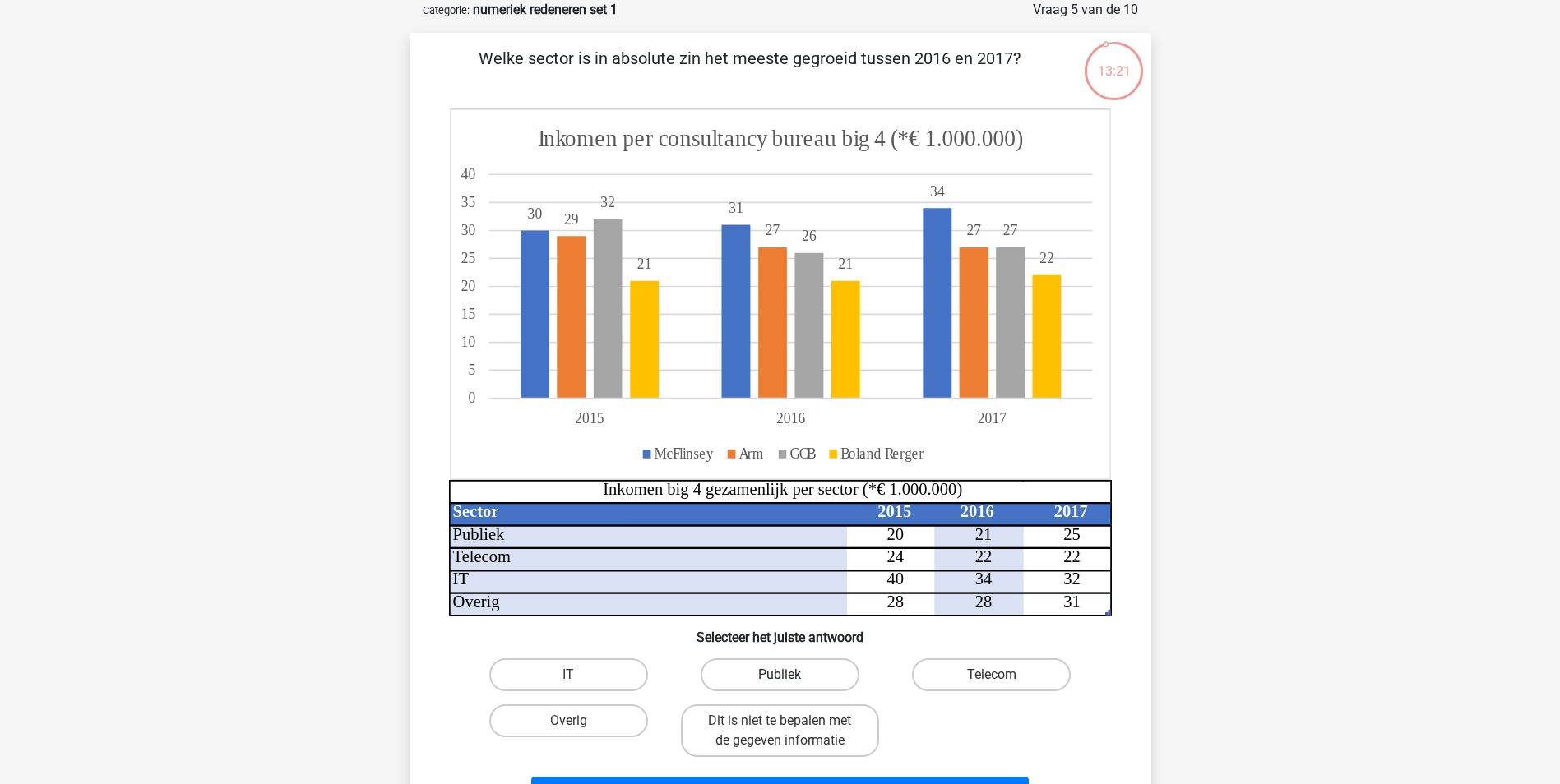
click at [777, 672] on label "Publiek" at bounding box center [780, 674] width 158 height 33
click at [779, 674] on input "Publiek" at bounding box center [784, 680] width 10 height 10
radio input "true"
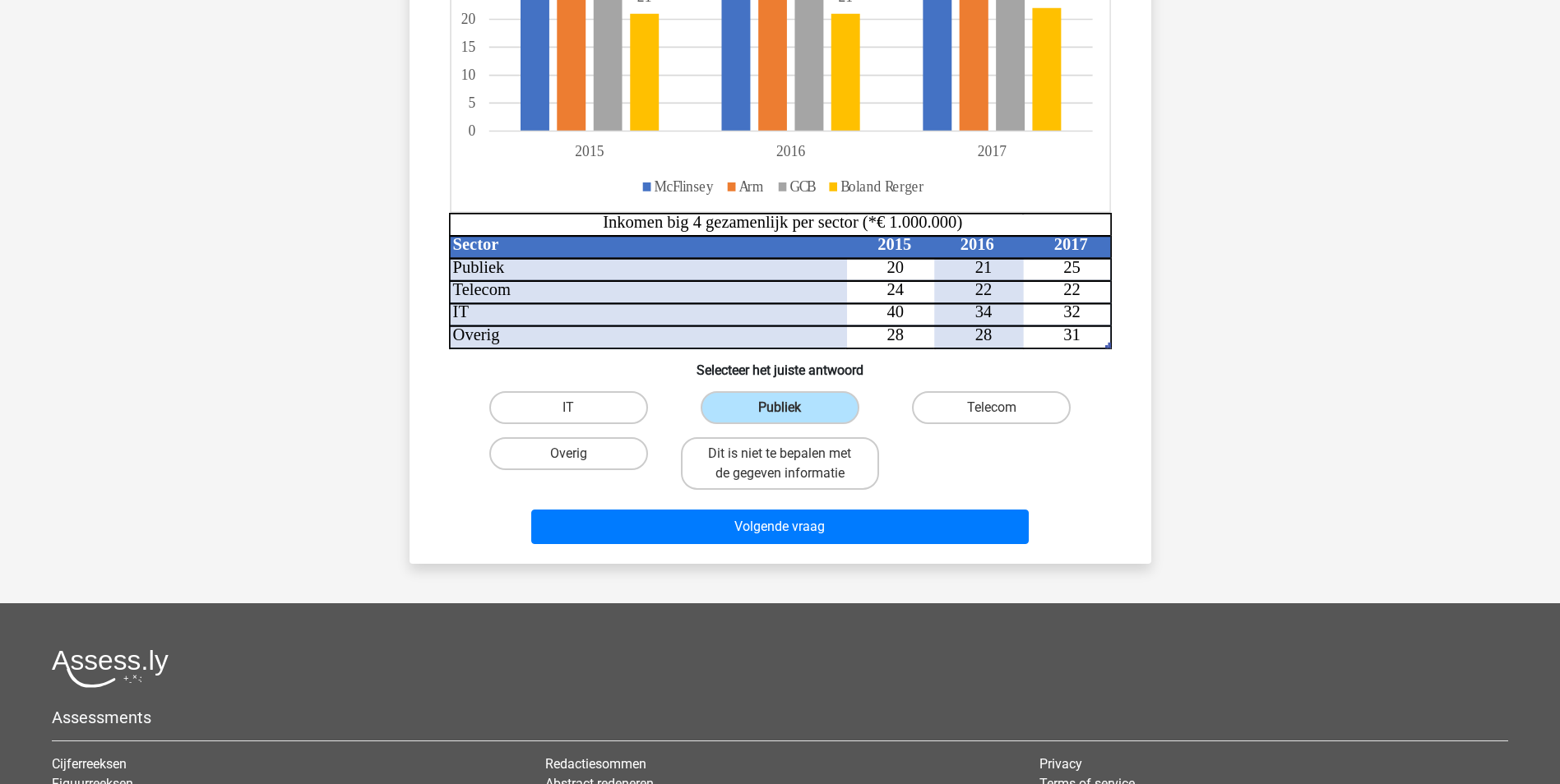
scroll to position [355, 0]
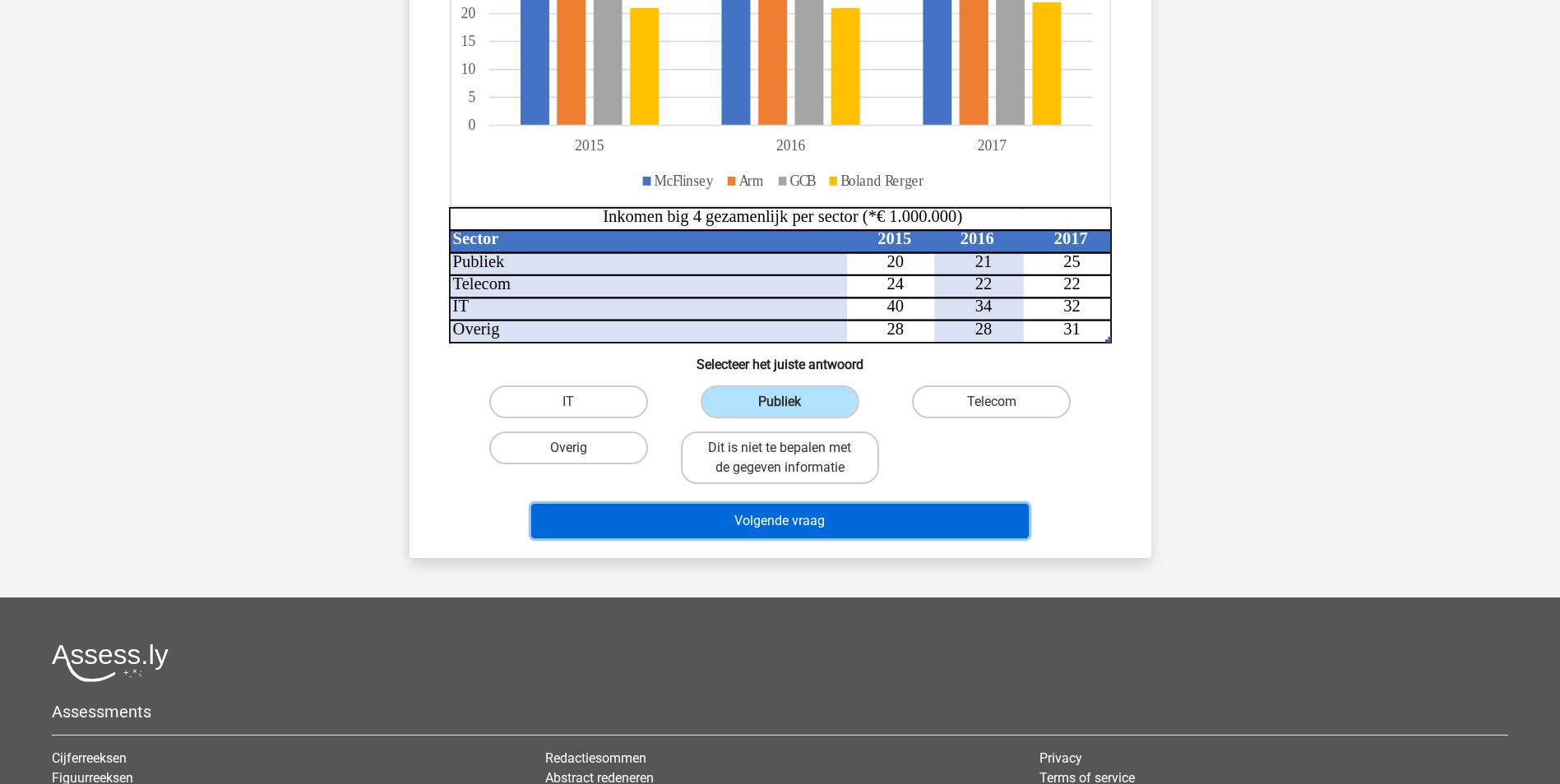
click at [867, 532] on button "Volgende vraag" at bounding box center [780, 522] width 497 height 35
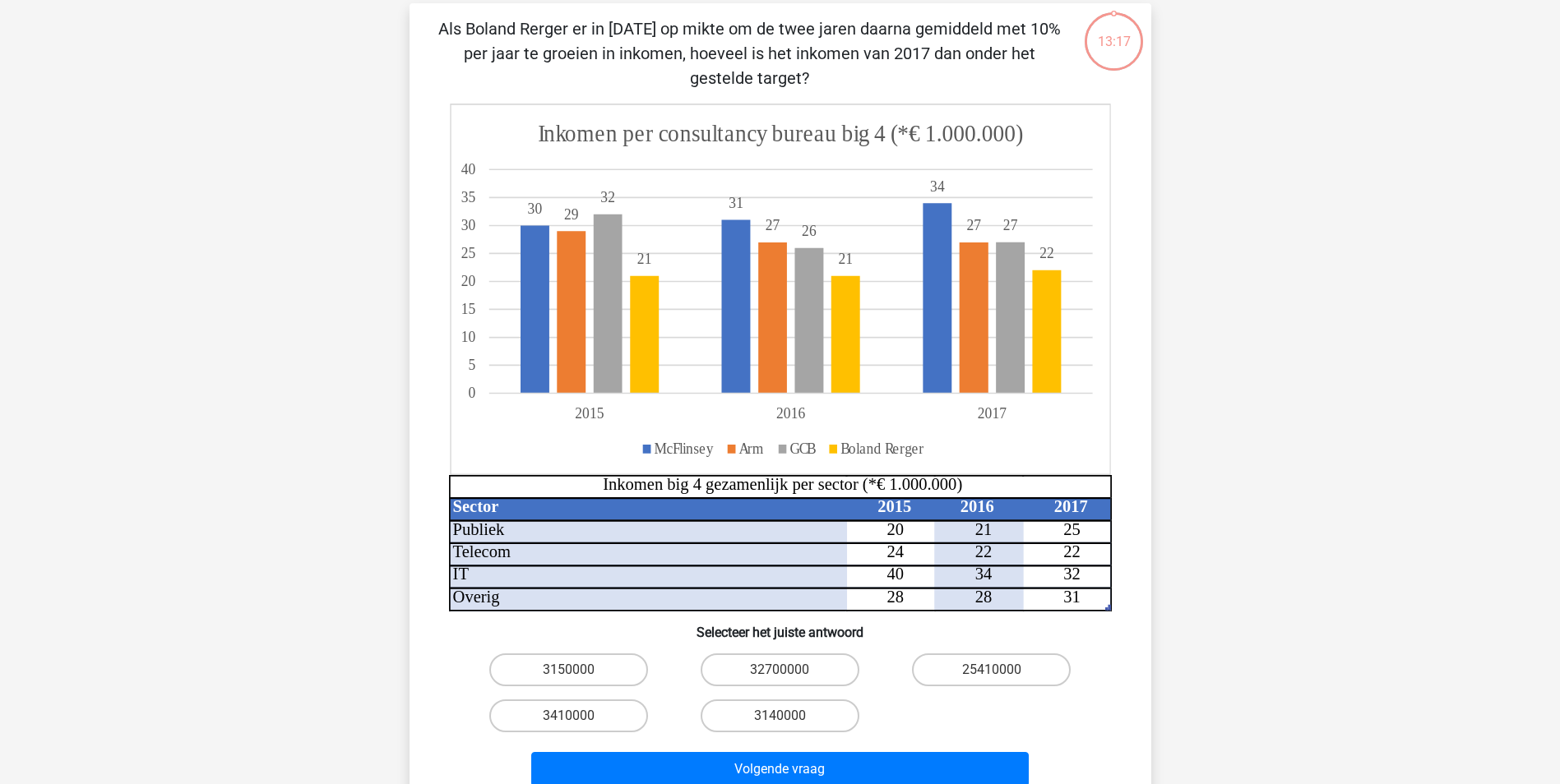
scroll to position [83, 0]
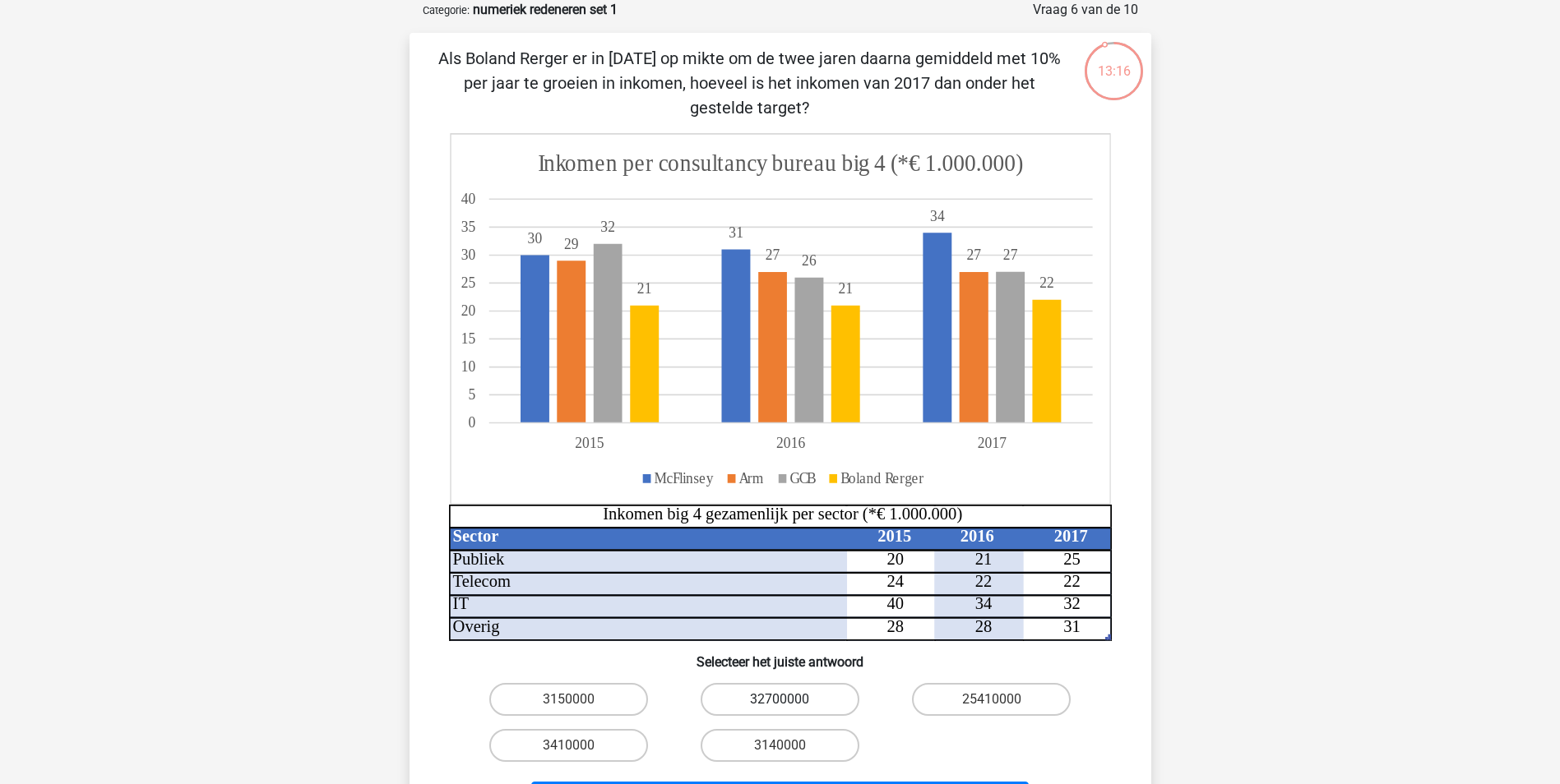
click at [764, 688] on label "32700000" at bounding box center [780, 700] width 158 height 33
click at [779, 700] on input "32700000" at bounding box center [784, 705] width 10 height 10
radio input "true"
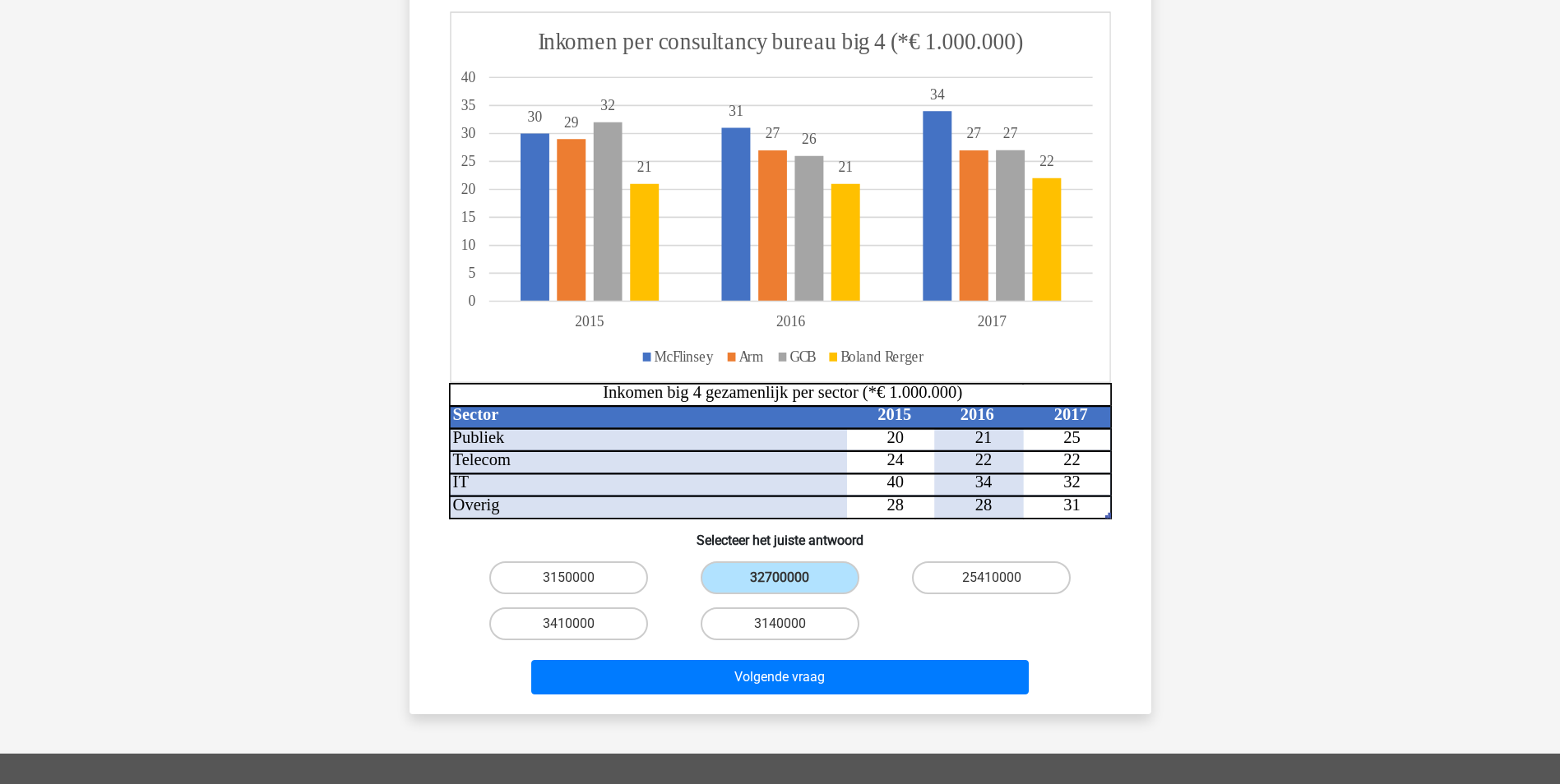
scroll to position [208, 0]
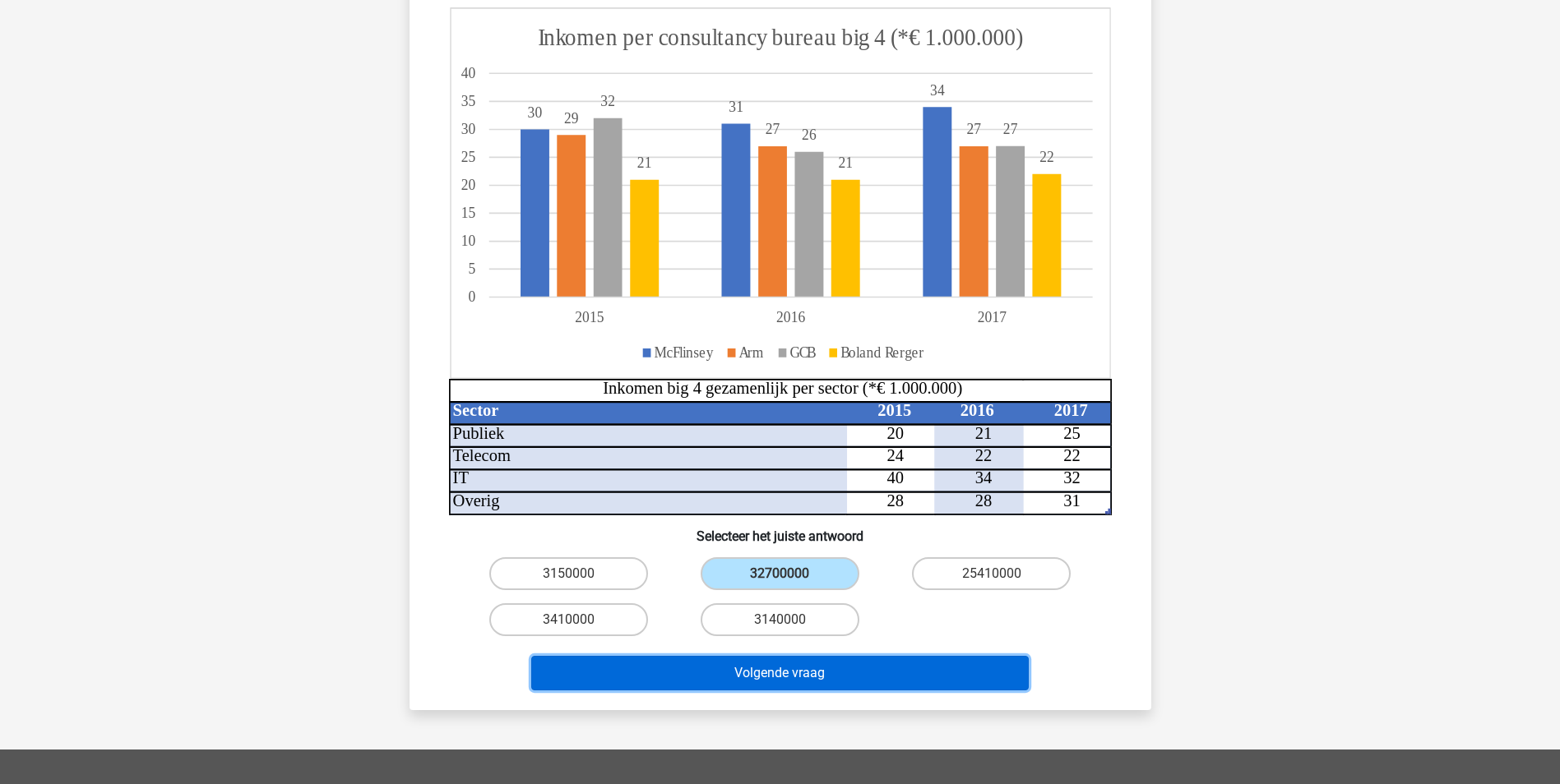
click at [905, 680] on button "Volgende vraag" at bounding box center [780, 673] width 497 height 35
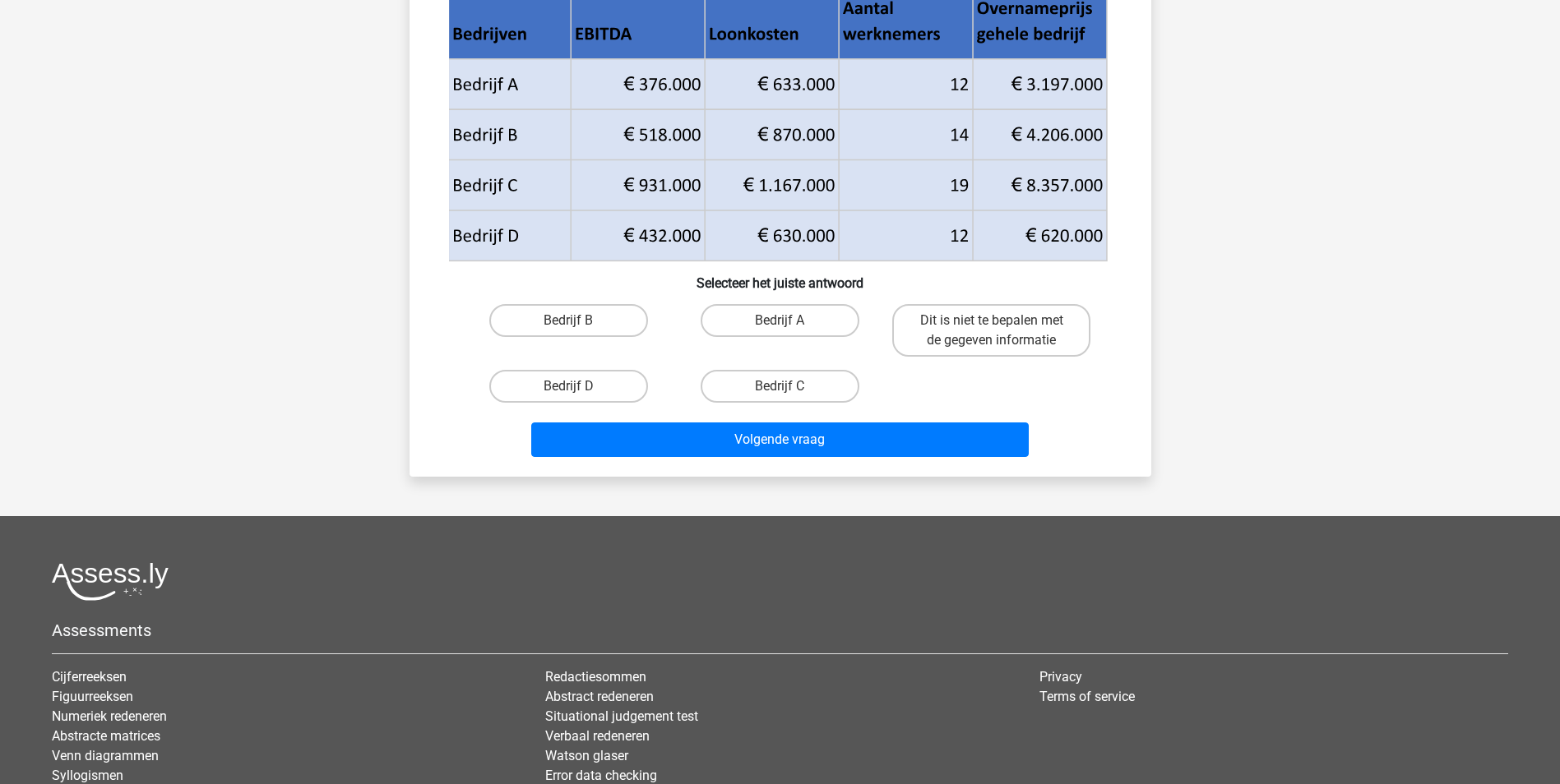
scroll to position [83, 0]
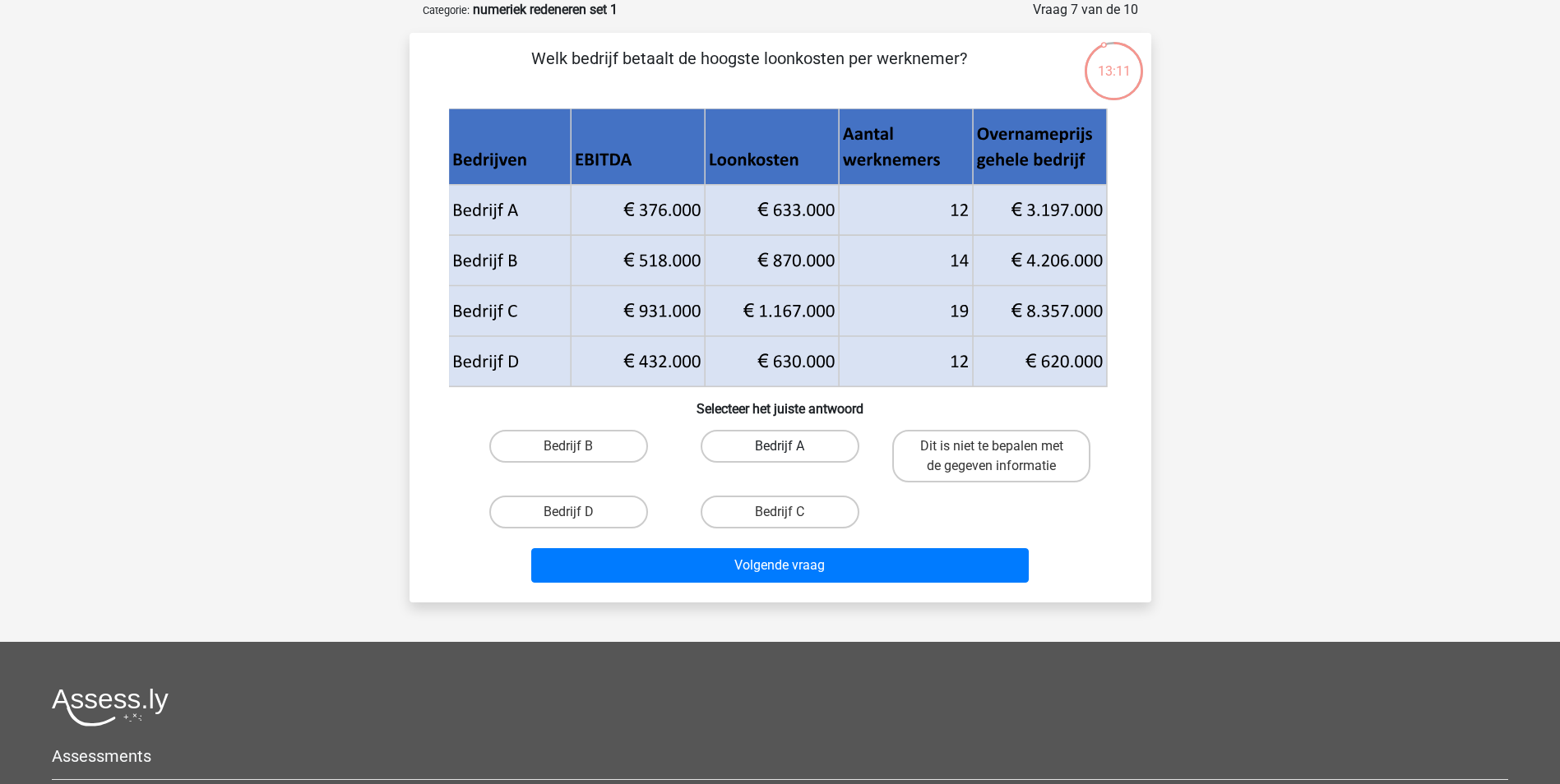
click at [797, 458] on label "Bedrijf A" at bounding box center [780, 446] width 158 height 33
click at [790, 457] on input "Bedrijf A" at bounding box center [784, 451] width 10 height 10
radio input "true"
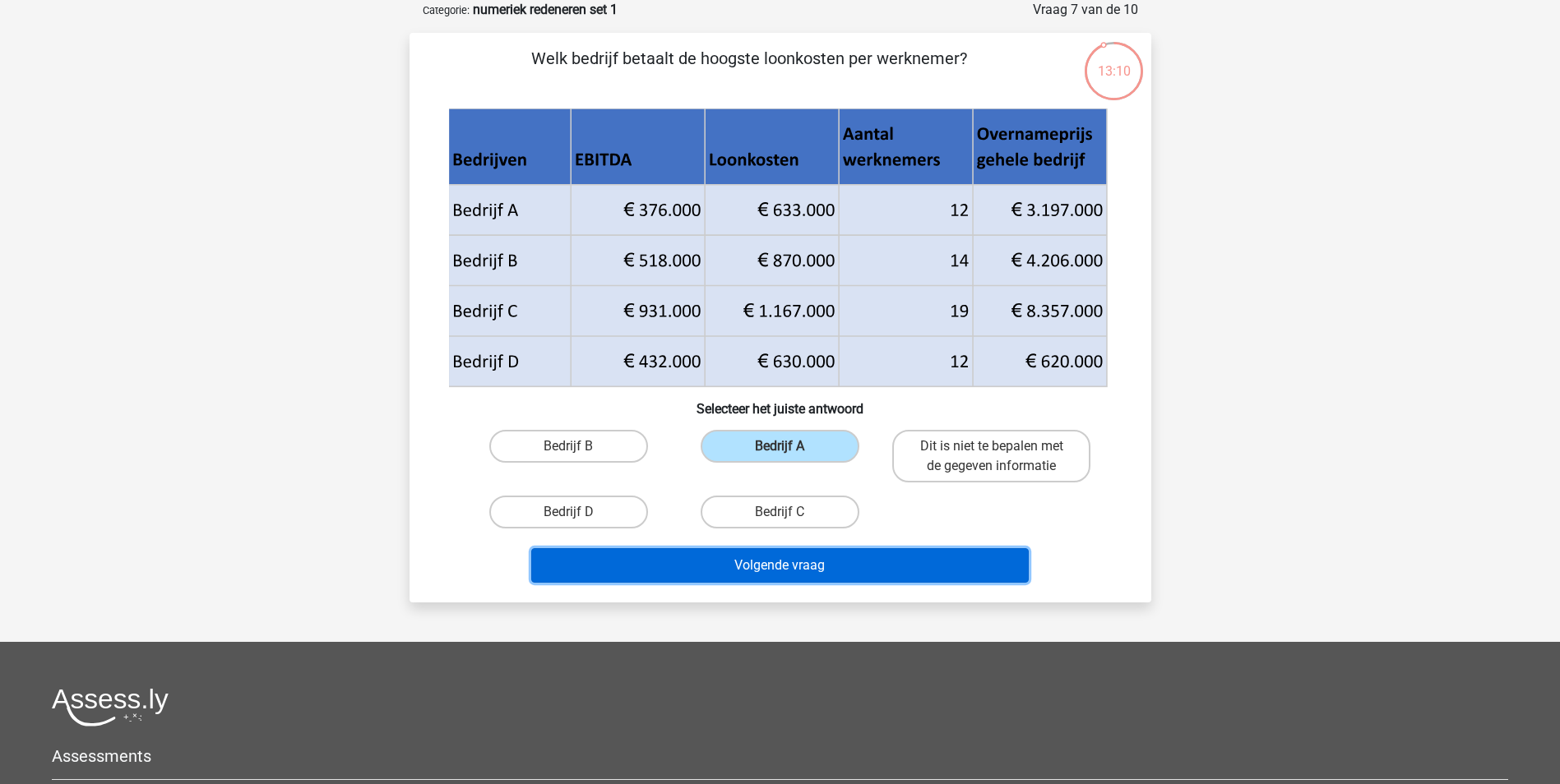
click at [790, 581] on button "Volgende vraag" at bounding box center [780, 566] width 497 height 35
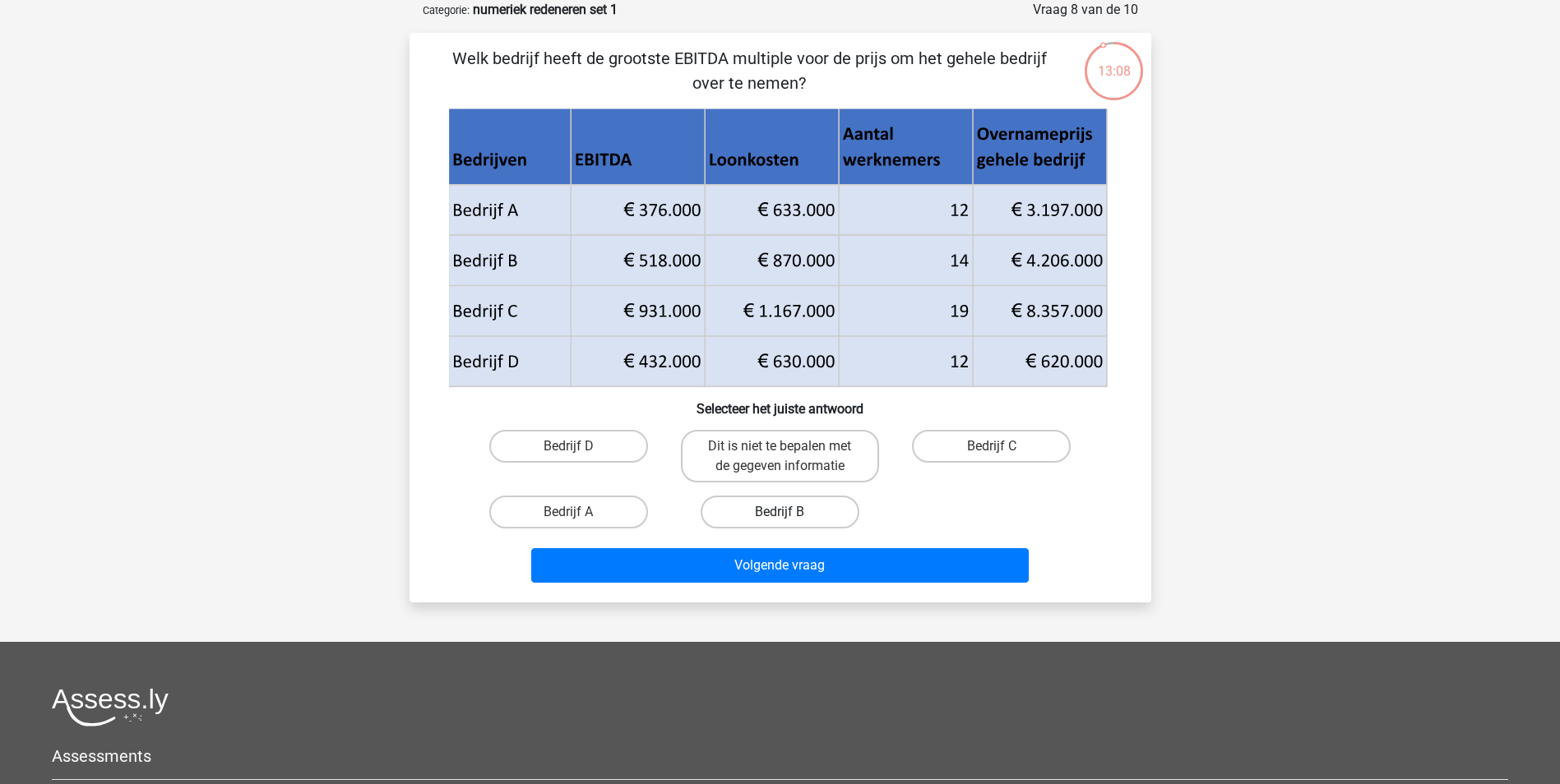
click at [755, 515] on label "Bedrijf B" at bounding box center [780, 512] width 158 height 33
click at [779, 515] on input "Bedrijf B" at bounding box center [784, 517] width 10 height 10
radio input "true"
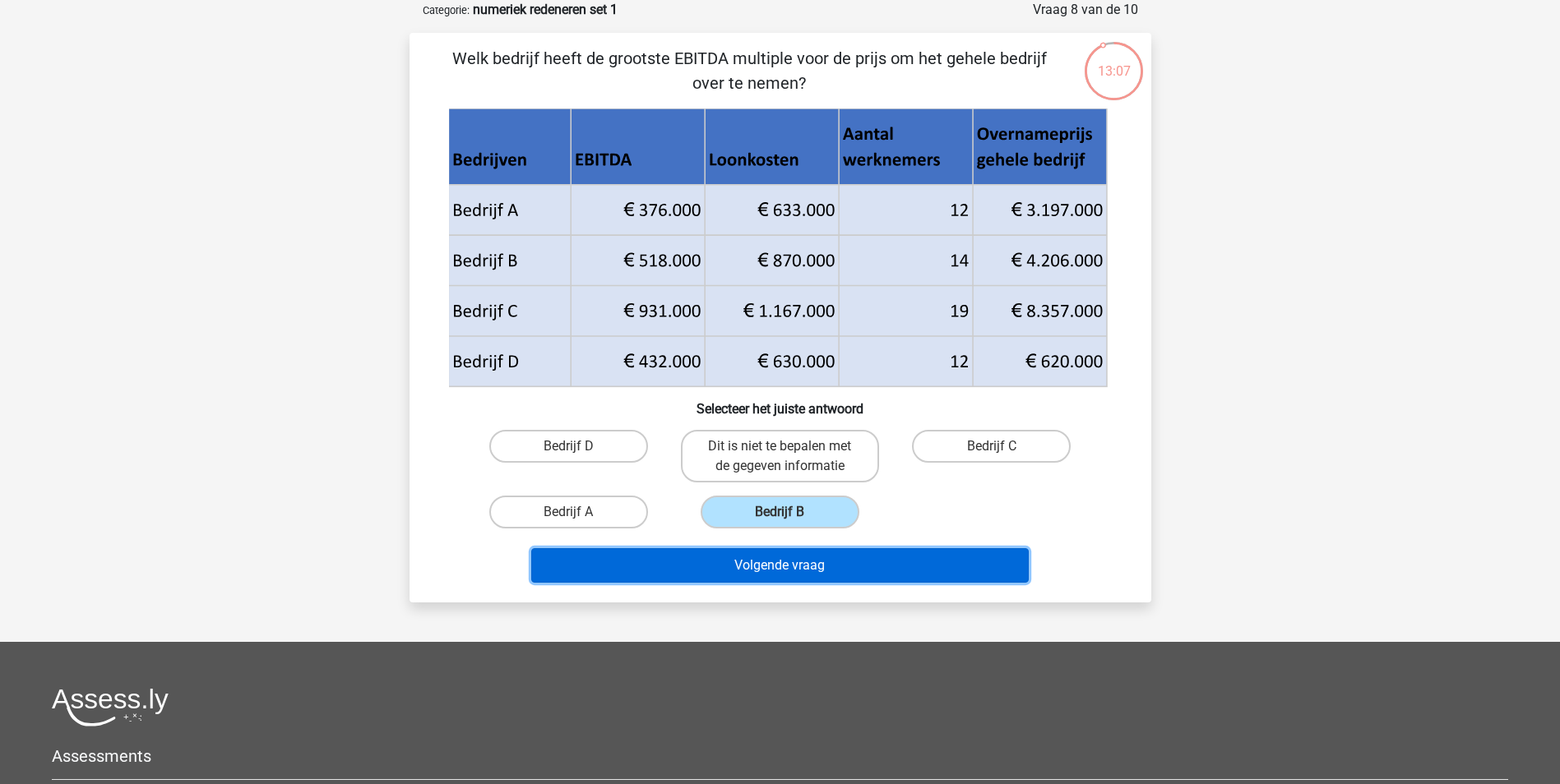
click at [749, 569] on button "Volgende vraag" at bounding box center [780, 566] width 497 height 35
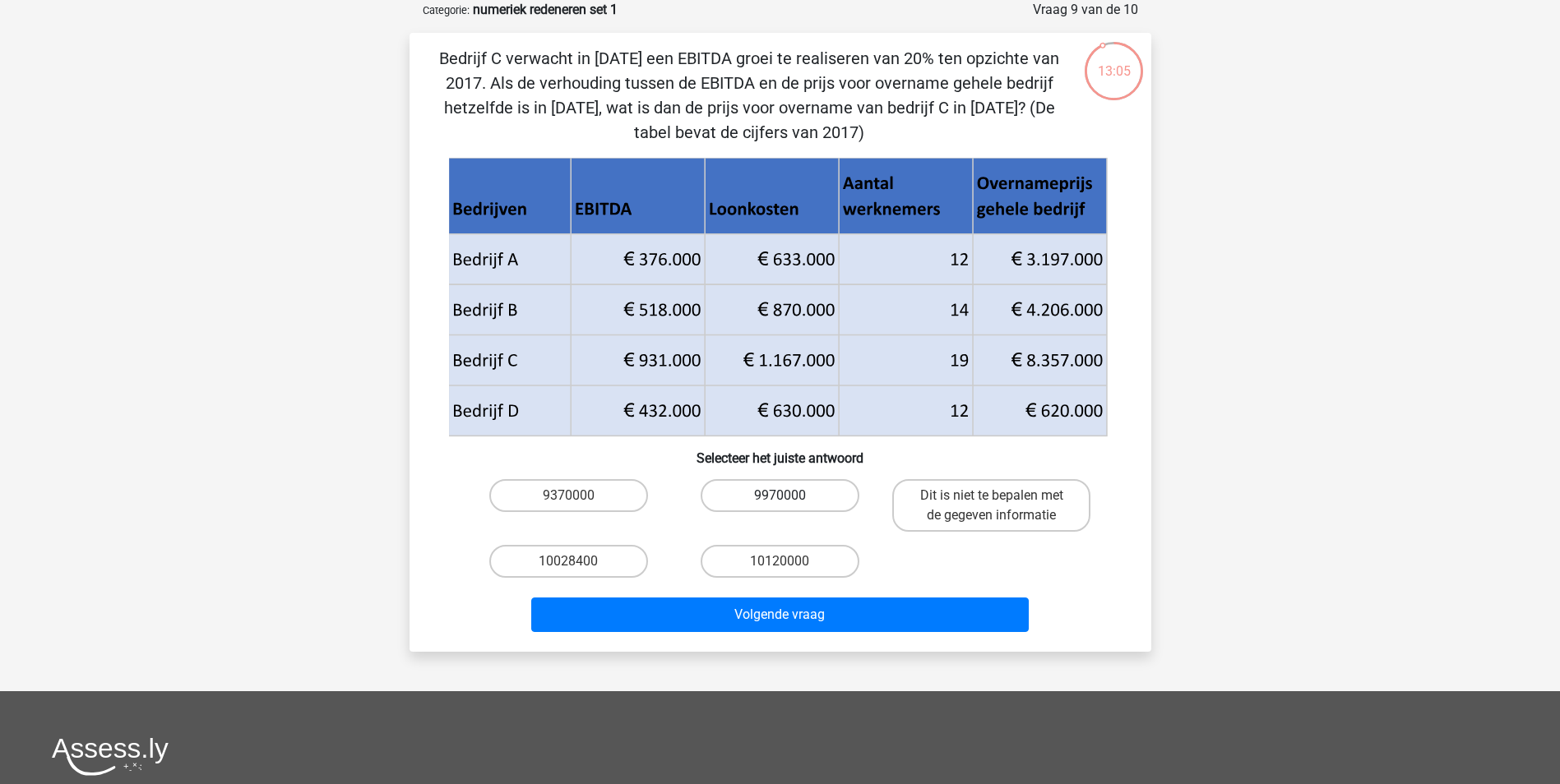
click at [807, 496] on label "9970000" at bounding box center [780, 495] width 158 height 33
click at [790, 496] on input "9970000" at bounding box center [784, 501] width 10 height 10
radio input "true"
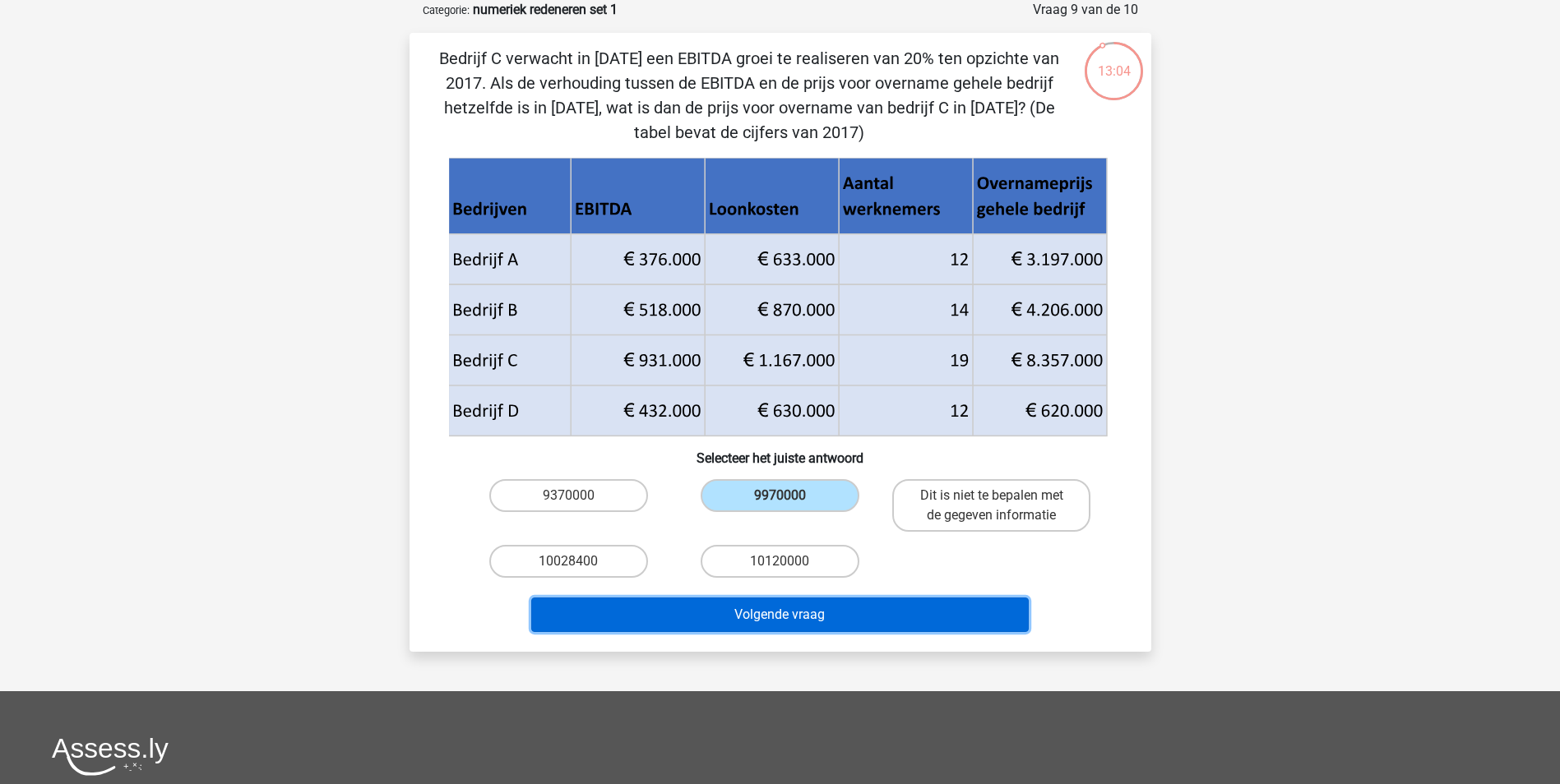
click at [774, 611] on button "Volgende vraag" at bounding box center [780, 615] width 497 height 35
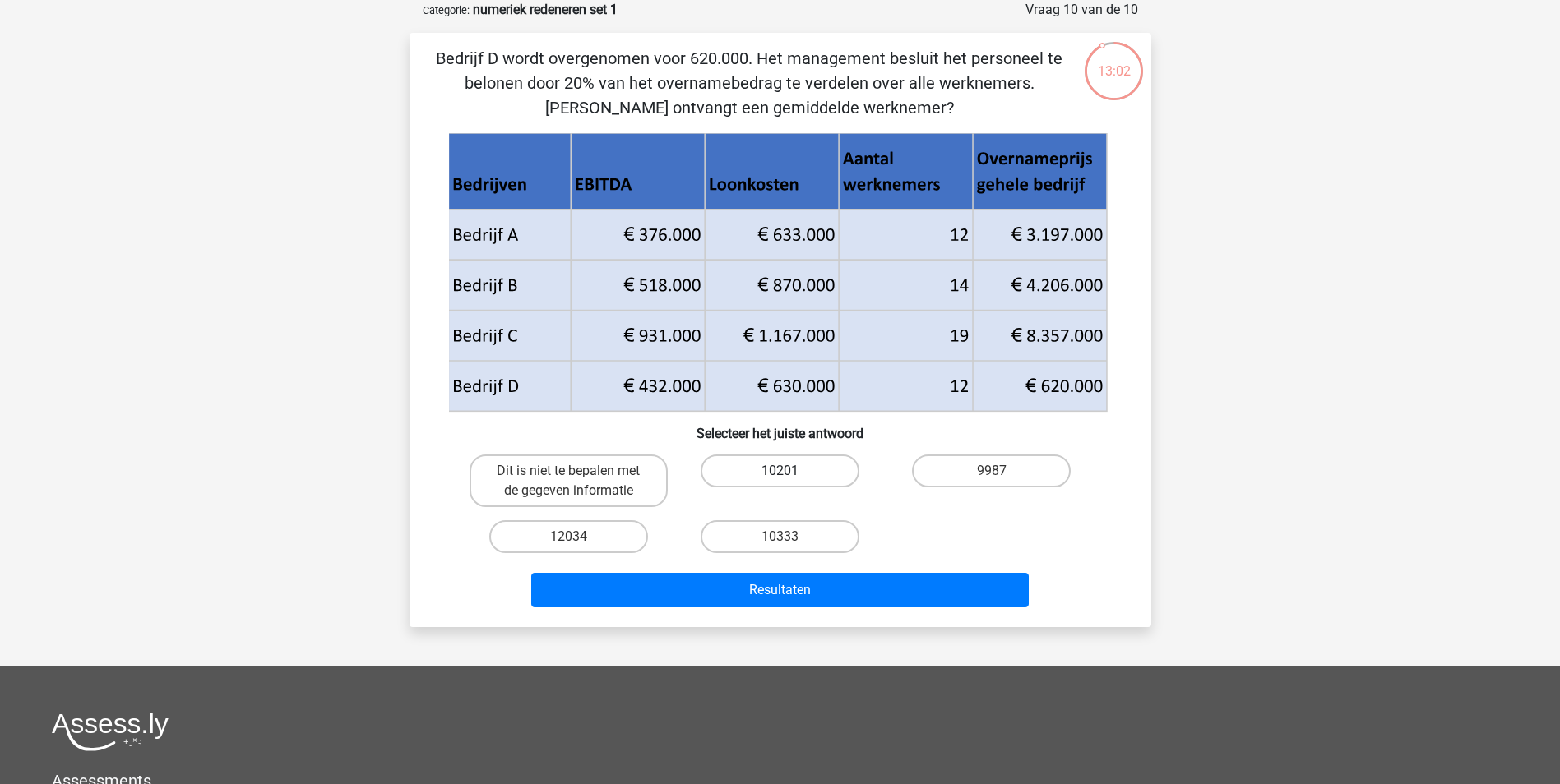
click at [756, 468] on label "10201" at bounding box center [780, 471] width 158 height 33
click at [779, 471] on input "10201" at bounding box center [784, 476] width 10 height 10
radio input "true"
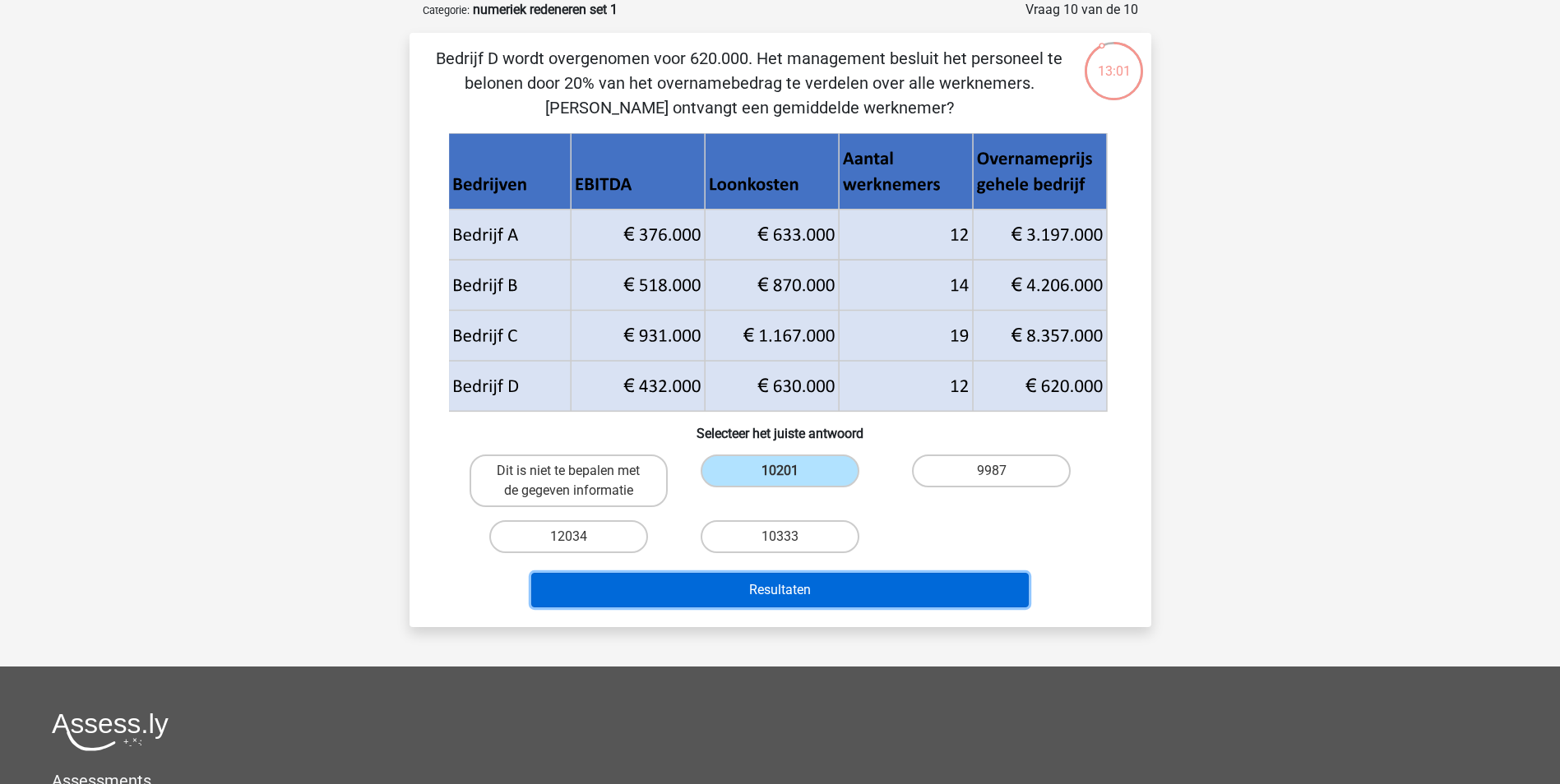
click at [747, 592] on button "Resultaten" at bounding box center [780, 590] width 497 height 35
